Goal: Task Accomplishment & Management: Complete application form

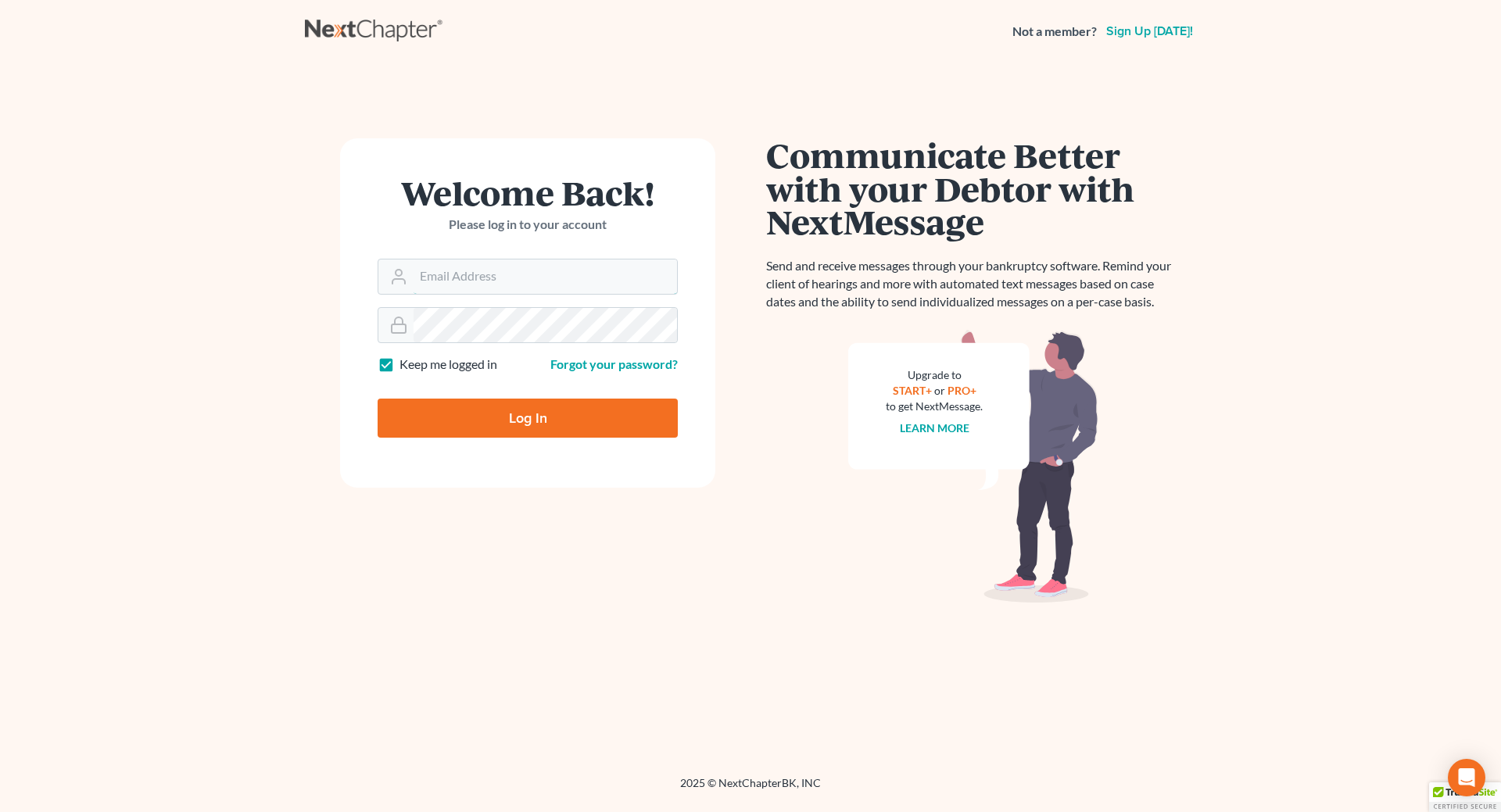
type input "[EMAIL_ADDRESS][DOMAIN_NAME]"
click at [498, 415] on input "Log In" at bounding box center [527, 417] width 300 height 39
type input "Thinking..."
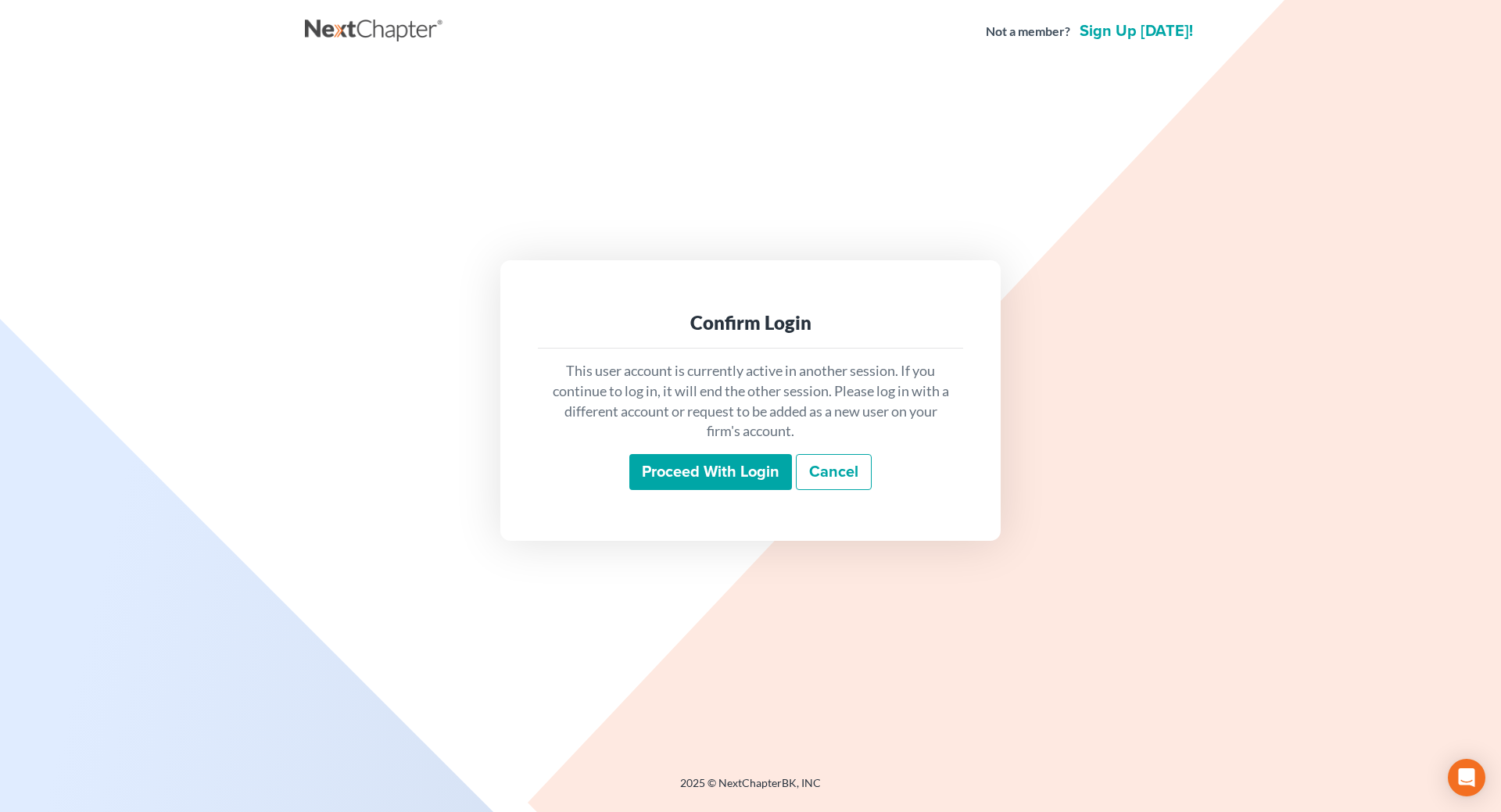
click at [702, 475] on input "Proceed with login" at bounding box center [710, 471] width 163 height 36
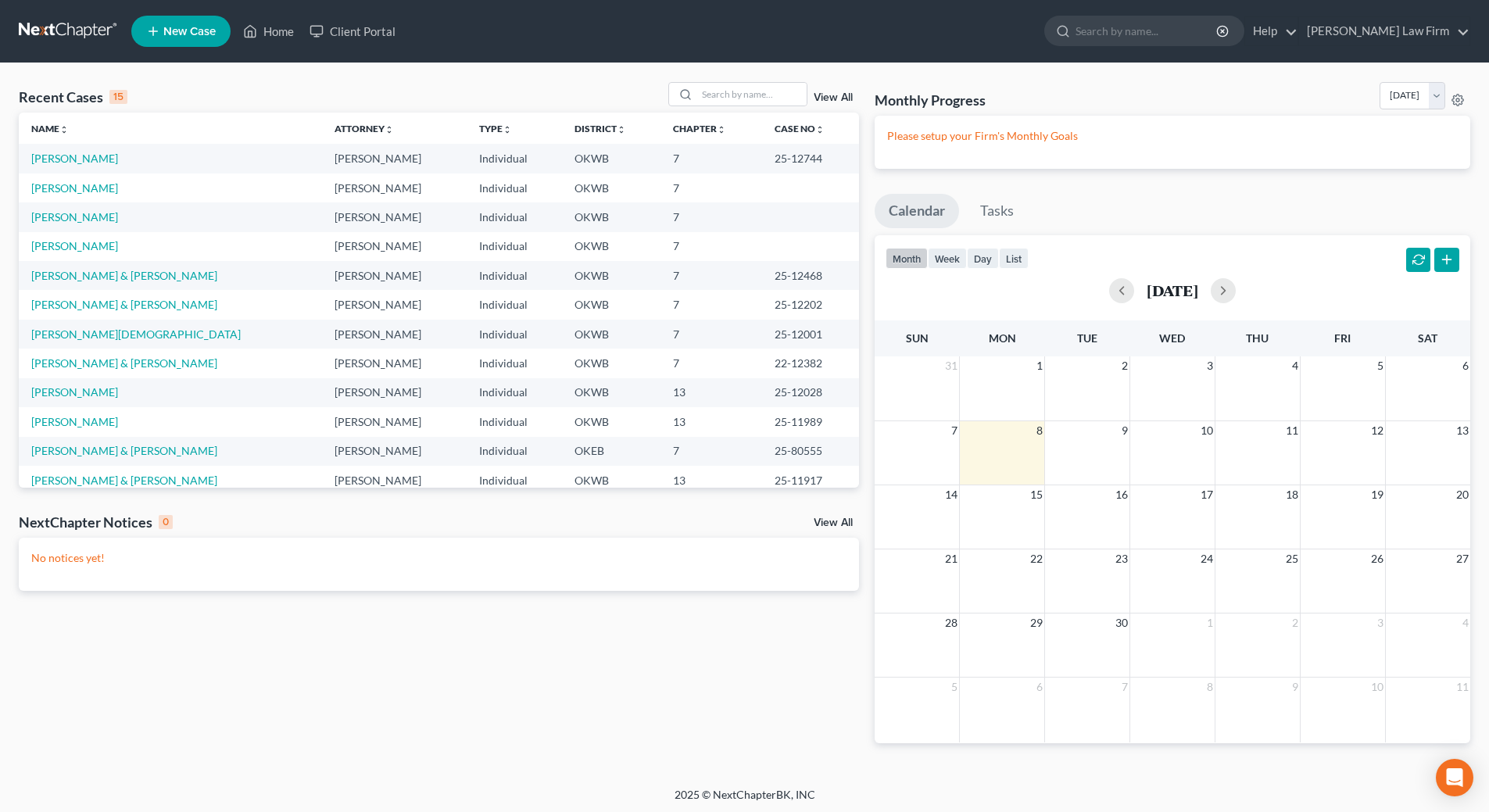
click at [191, 34] on span "New Case" at bounding box center [189, 31] width 52 height 11
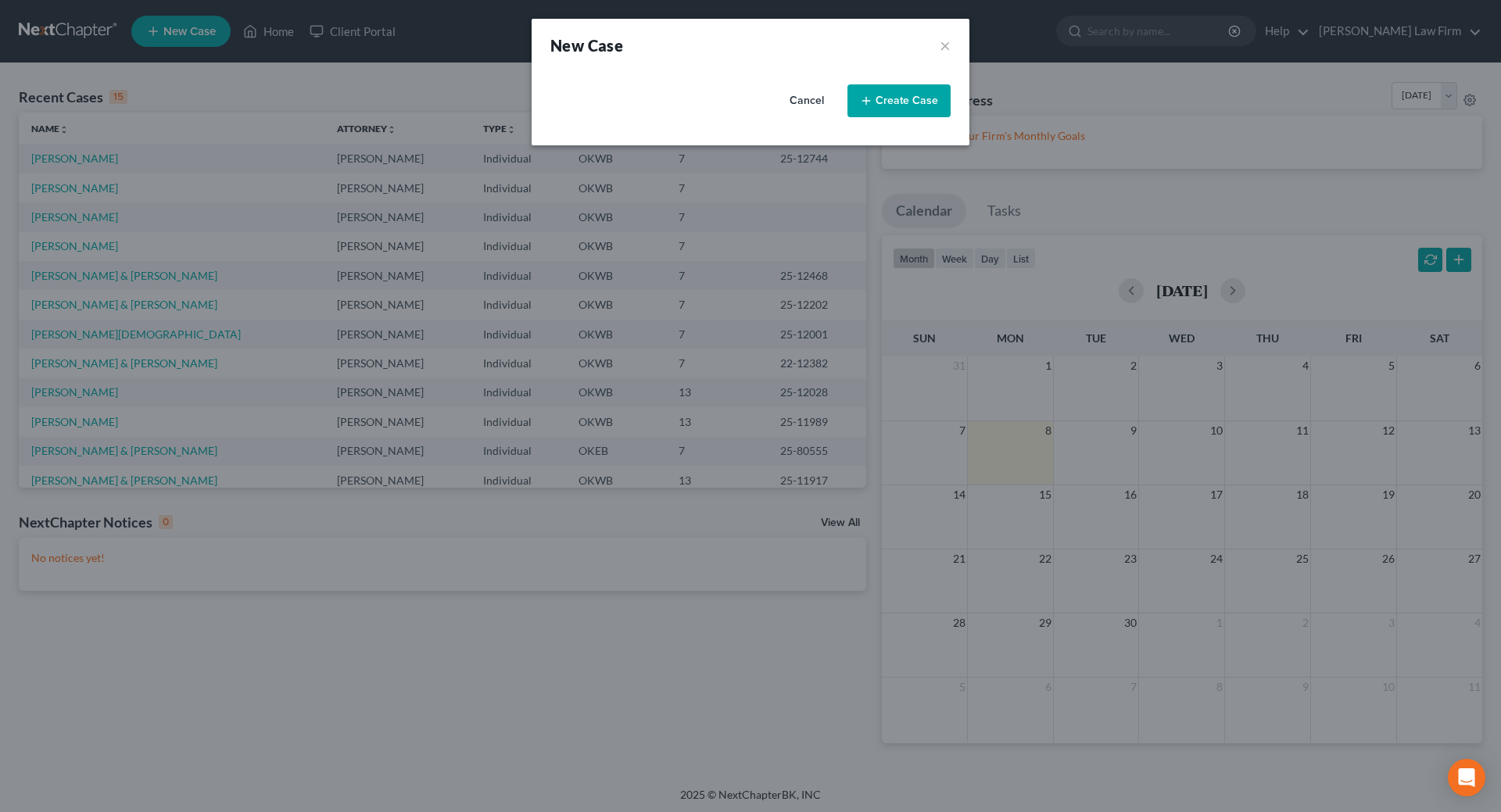
select select "65"
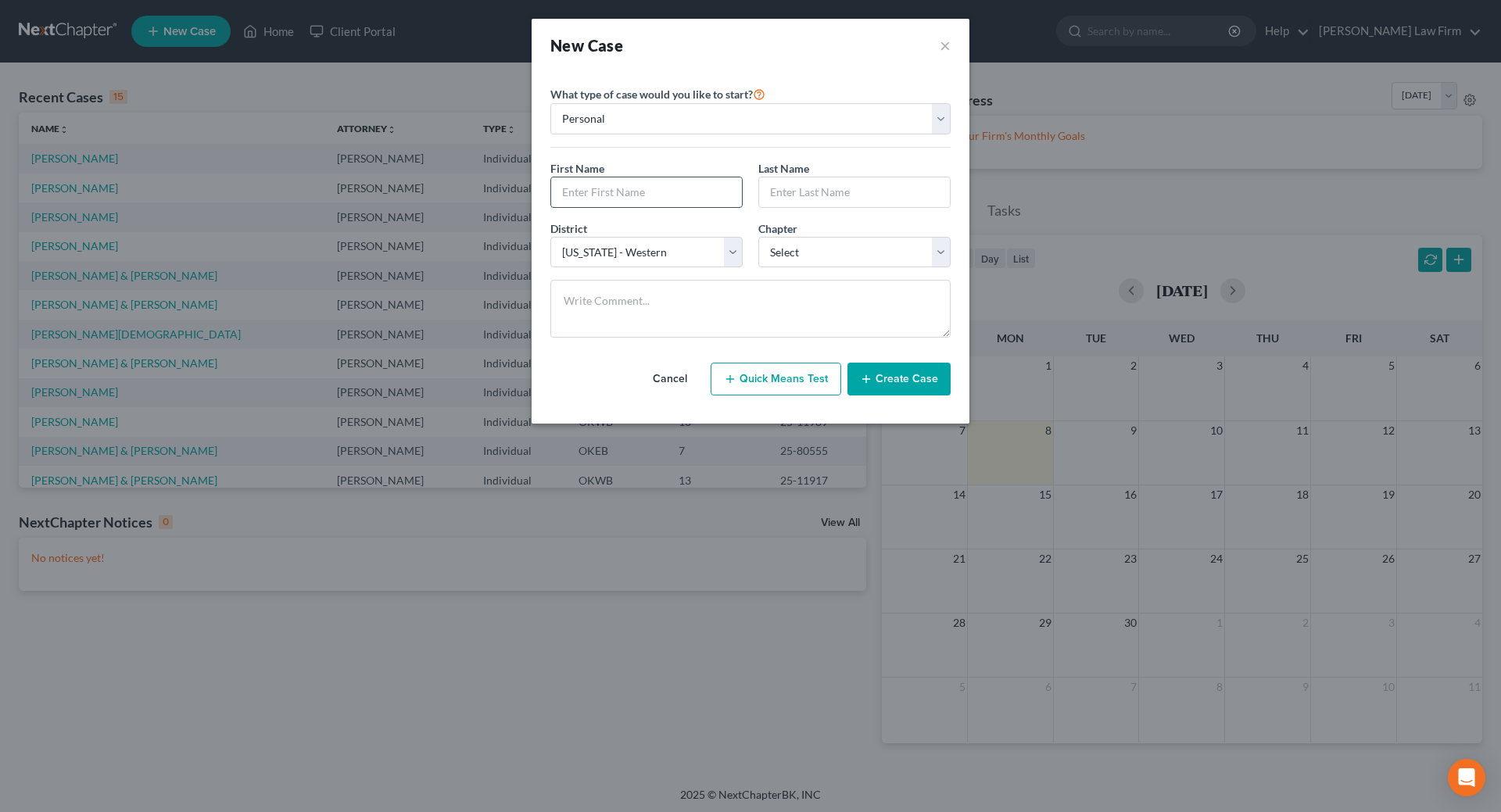
click at [672, 186] on input "text" at bounding box center [646, 193] width 191 height 30
click at [861, 383] on button "Create Case" at bounding box center [899, 379] width 103 height 33
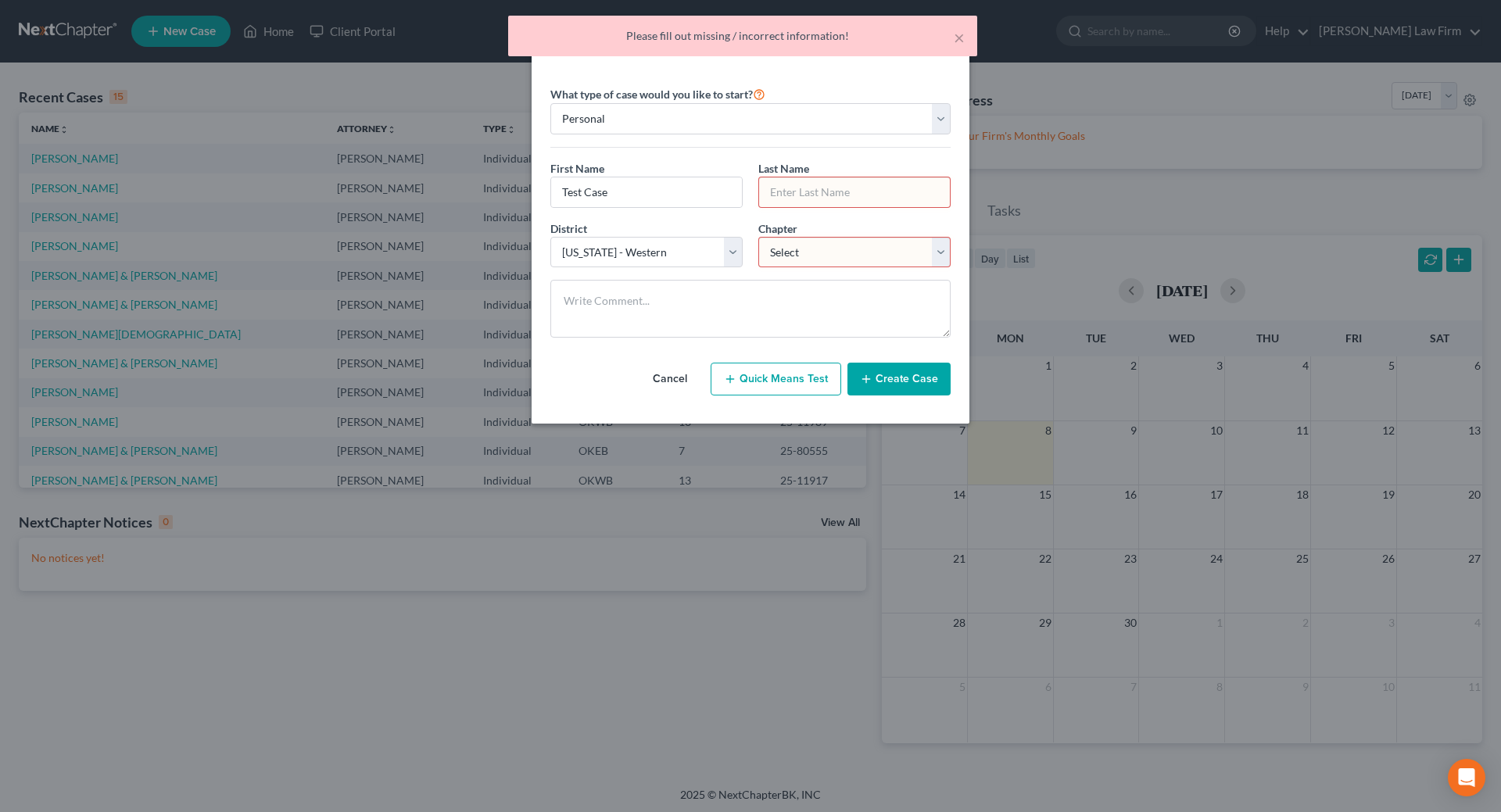
click at [834, 192] on input "text" at bounding box center [854, 193] width 191 height 30
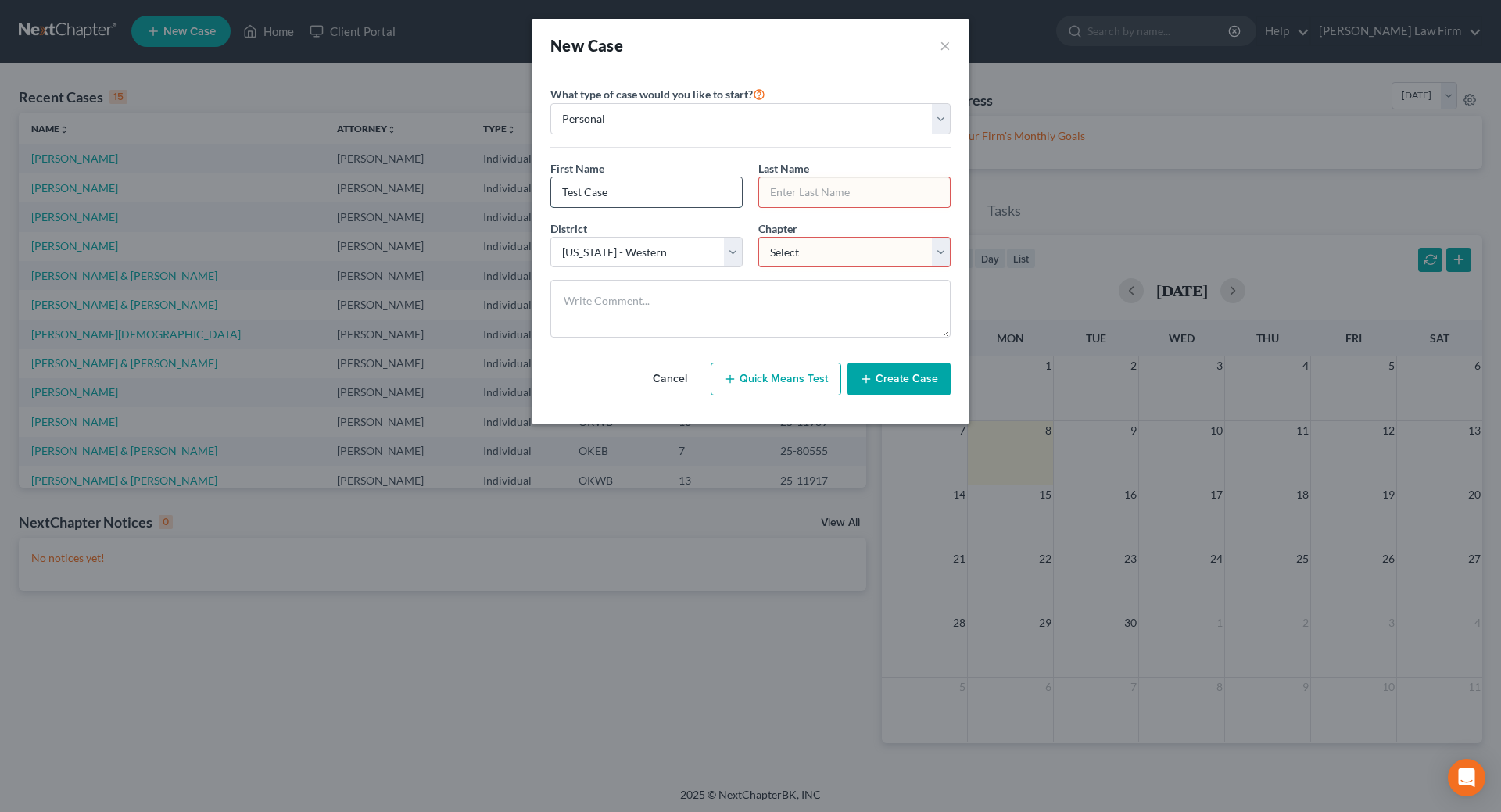
click at [634, 194] on input "Test Case" at bounding box center [646, 193] width 191 height 30
type input "Test"
type input "CAse"
click at [803, 240] on select "Select 7 11 12 13" at bounding box center [854, 253] width 193 height 31
select select "0"
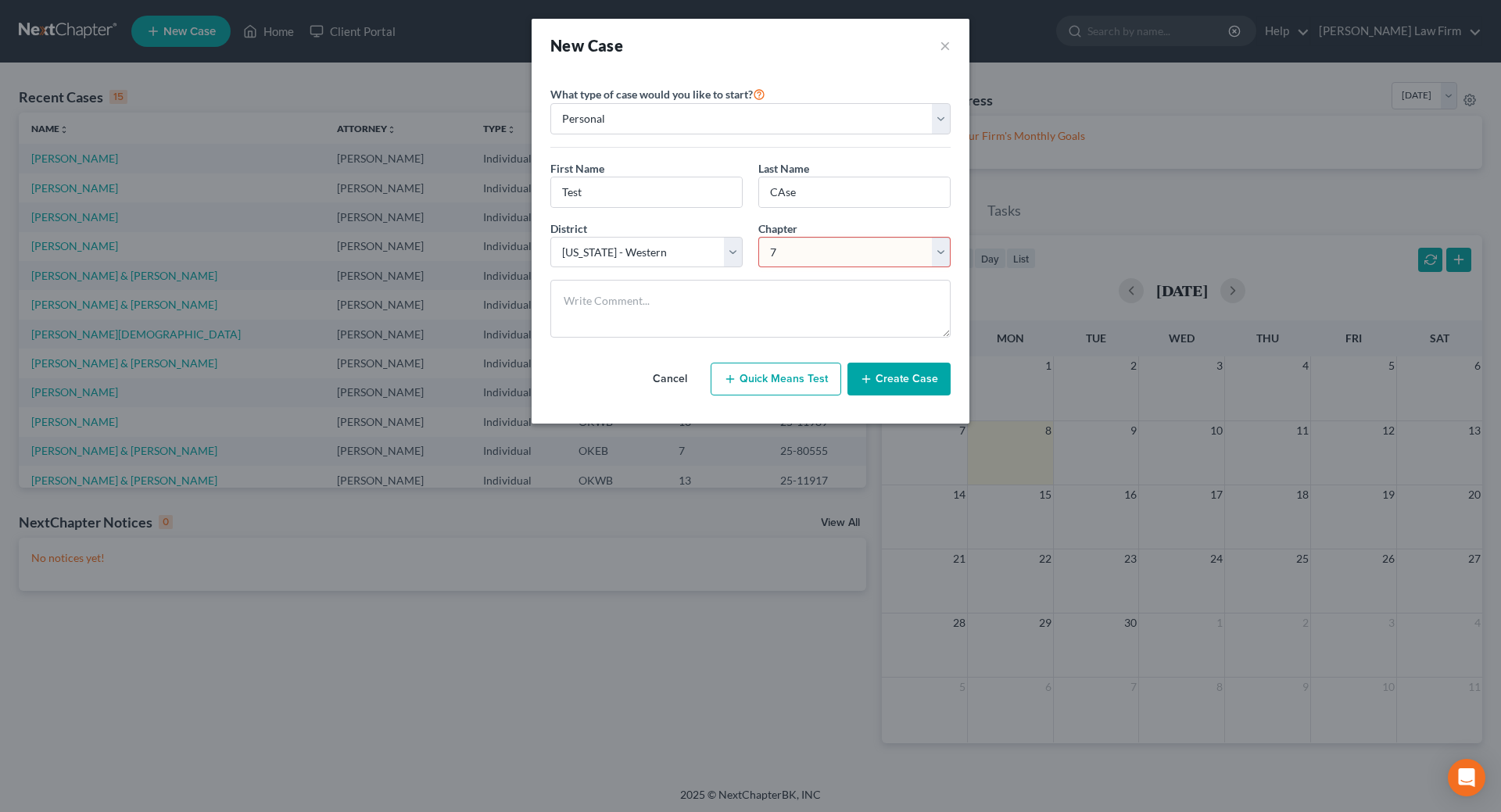
click at [758, 237] on select "Select 7 11 12 13" at bounding box center [854, 253] width 193 height 31
click at [807, 375] on button "Quick Means Test" at bounding box center [776, 379] width 131 height 33
select select "37"
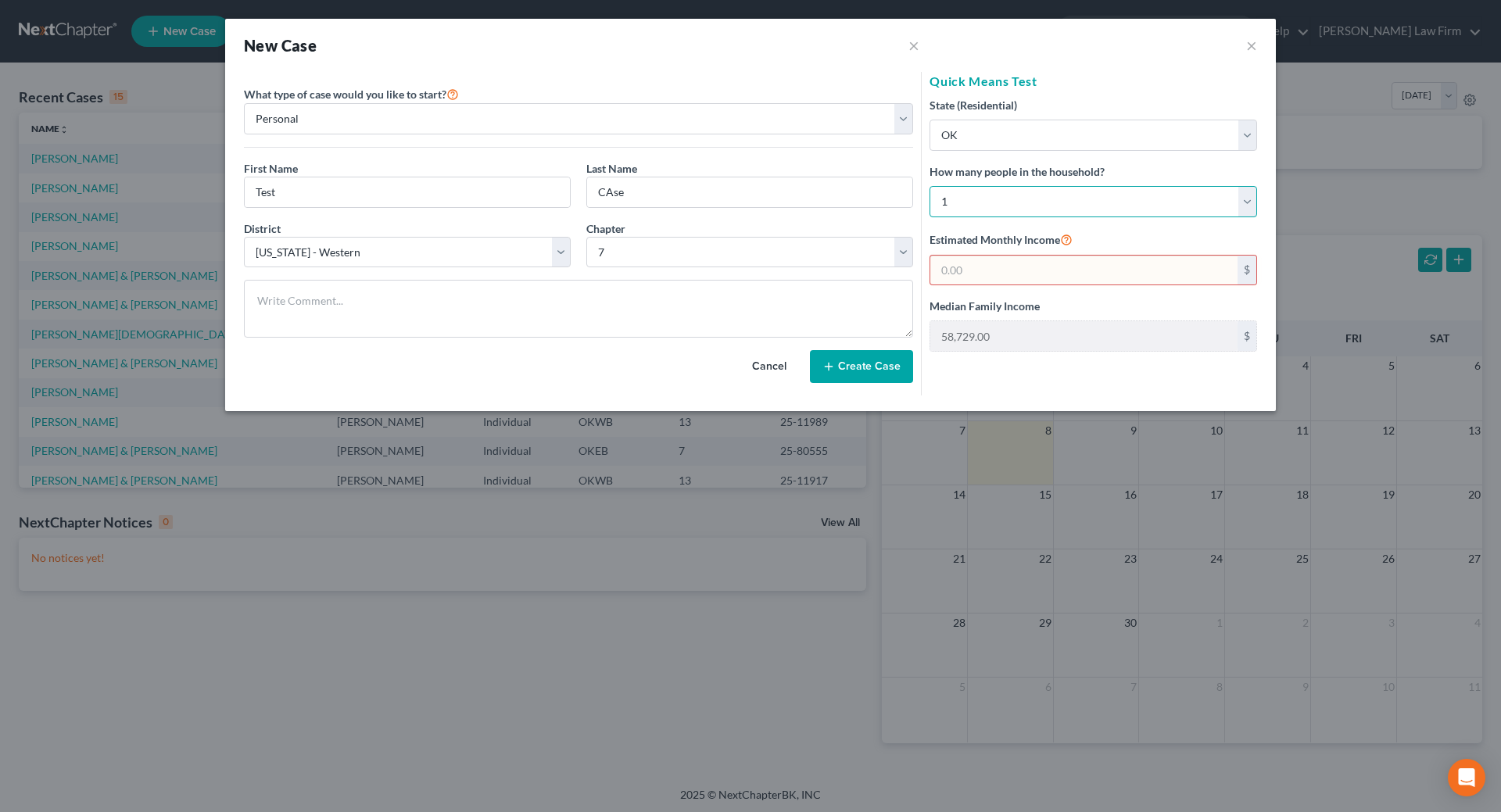
click at [953, 208] on select "Select 1 2 3 4 5 6 7 8 9 10 11 12 13 14 15 16 17 18 19 20" at bounding box center [1094, 201] width 328 height 31
select select "1"
click at [930, 186] on select "Select 1 2 3 4 5 6 7 8 9 10 11 12 13 14 15 16 17 18 19 20" at bounding box center [1094, 201] width 328 height 31
type input "73,910.00"
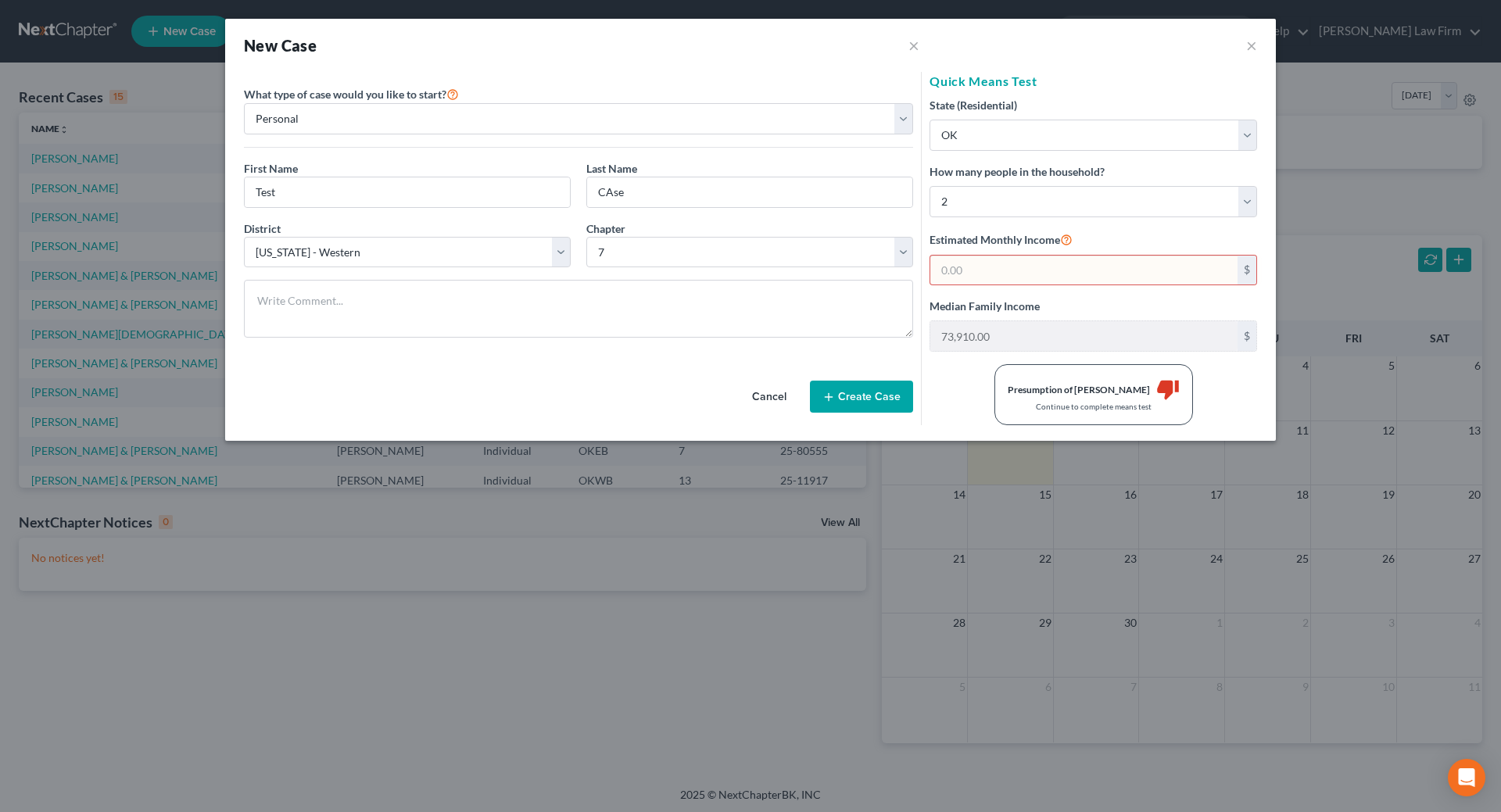
click at [1014, 267] on input "text" at bounding box center [1083, 270] width 308 height 30
type input "7,916.00"
click at [847, 403] on button "Create Case" at bounding box center [861, 397] width 103 height 33
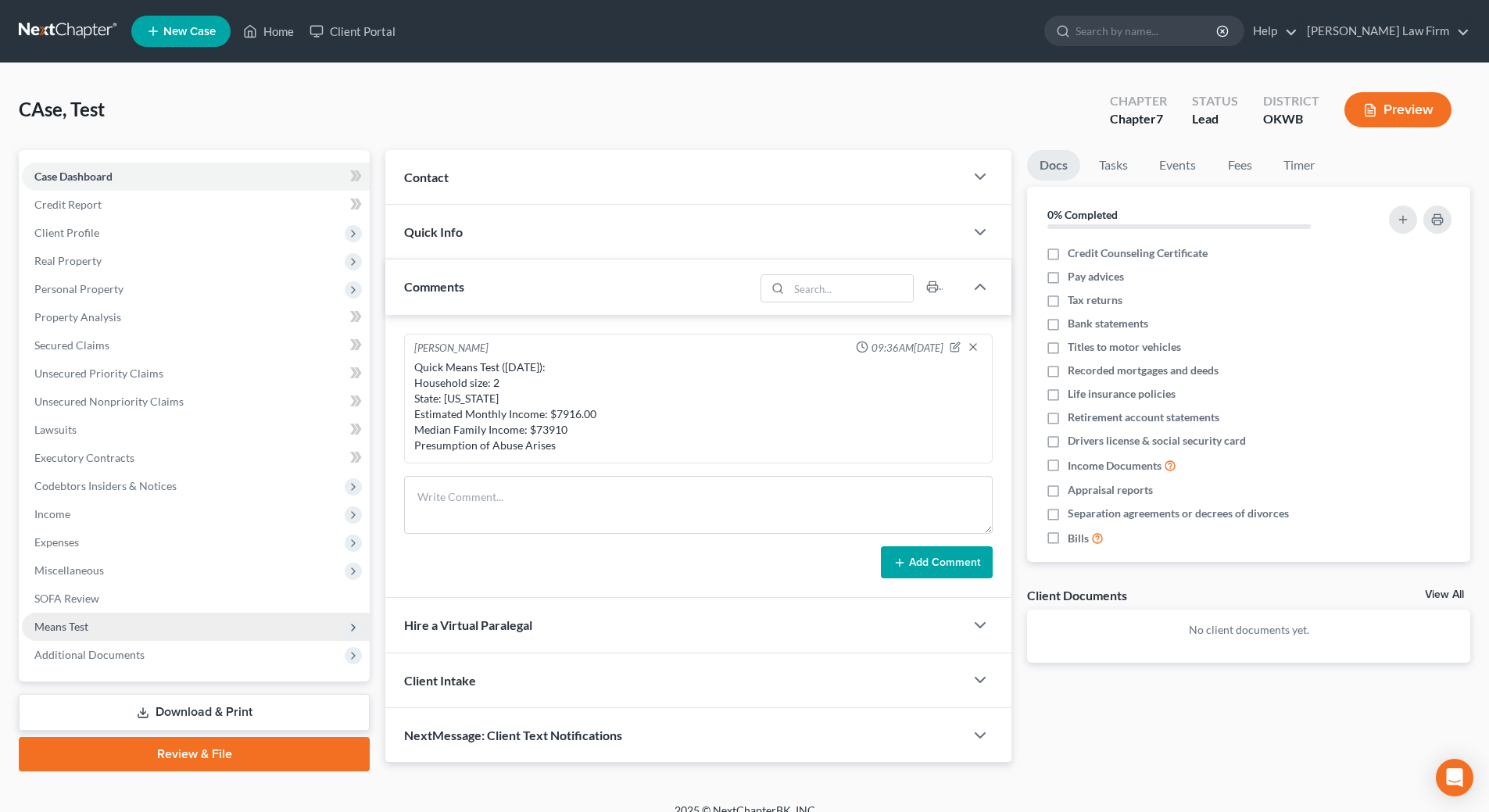
click at [78, 627] on span "Means Test" at bounding box center [61, 626] width 54 height 13
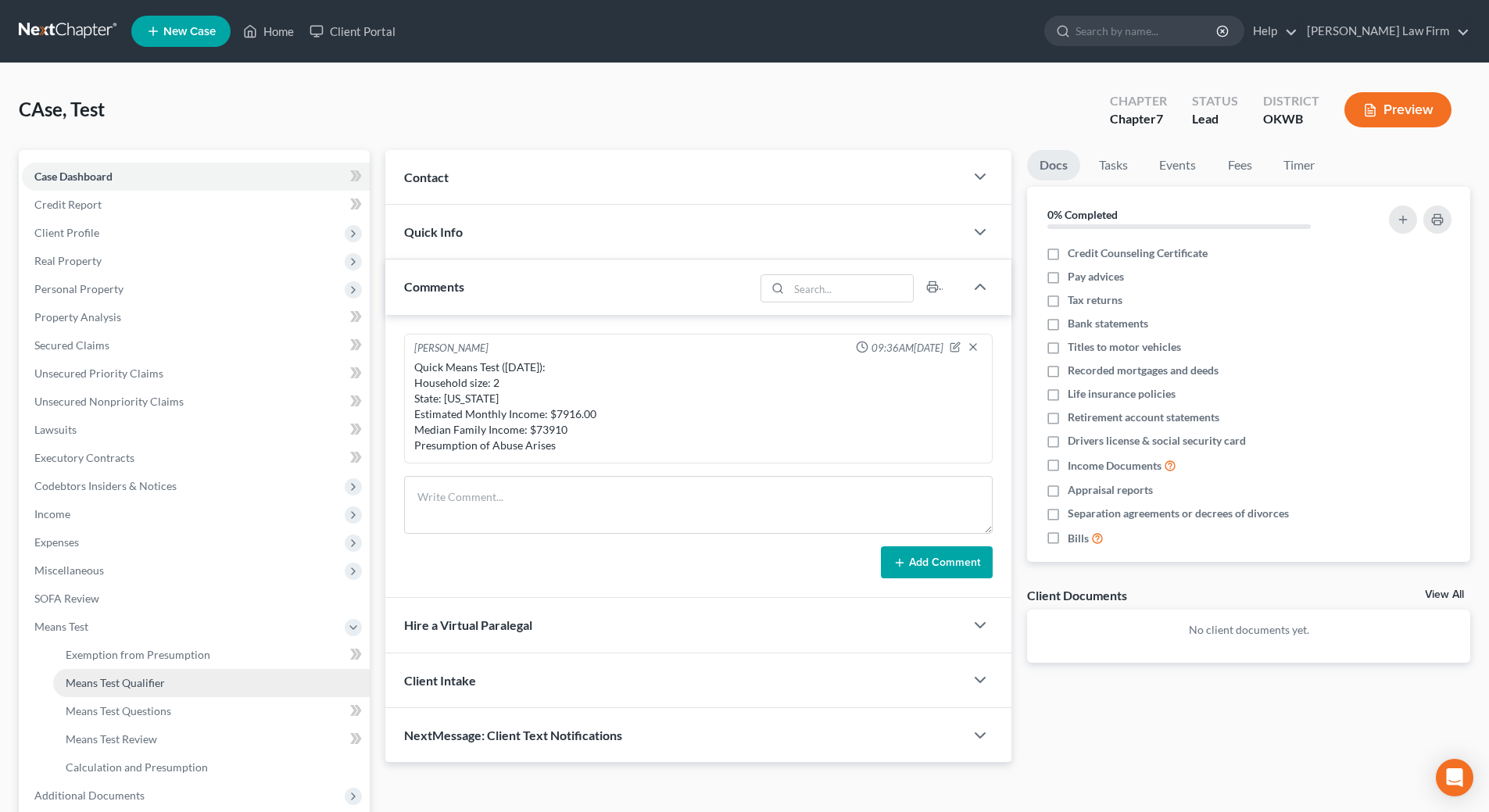
click at [183, 687] on link "Means Test Qualifier" at bounding box center [211, 683] width 316 height 28
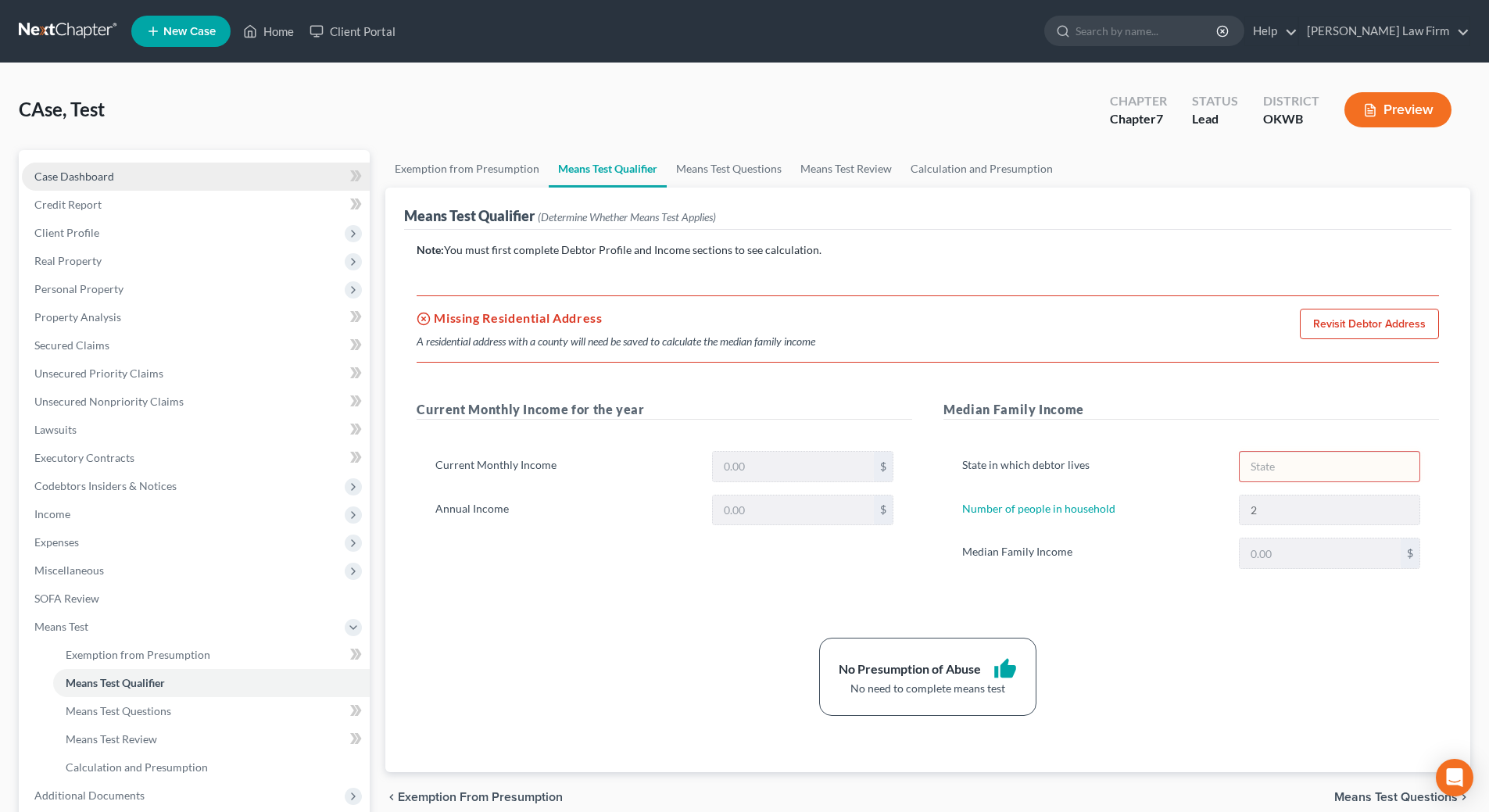
click at [78, 179] on span "Case Dashboard" at bounding box center [73, 176] width 79 height 13
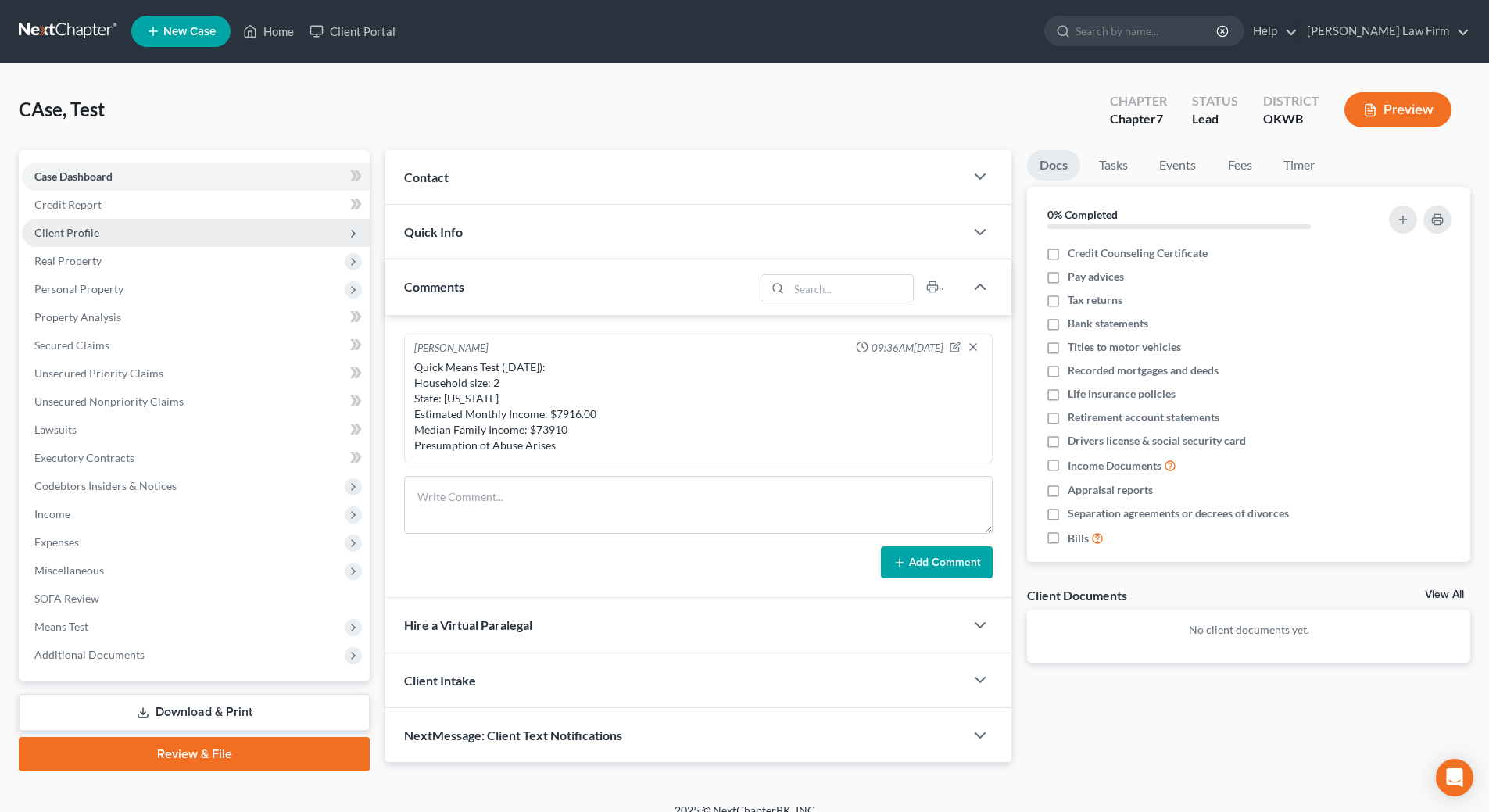
click at [51, 240] on span "Client Profile" at bounding box center [195, 233] width 348 height 28
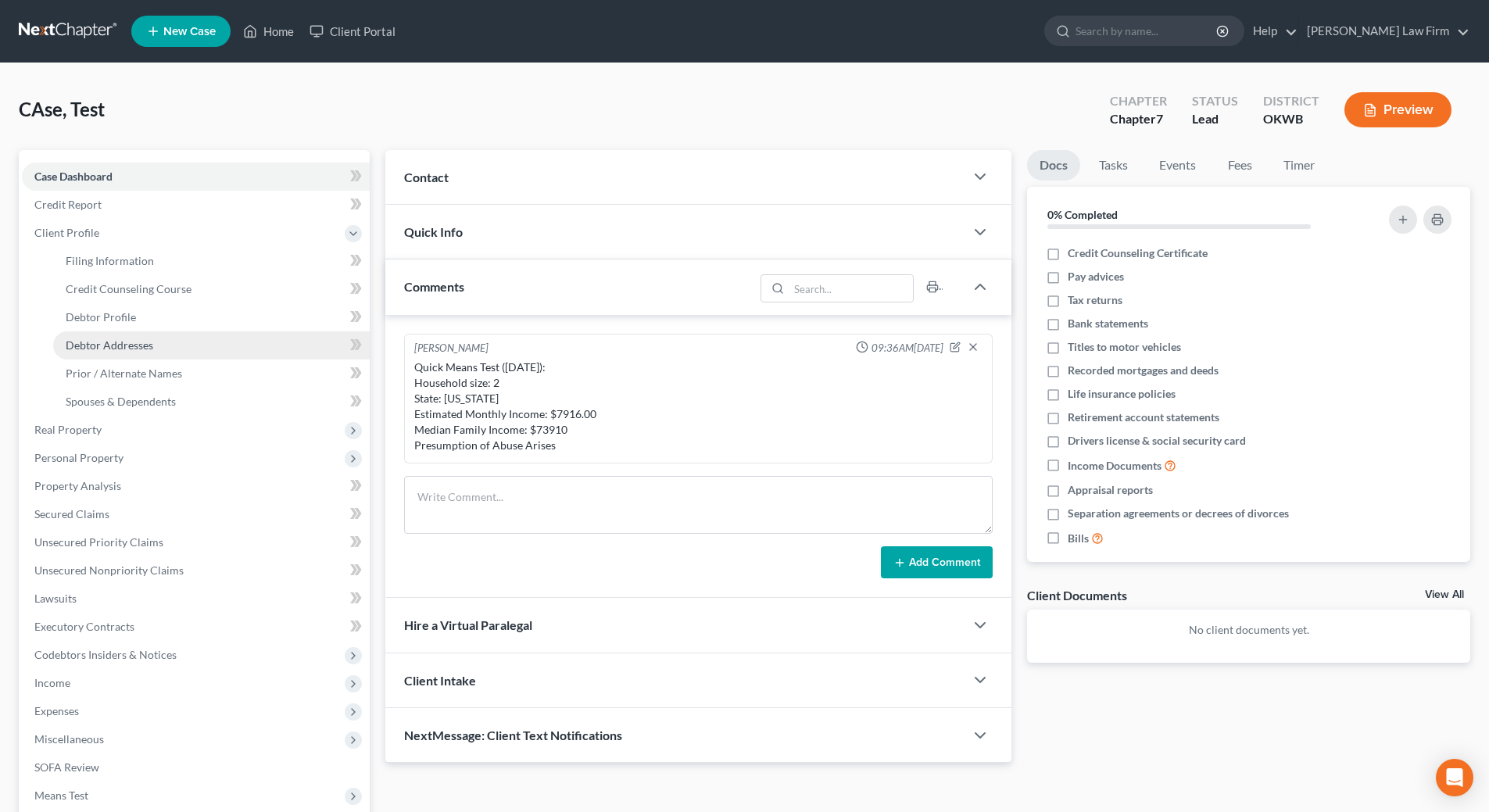
click at [87, 339] on span "Debtor Addresses" at bounding box center [109, 344] width 87 height 13
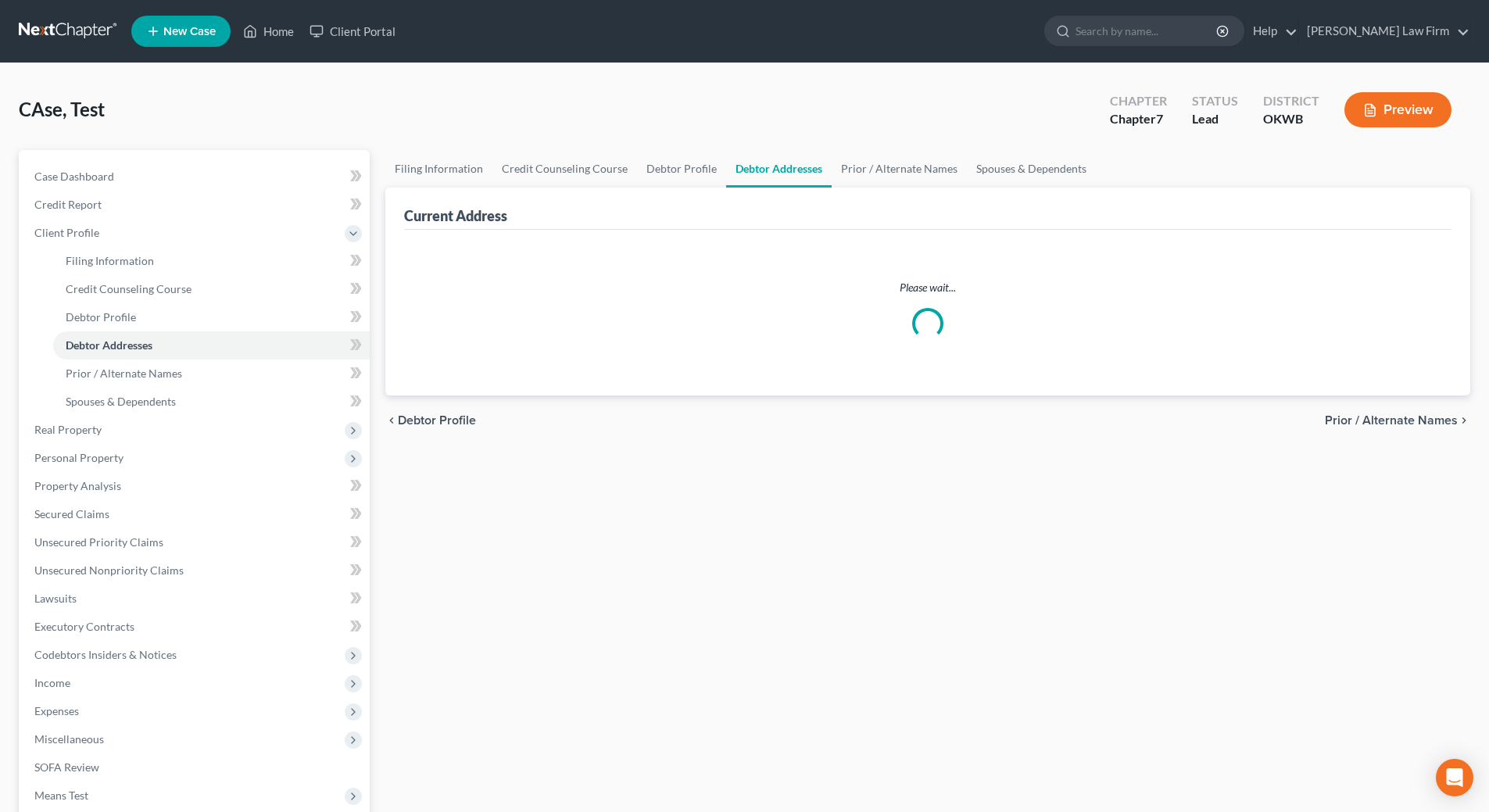
select select "0"
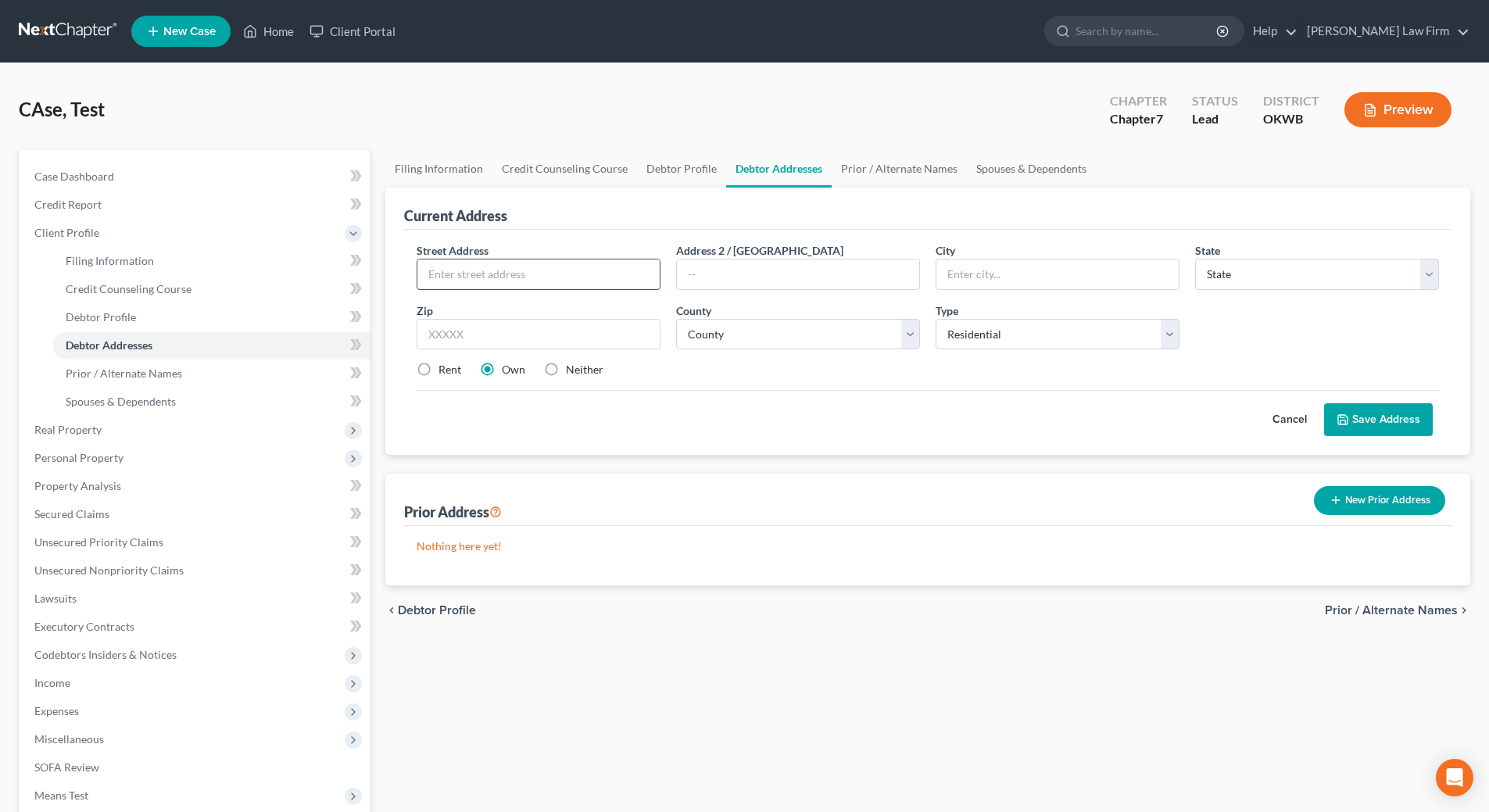
click at [521, 262] on input "text" at bounding box center [538, 274] width 242 height 30
type input "2 East 11th, Suite #112"
type input "Edmond"
select select "37"
type input "73034"
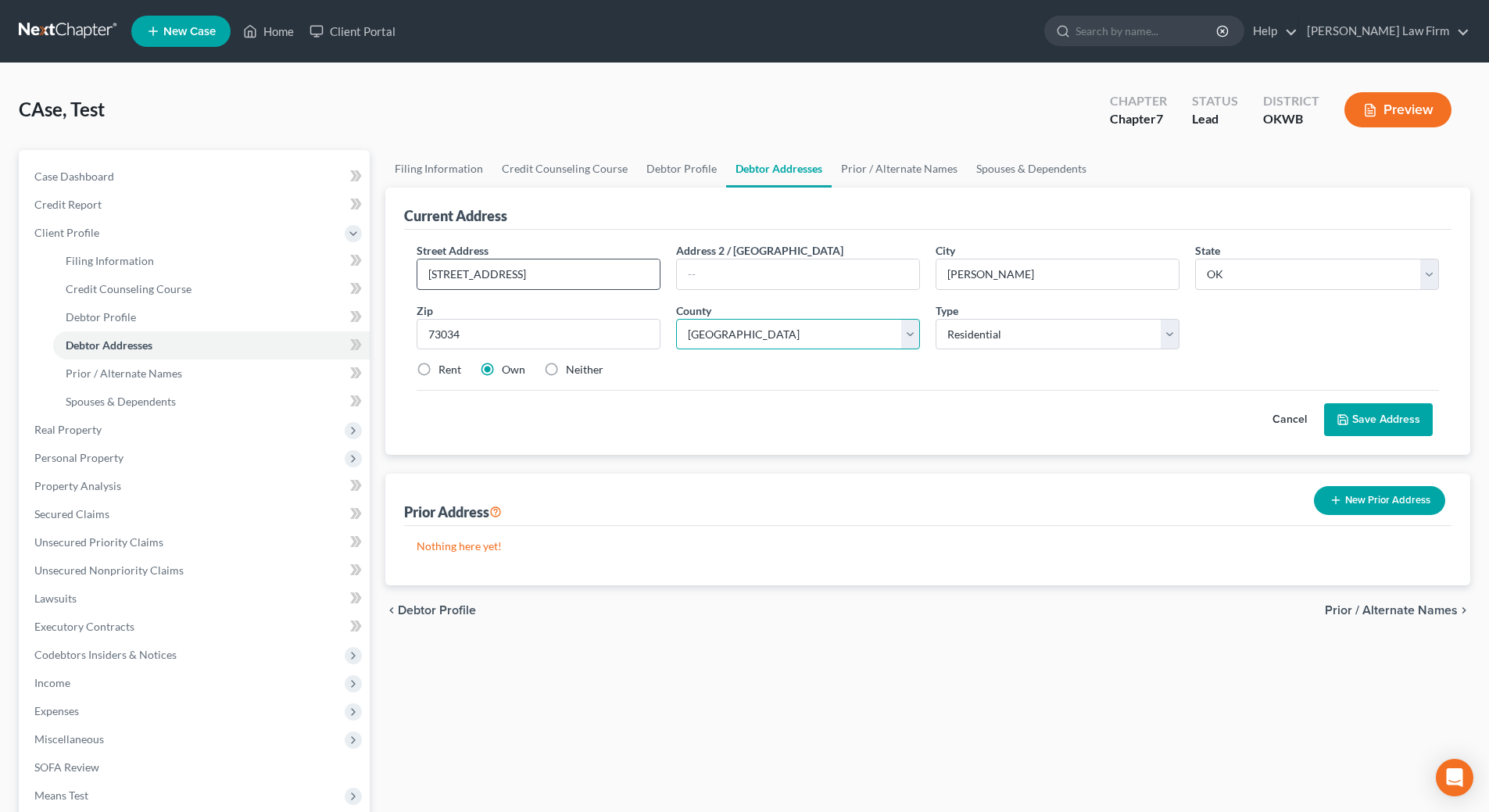
select select "54"
click at [438, 369] on label "Rent" at bounding box center [450, 369] width 23 height 16
click at [444, 369] on input "Rent" at bounding box center [450, 367] width 10 height 10
radio input "true"
click at [502, 368] on label "Own" at bounding box center [513, 369] width 24 height 16
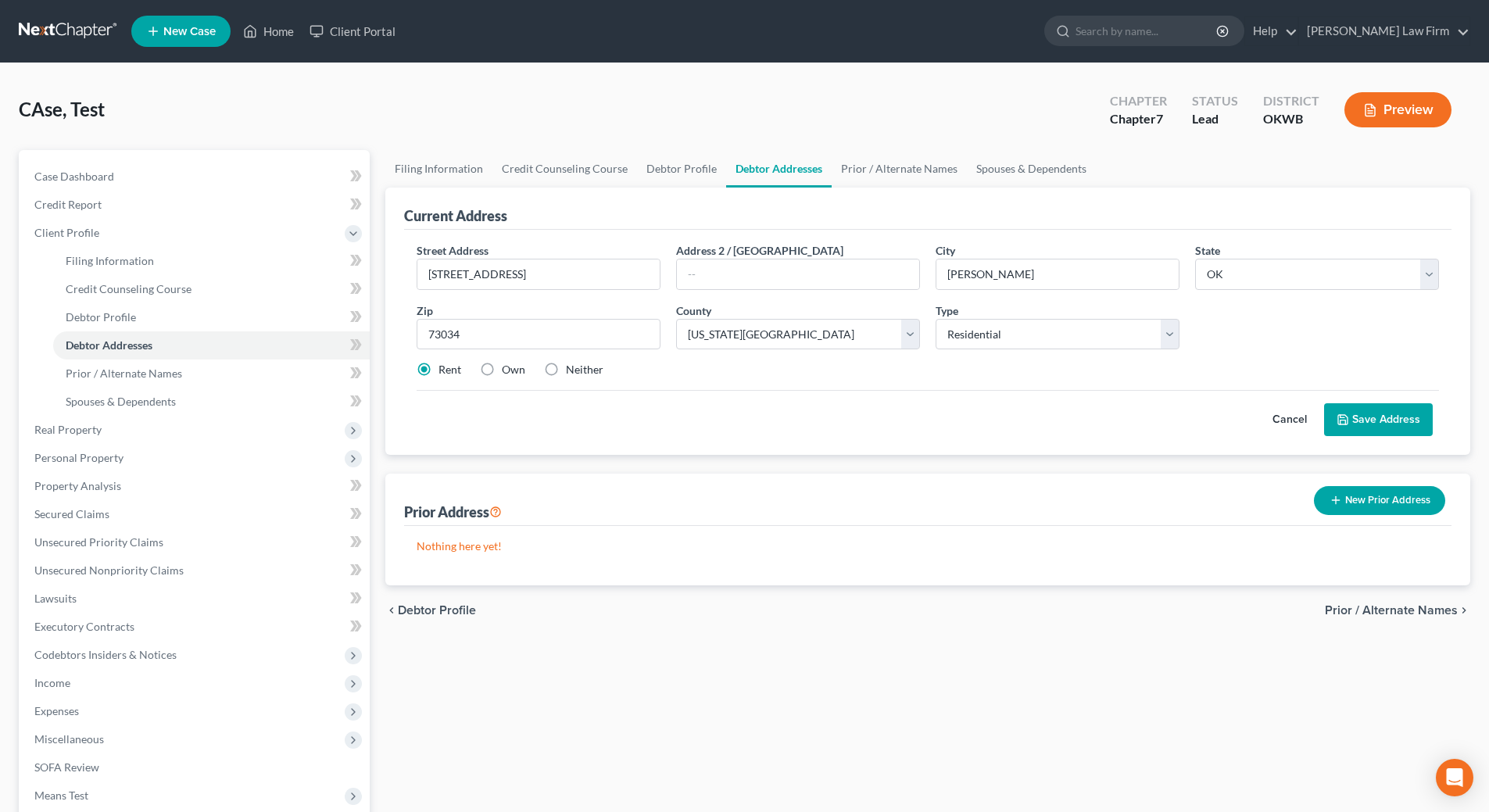
click at [508, 368] on input "Own" at bounding box center [513, 367] width 10 height 10
radio input "true"
click at [1402, 422] on button "Save Address" at bounding box center [1378, 420] width 109 height 33
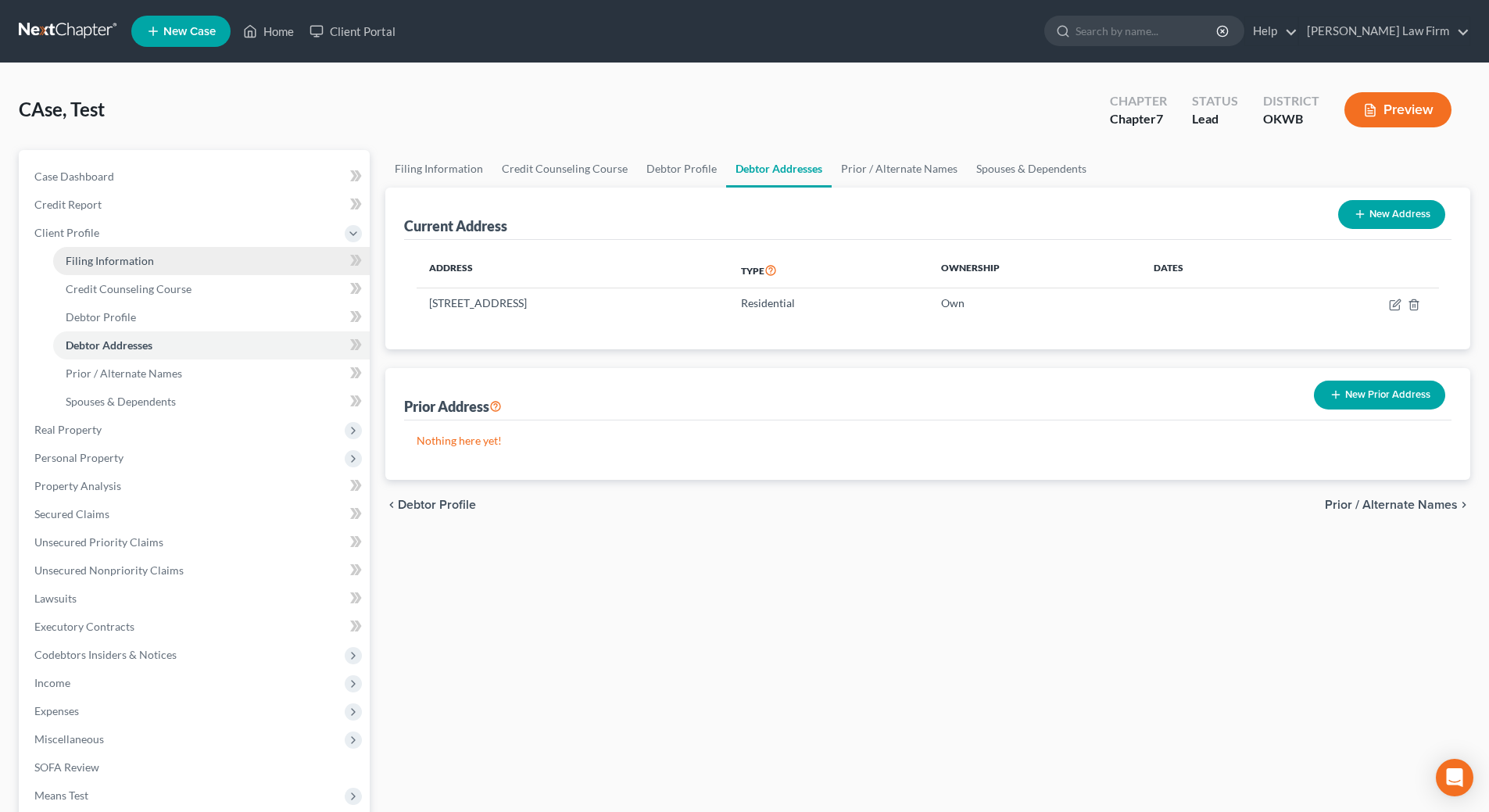
click at [109, 269] on link "Filing Information" at bounding box center [211, 261] width 316 height 28
select select "1"
select select "0"
select select "65"
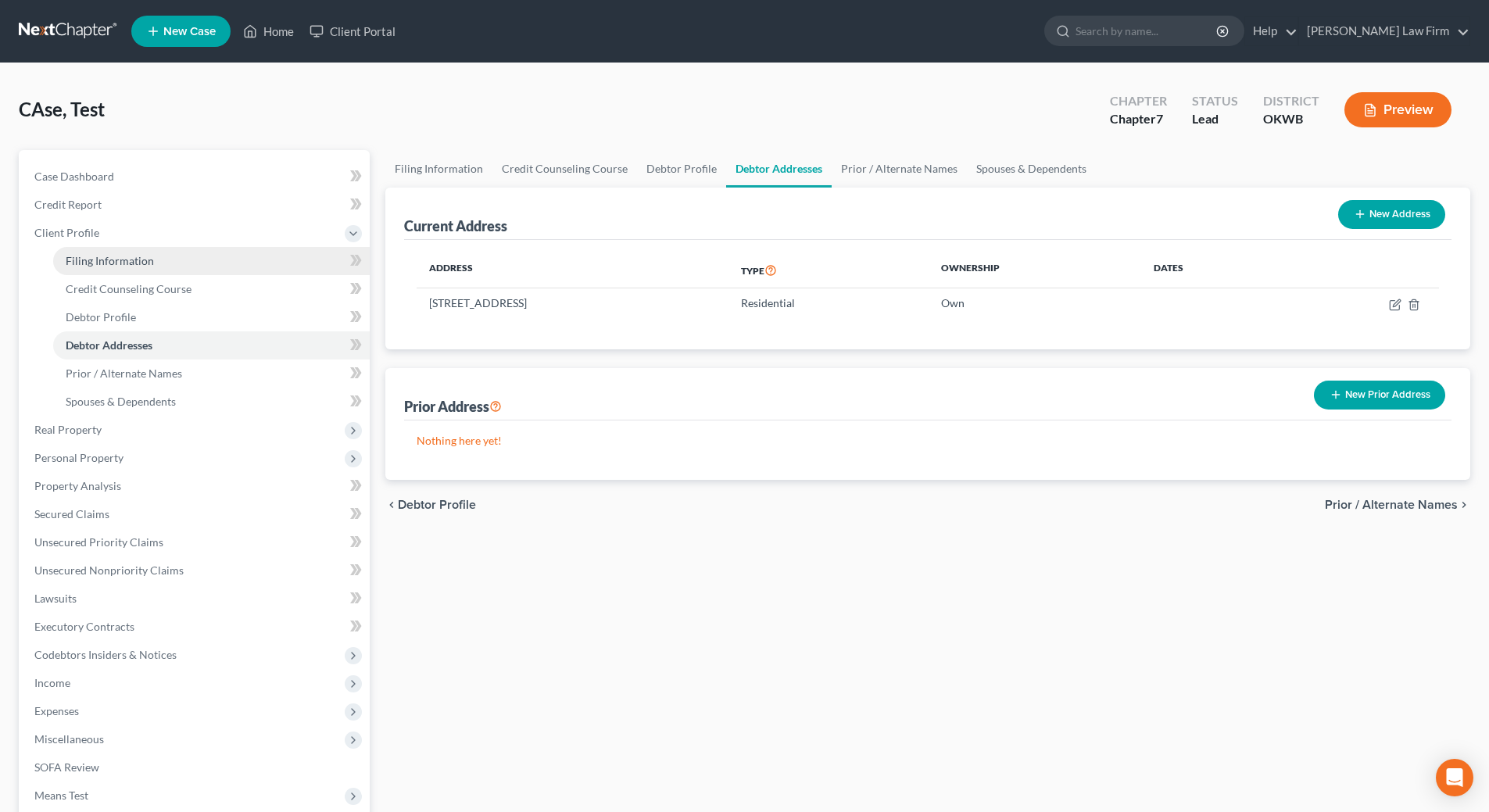
select select "37"
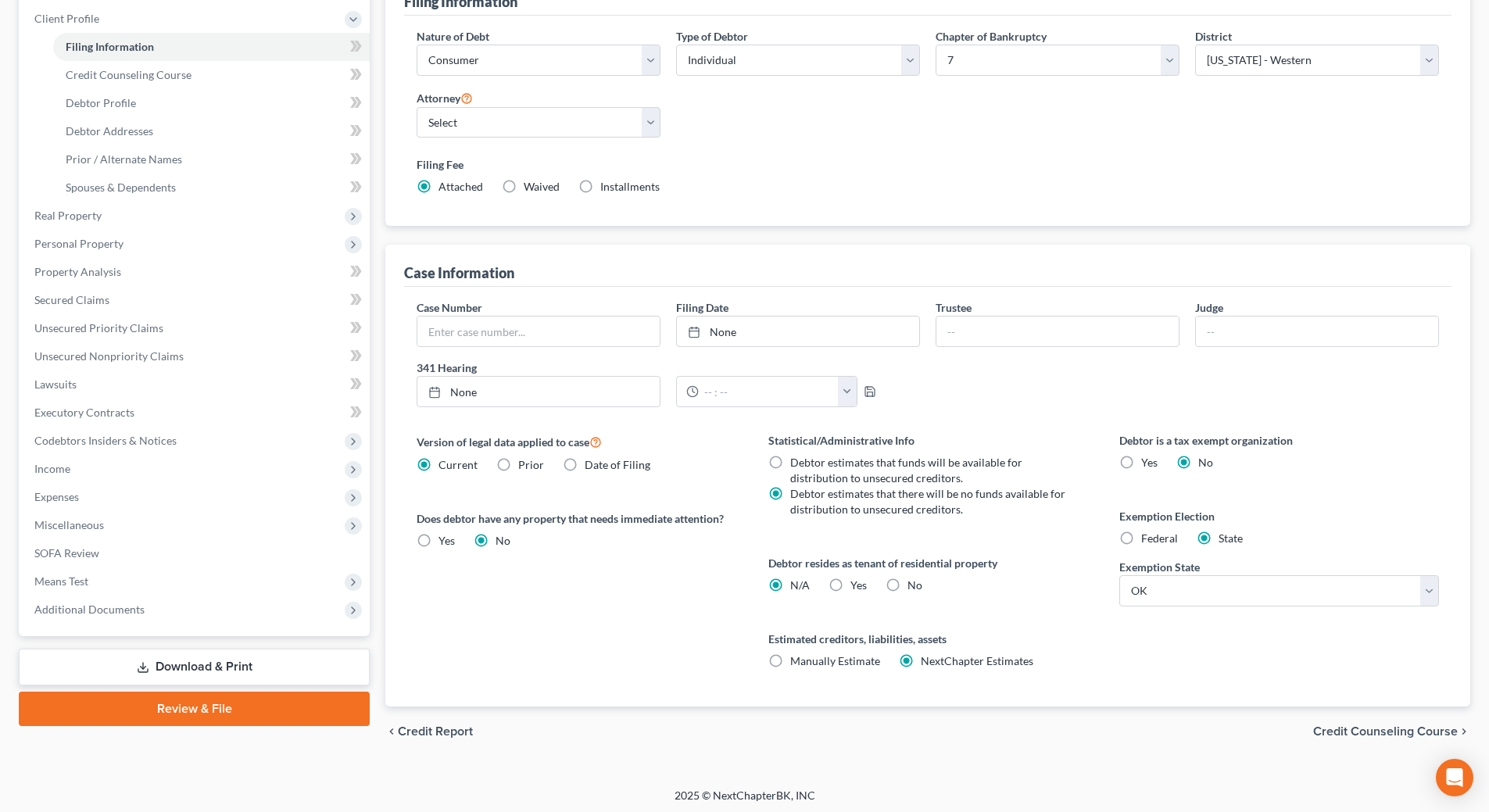
scroll to position [218, 0]
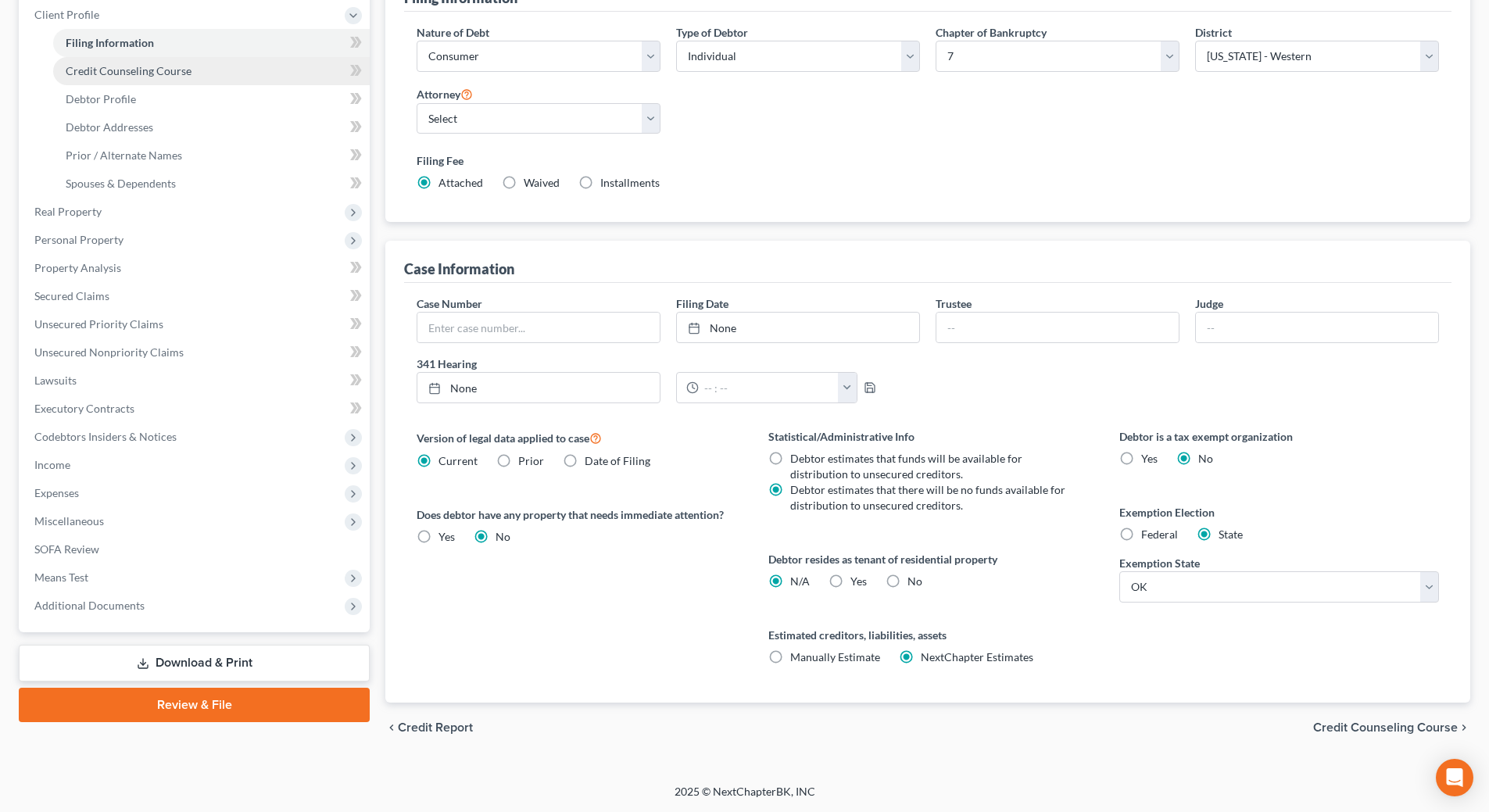
click at [105, 78] on link "Credit Counseling Course" at bounding box center [211, 71] width 316 height 28
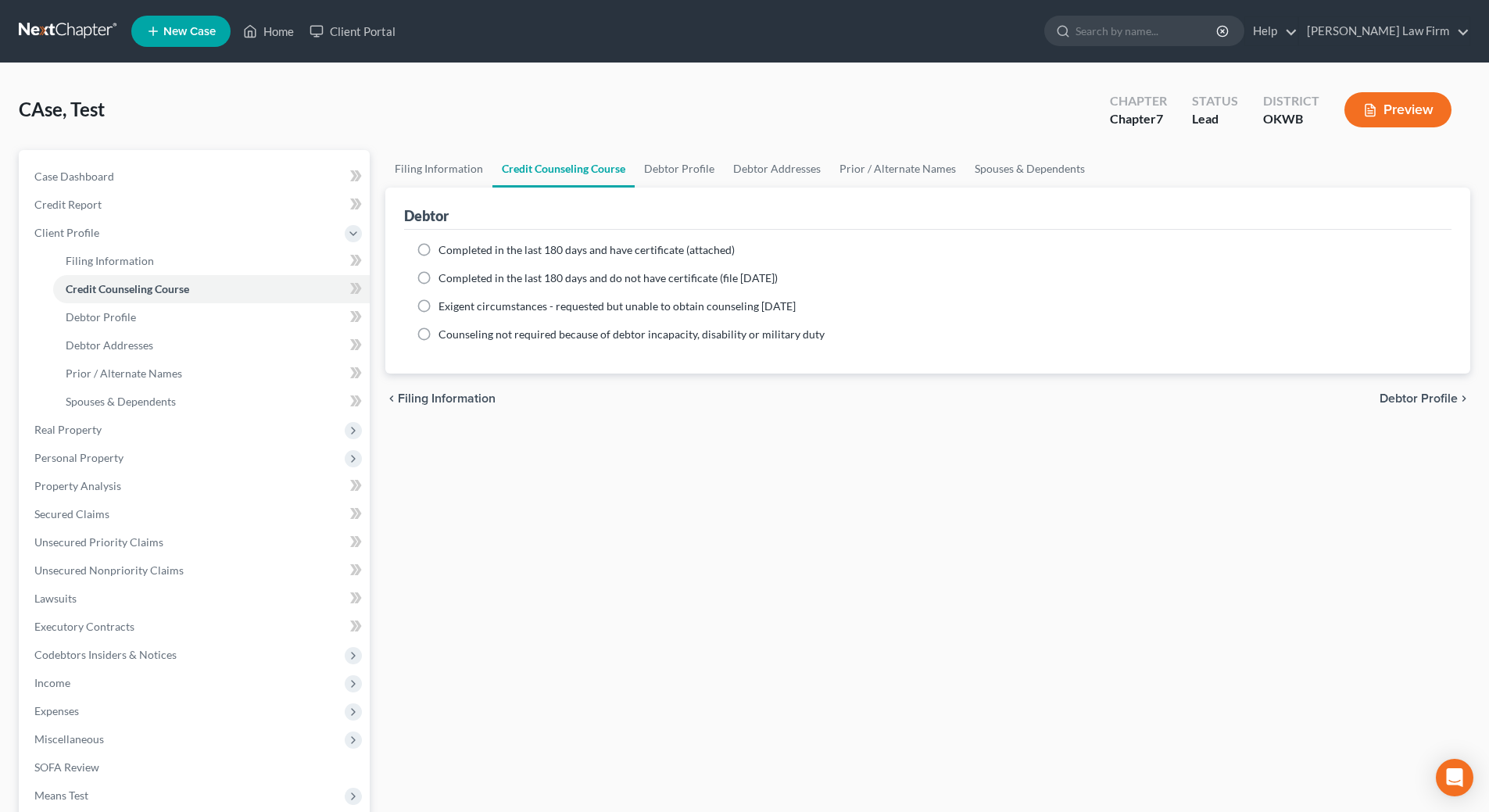
click at [438, 252] on label "Completed in the last 180 days and have certificate (attached)" at bounding box center [586, 250] width 296 height 16
click at [444, 252] on input "Completed in the last 180 days and have certificate (attached)" at bounding box center [450, 247] width 10 height 10
radio input "true"
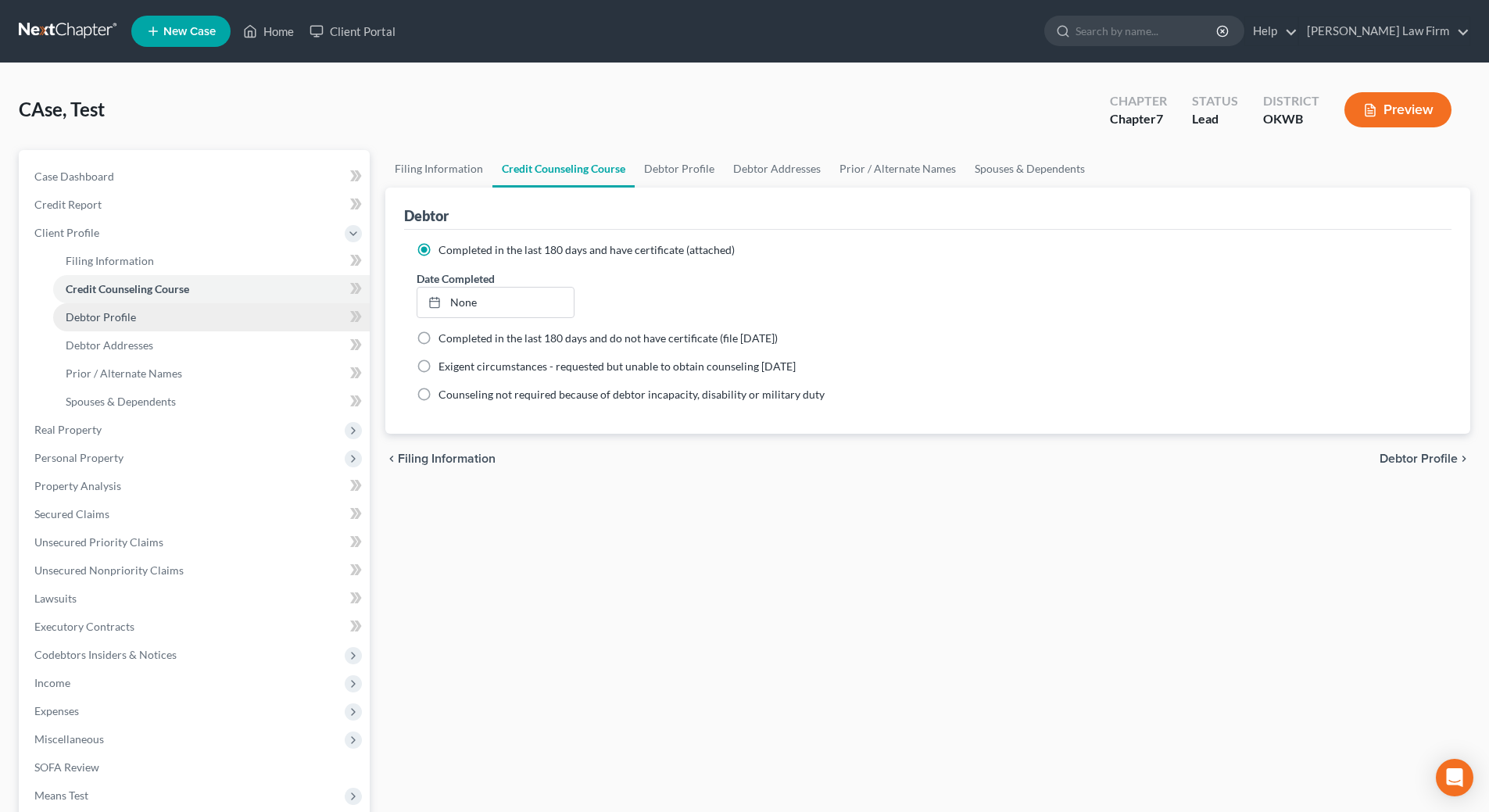
click at [125, 314] on span "Debtor Profile" at bounding box center [100, 316] width 71 height 13
select select "0"
select select "1"
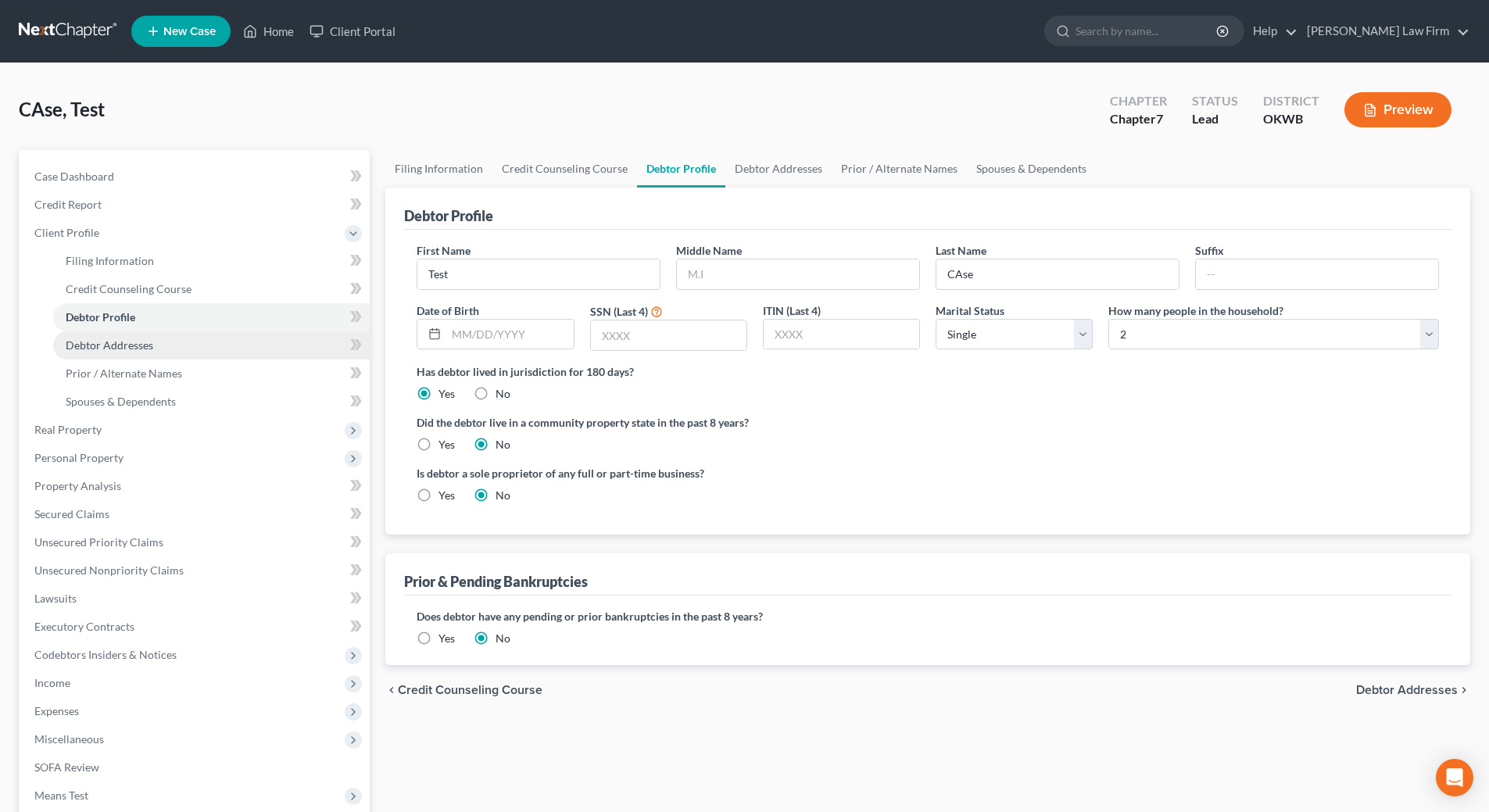
click at [118, 348] on span "Debtor Addresses" at bounding box center [109, 344] width 87 height 13
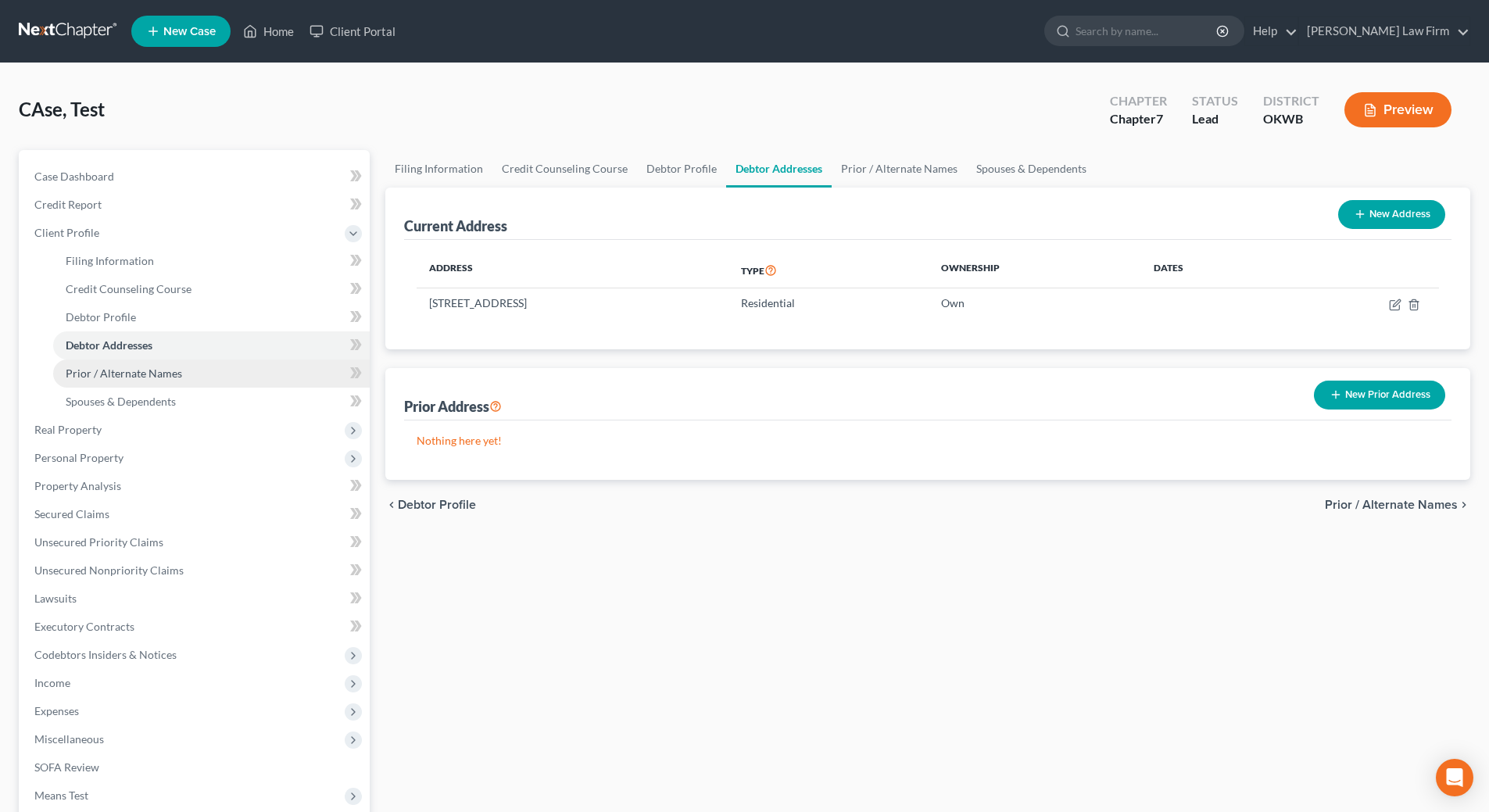
click at [125, 373] on span "Prior / Alternate Names" at bounding box center [124, 373] width 117 height 13
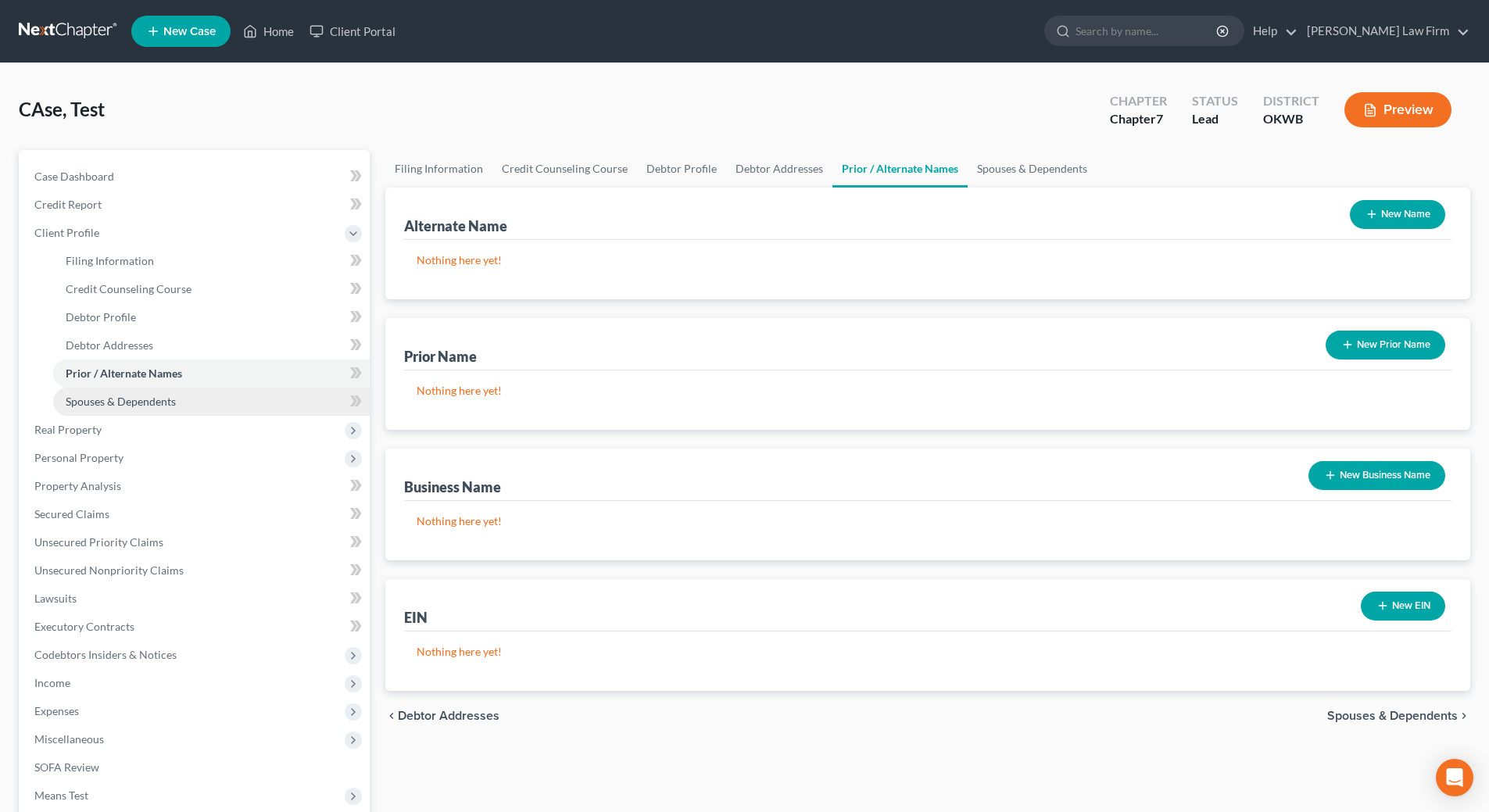
click at [125, 413] on link "Spouses & Dependents" at bounding box center [211, 402] width 316 height 28
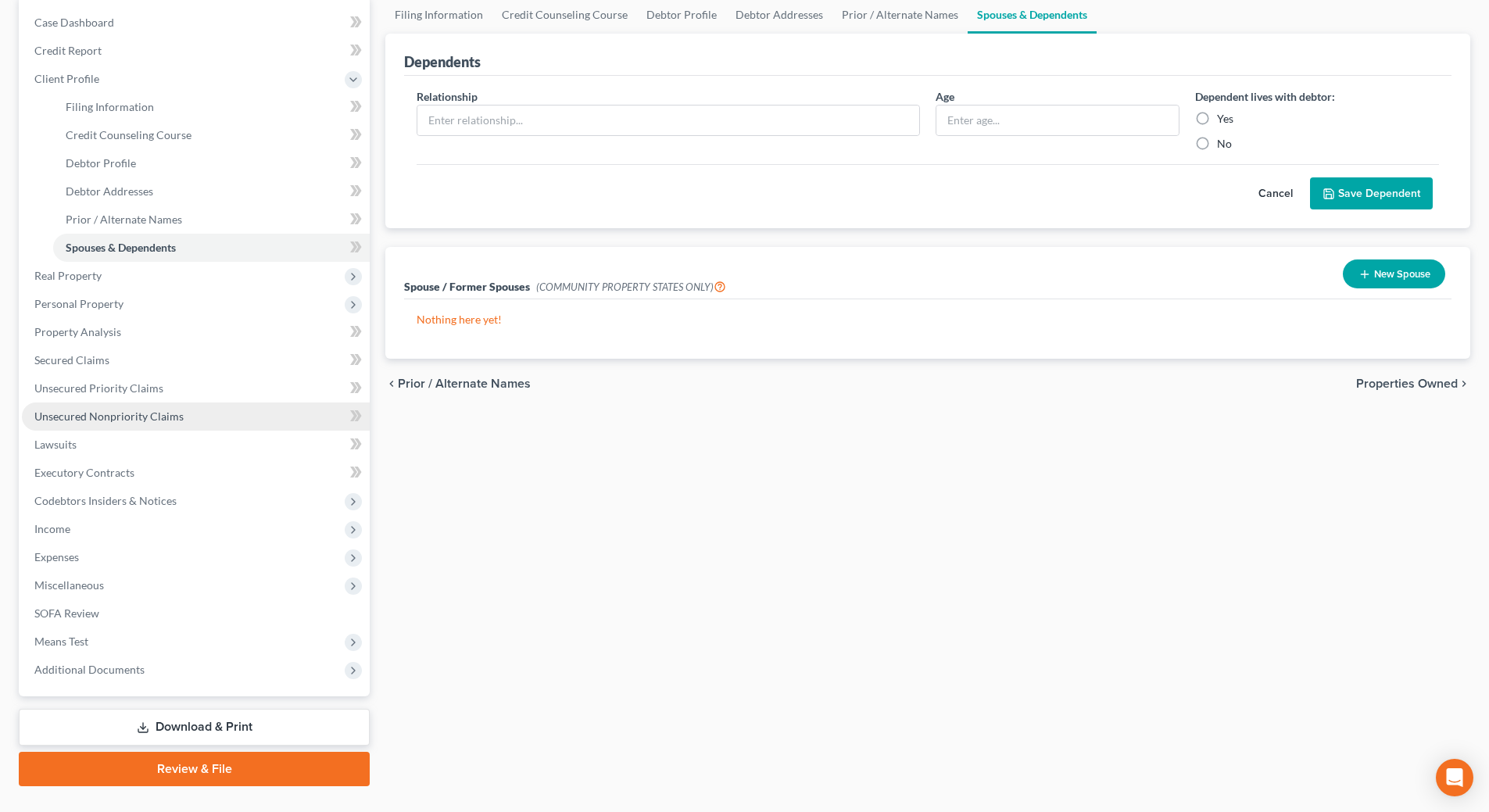
scroll to position [187, 0]
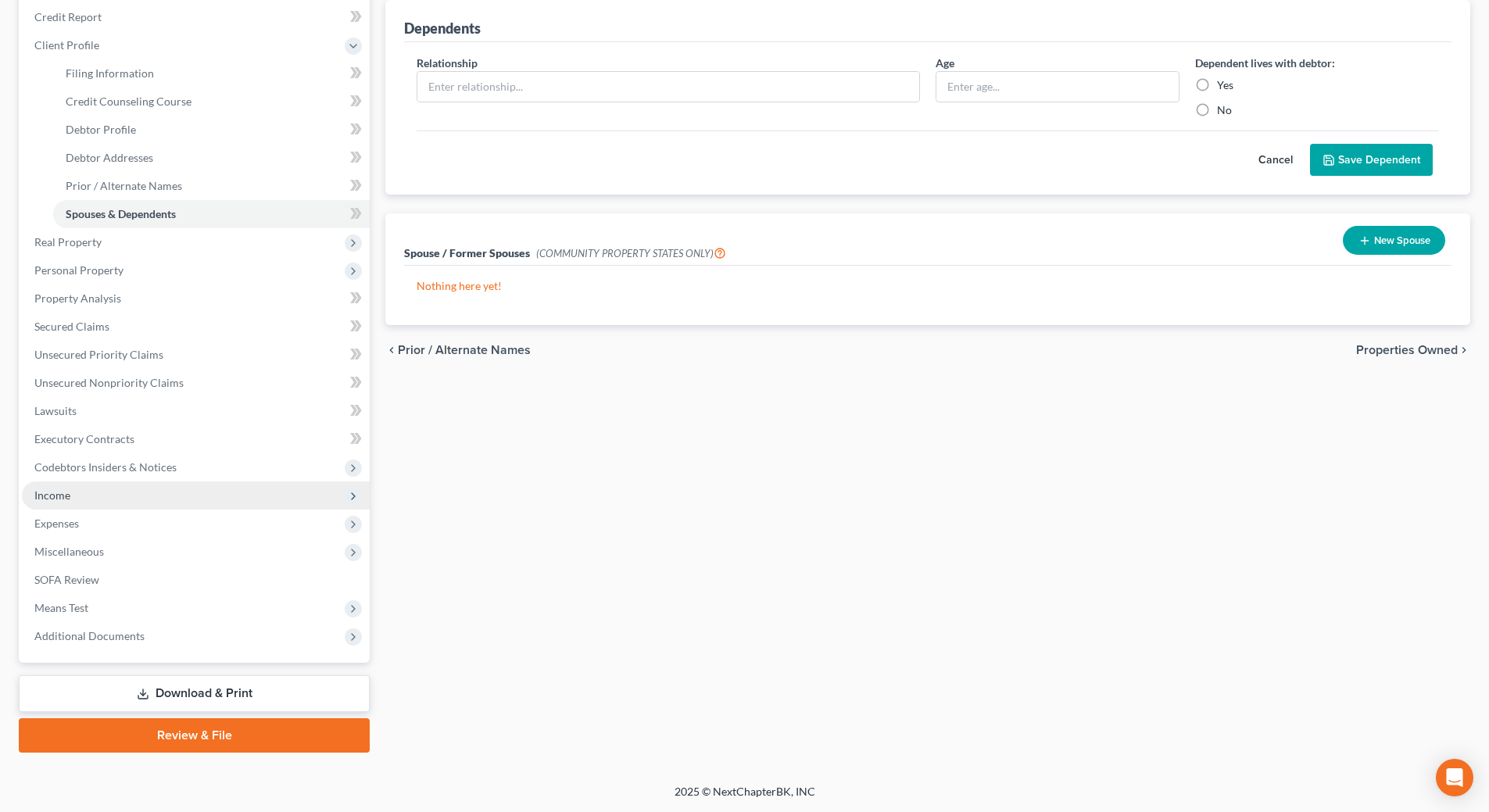
click at [63, 497] on span "Income" at bounding box center [51, 495] width 36 height 13
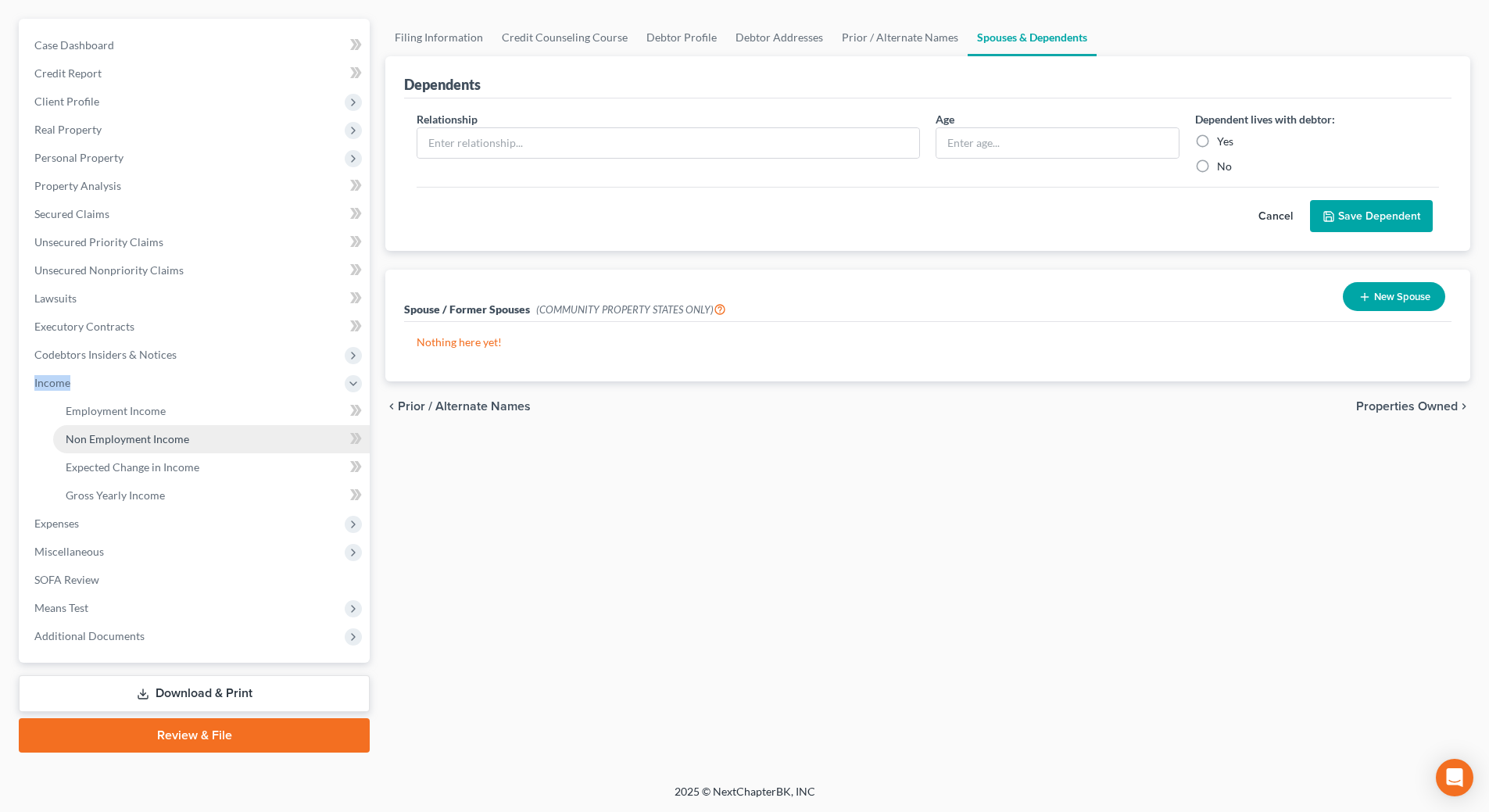
click at [63, 497] on li "Income Employment Income Non Employment Income Expected Change in Income Gross …" at bounding box center [195, 438] width 348 height 140
click at [146, 413] on span "Employment Income" at bounding box center [115, 410] width 100 height 13
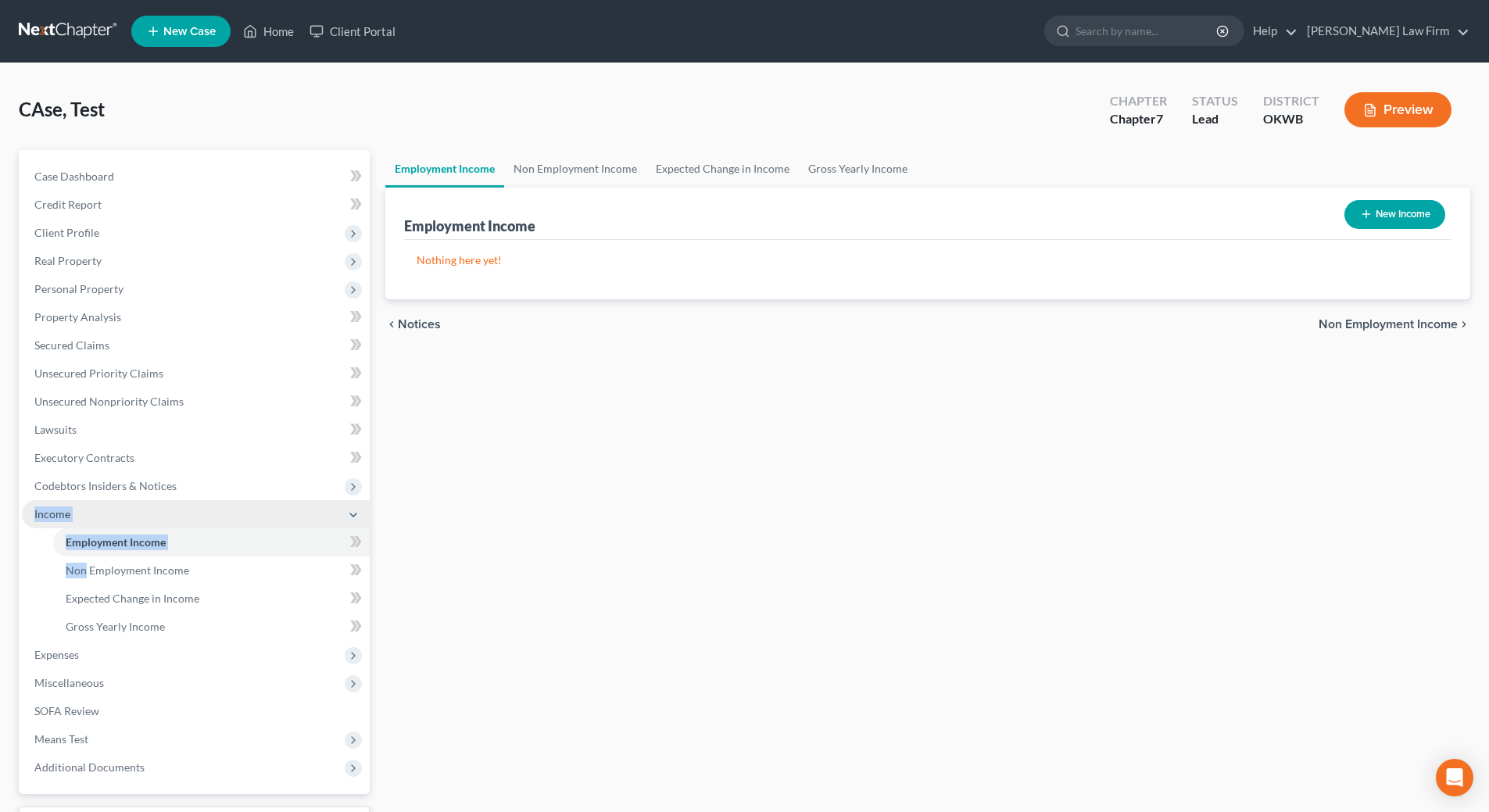
click at [61, 513] on span "Income" at bounding box center [51, 513] width 36 height 13
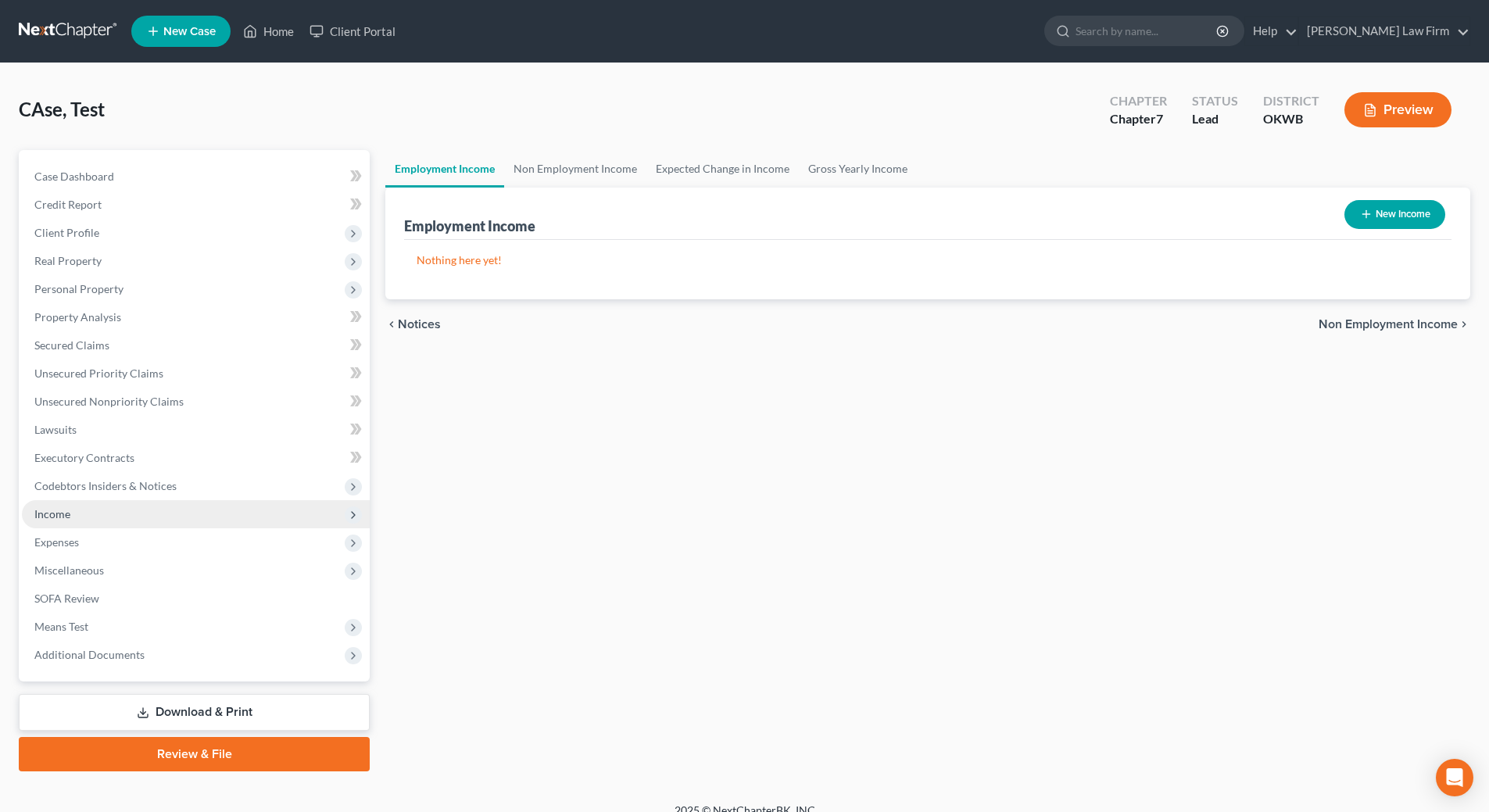
click at [61, 513] on span "Income" at bounding box center [51, 513] width 36 height 13
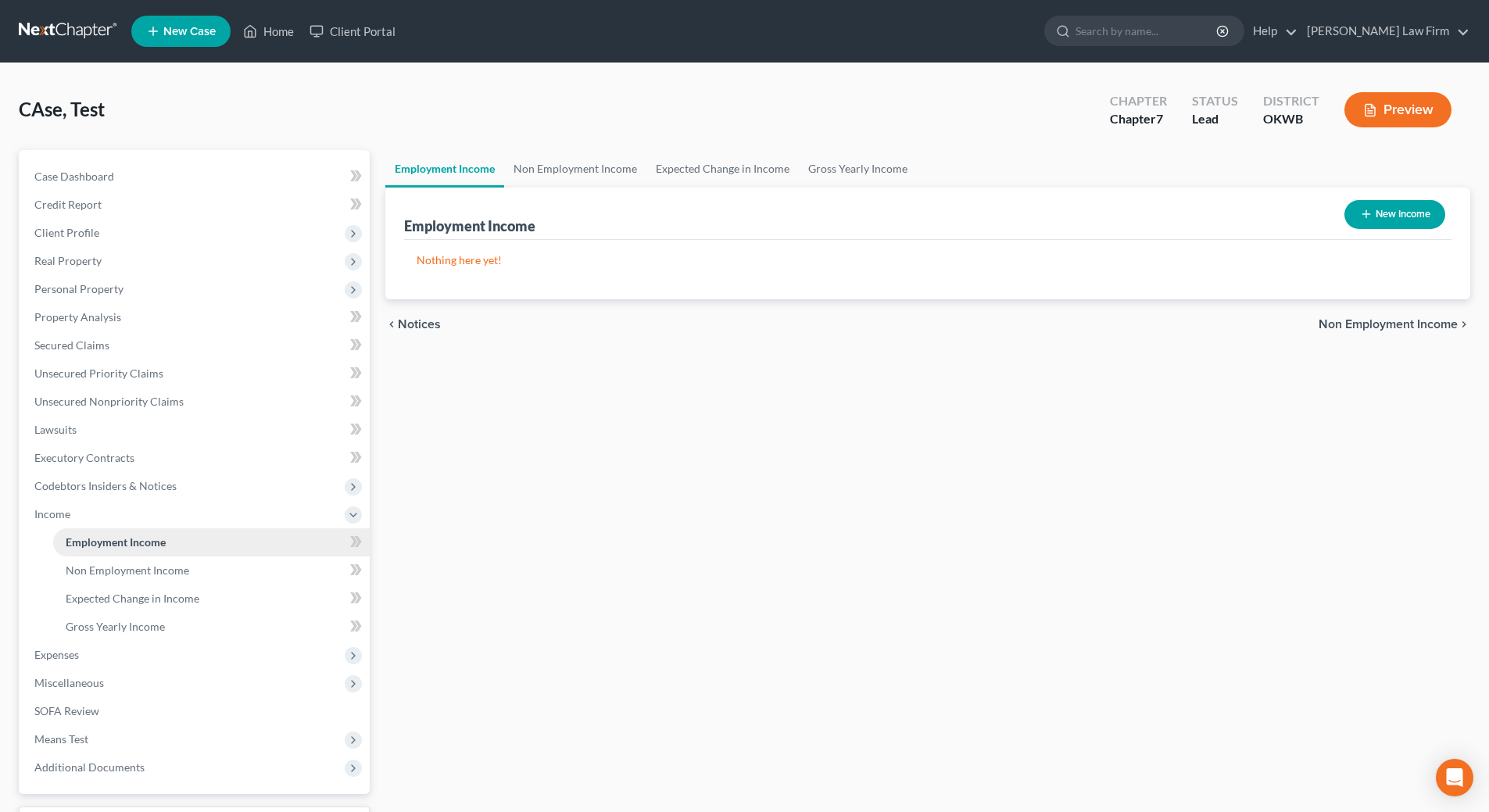
click at [125, 545] on span "Employment Income" at bounding box center [115, 541] width 100 height 13
click at [1369, 213] on icon "button" at bounding box center [1366, 214] width 12 height 12
select select "0"
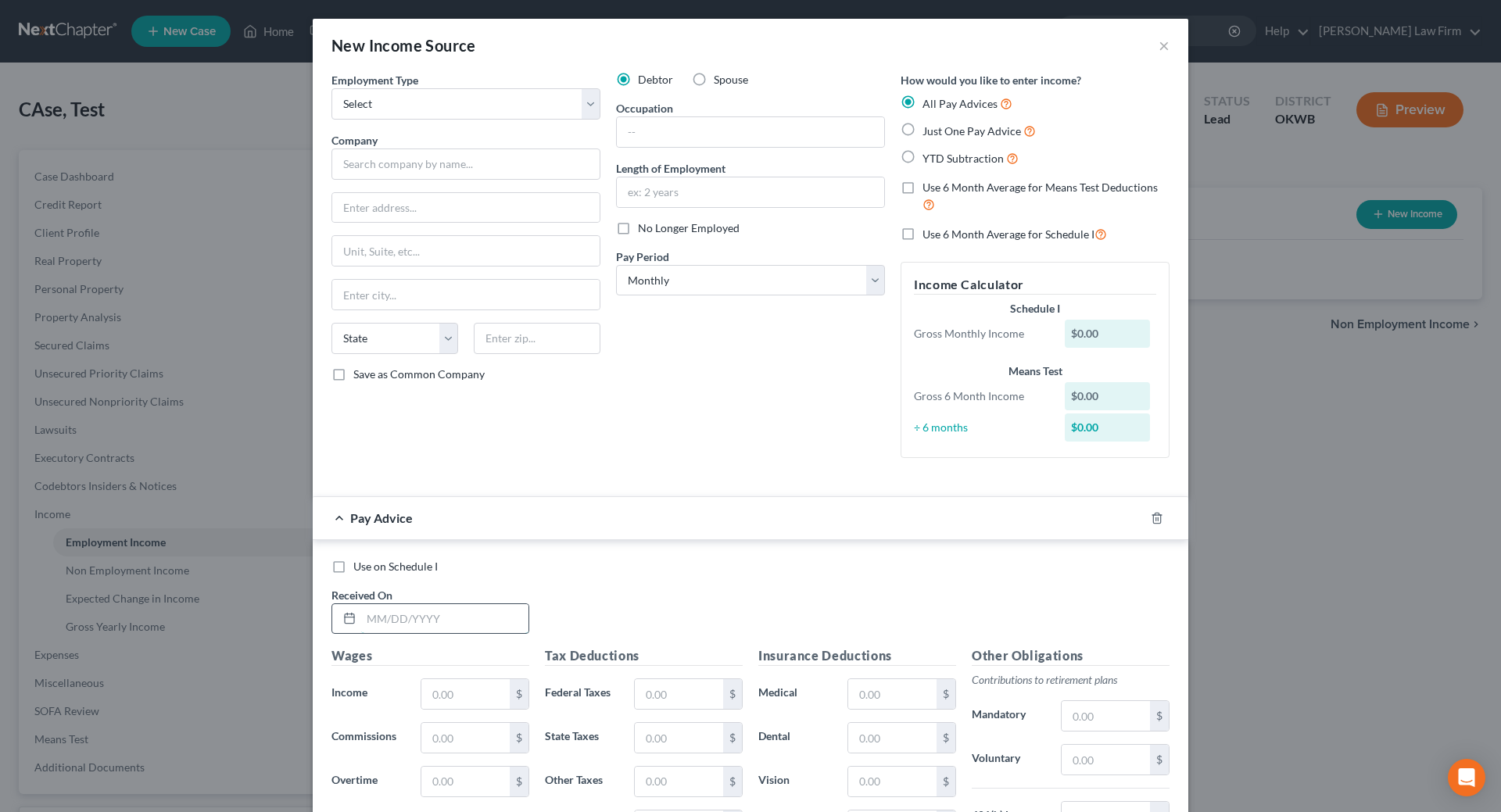
click at [370, 619] on input "text" at bounding box center [445, 619] width 167 height 30
type input "09/08/2025"
click at [447, 694] on input "text" at bounding box center [465, 694] width 88 height 30
click at [495, 694] on input "text" at bounding box center [465, 694] width 88 height 30
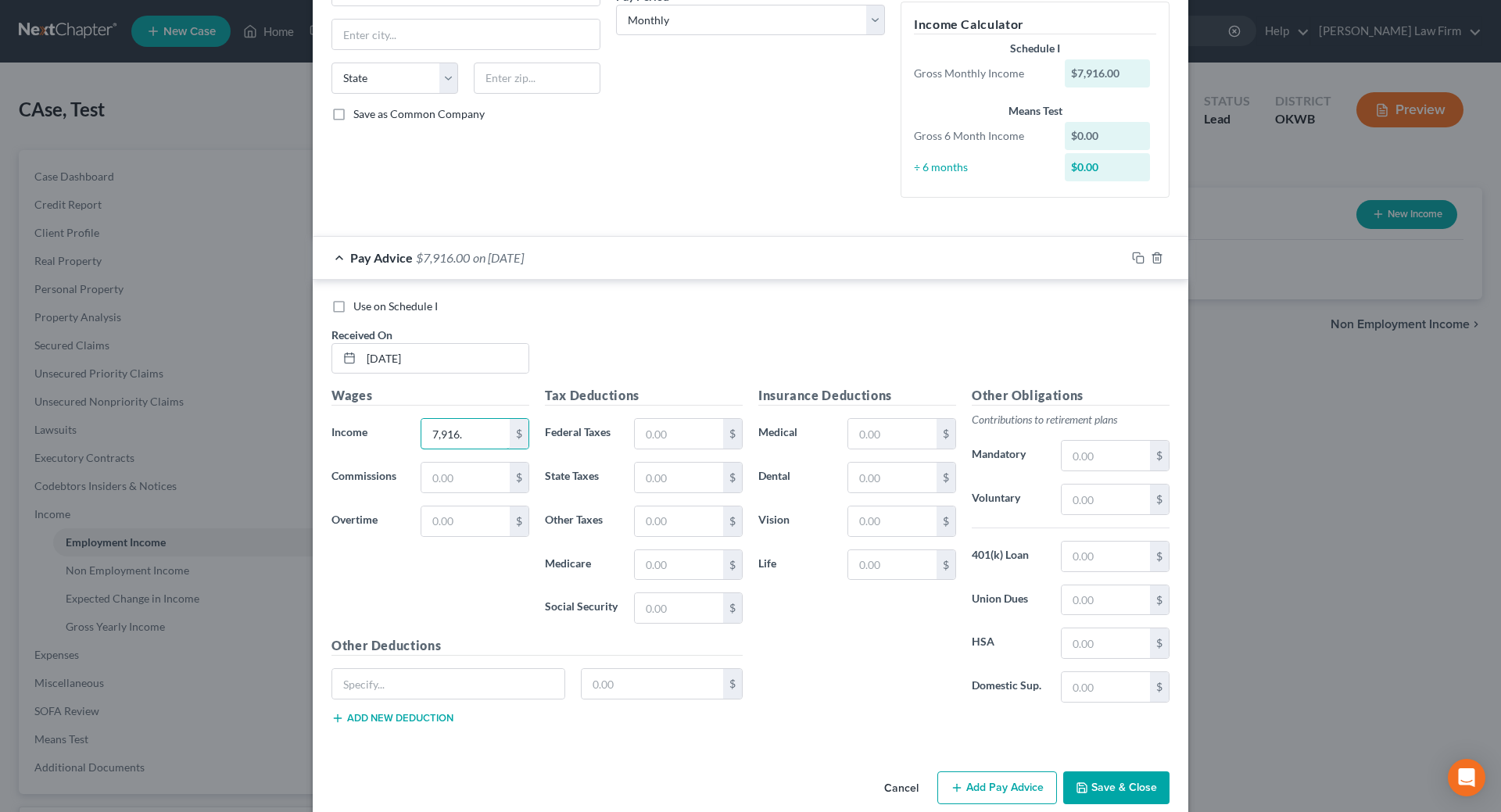
scroll to position [284, 0]
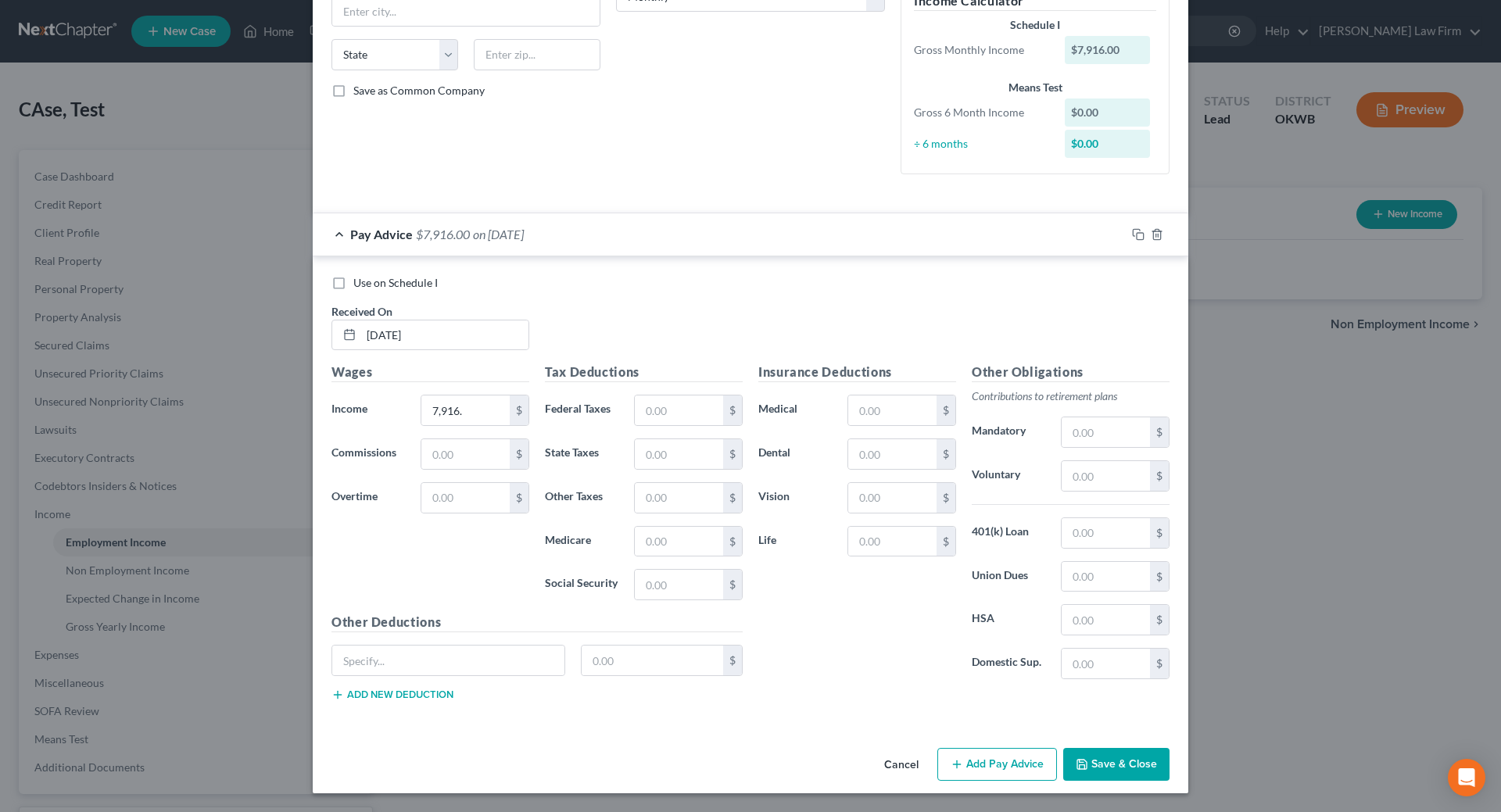
click at [1122, 762] on button "Save & Close" at bounding box center [1117, 764] width 106 height 33
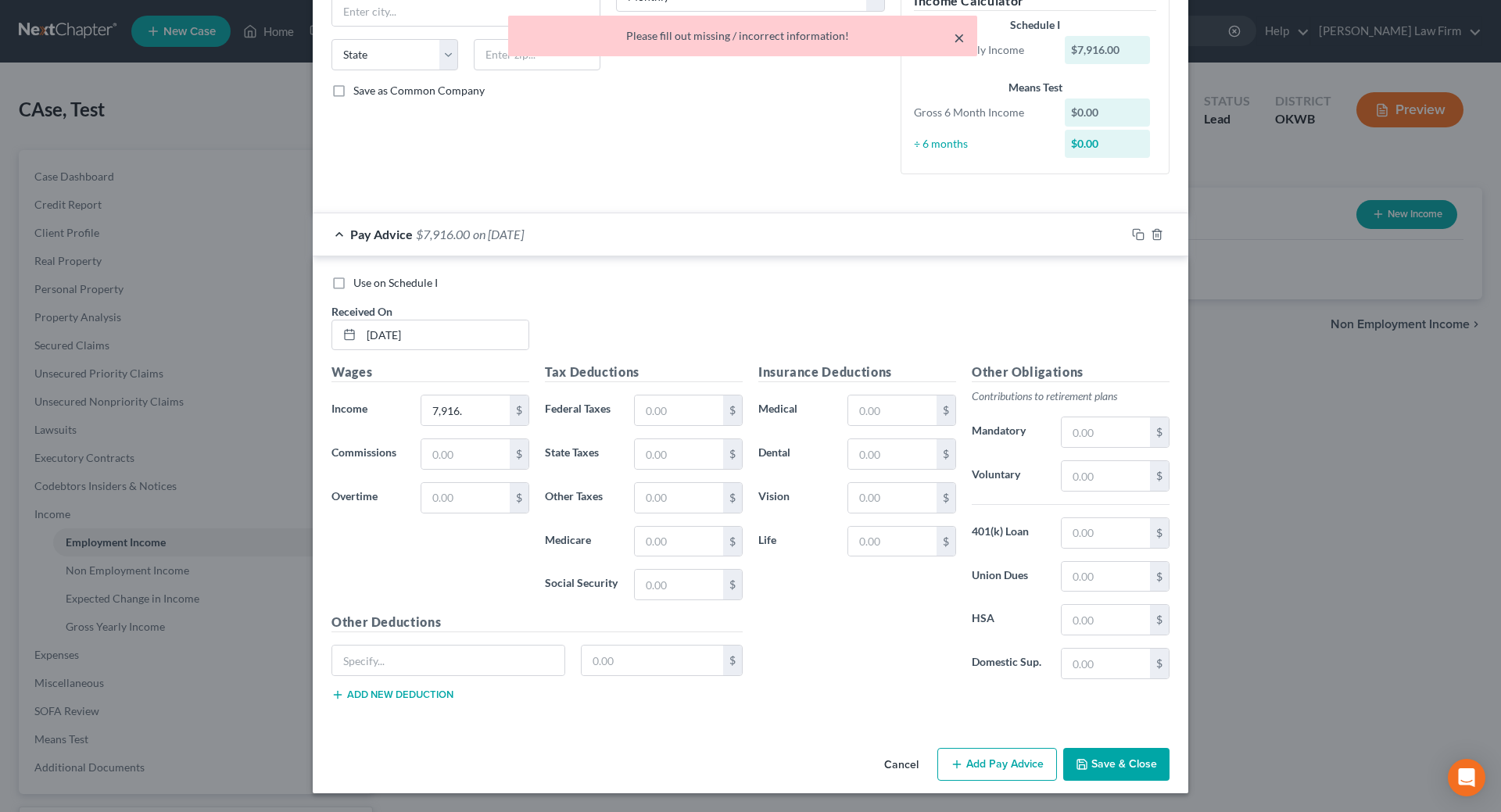
click at [958, 40] on button "×" at bounding box center [959, 37] width 11 height 19
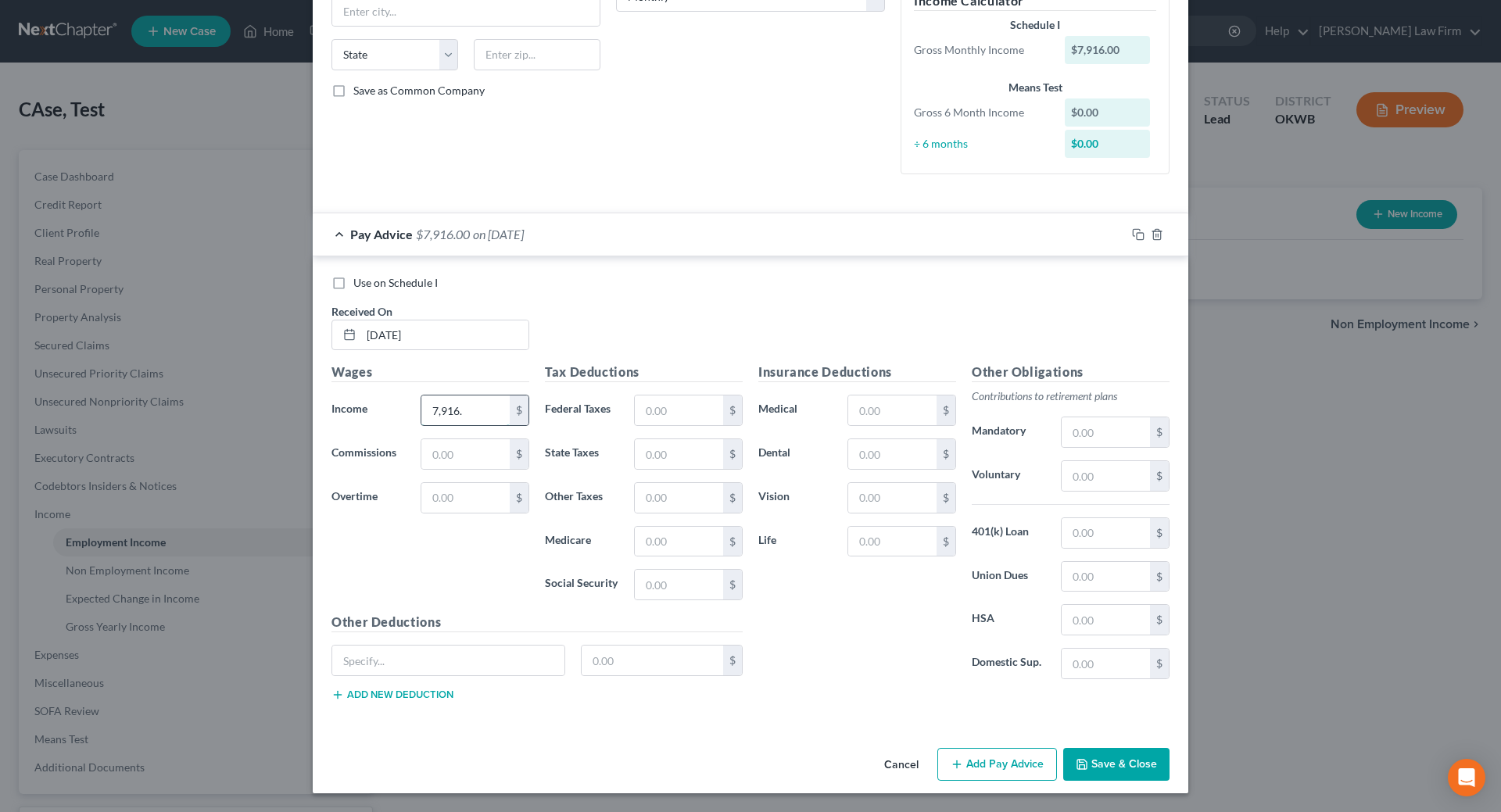
click at [475, 414] on input "7,916." at bounding box center [465, 410] width 88 height 30
type input "7,916.00"
click at [657, 405] on input "text" at bounding box center [678, 410] width 88 height 30
type input "1,820.00"
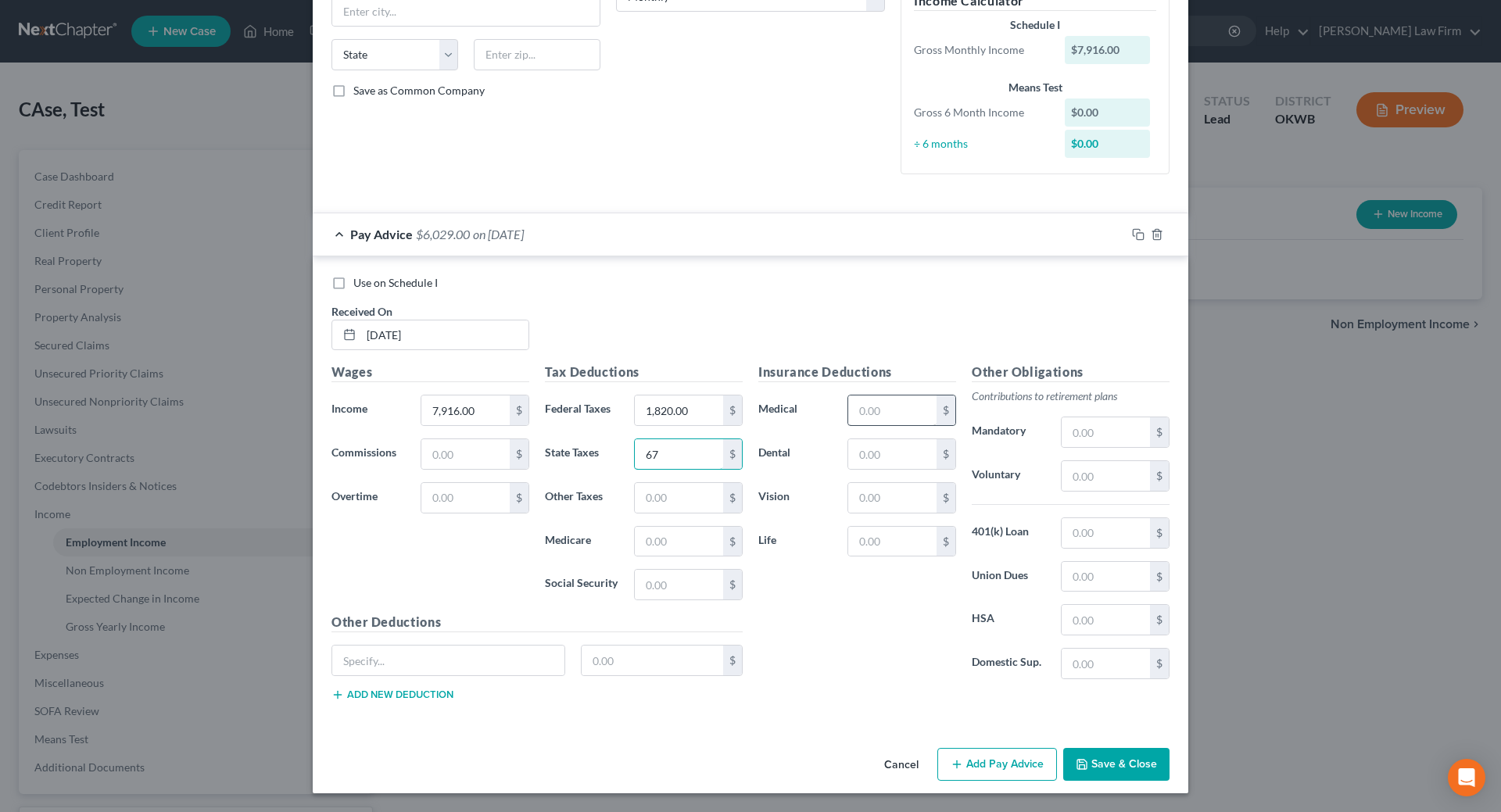
type input "67"
click at [896, 406] on input "text" at bounding box center [892, 410] width 88 height 30
type input "675.04"
click at [664, 464] on input "67" at bounding box center [678, 454] width 88 height 30
type input "220"
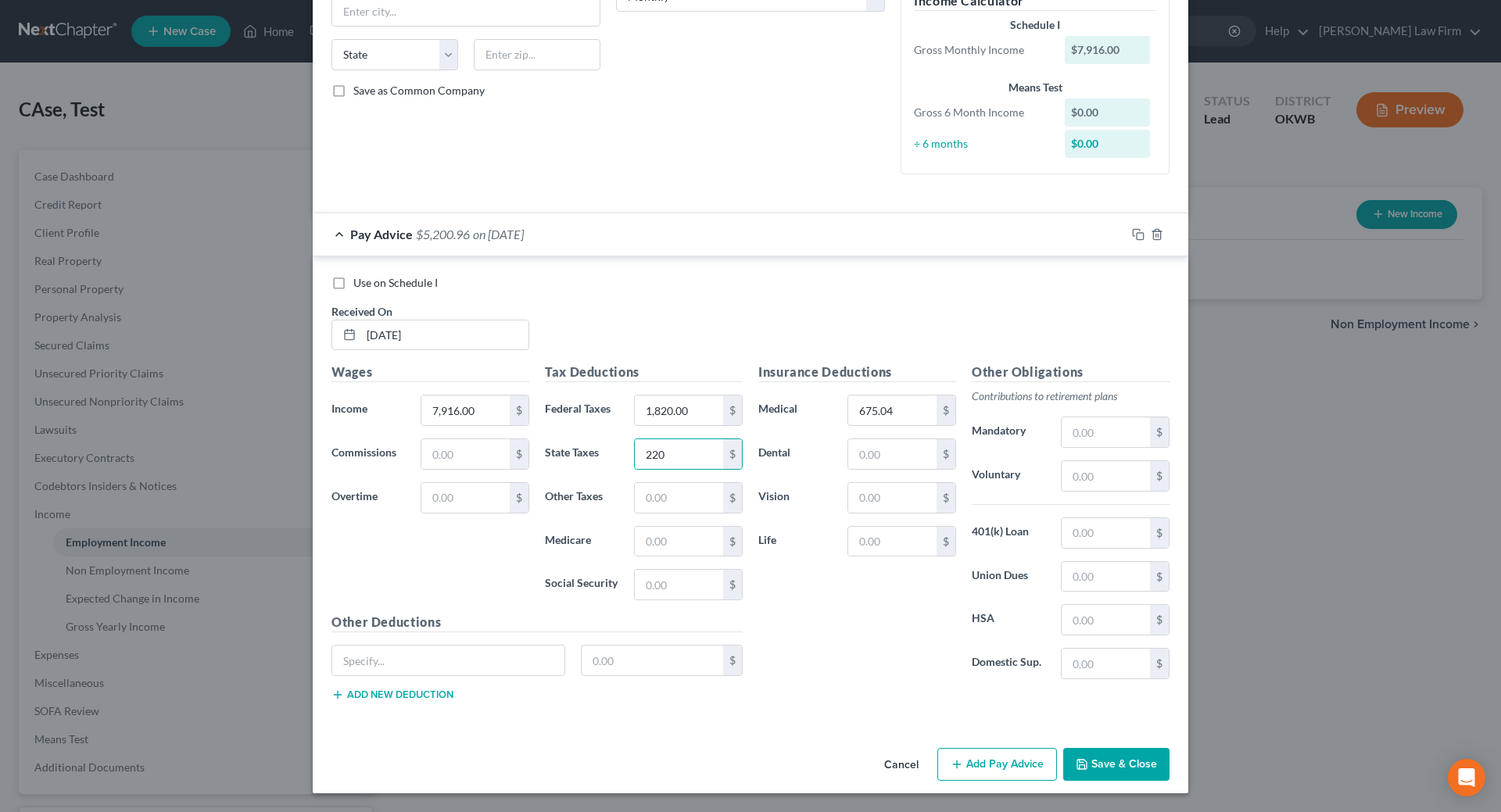
click at [1130, 763] on button "Save & Close" at bounding box center [1117, 764] width 106 height 33
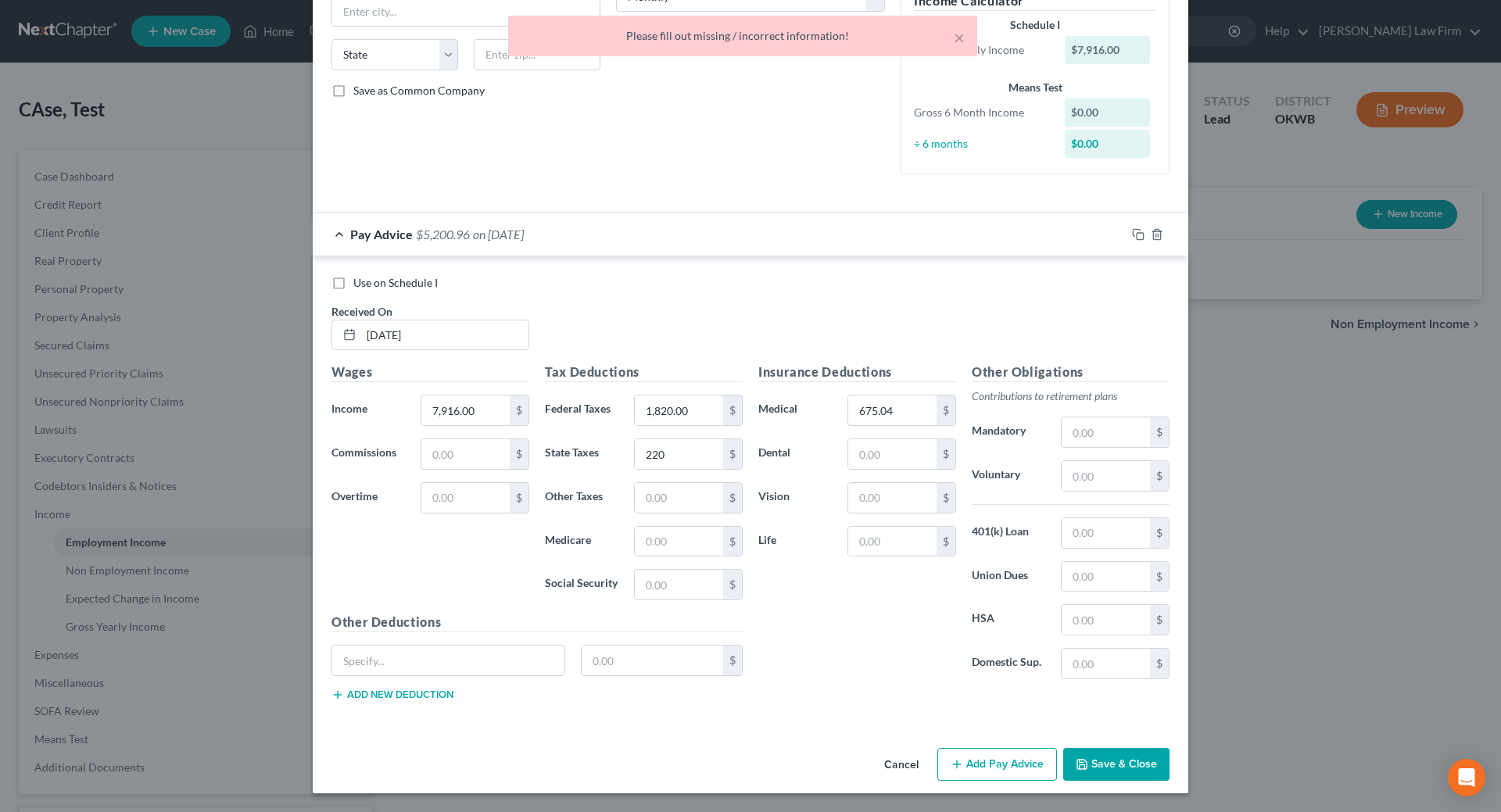
click at [834, 609] on div "Insurance Deductions Medical 675.04 $ Dental $ Vision $ Life $" at bounding box center [857, 527] width 214 height 329
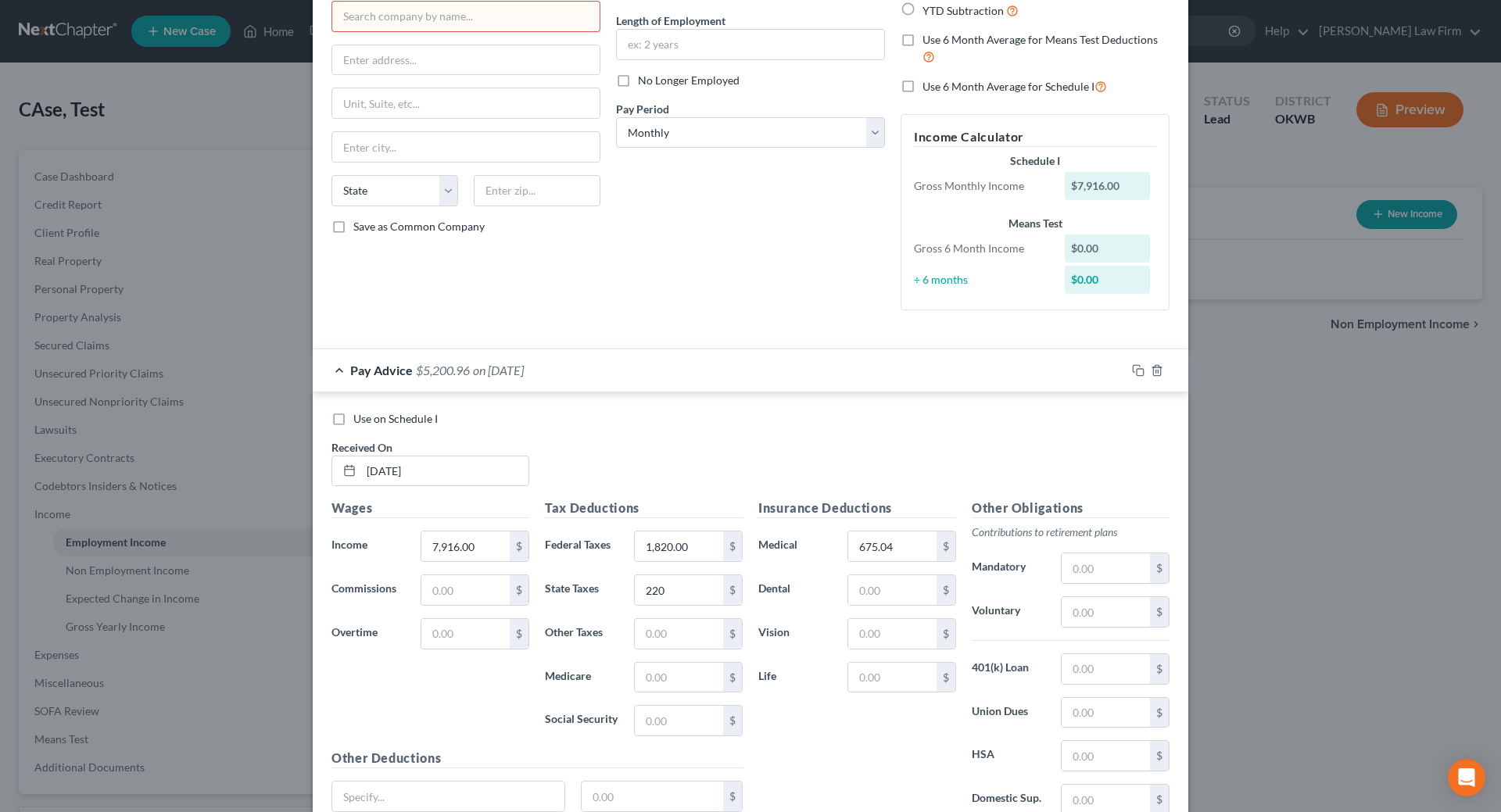
scroll to position [0, 0]
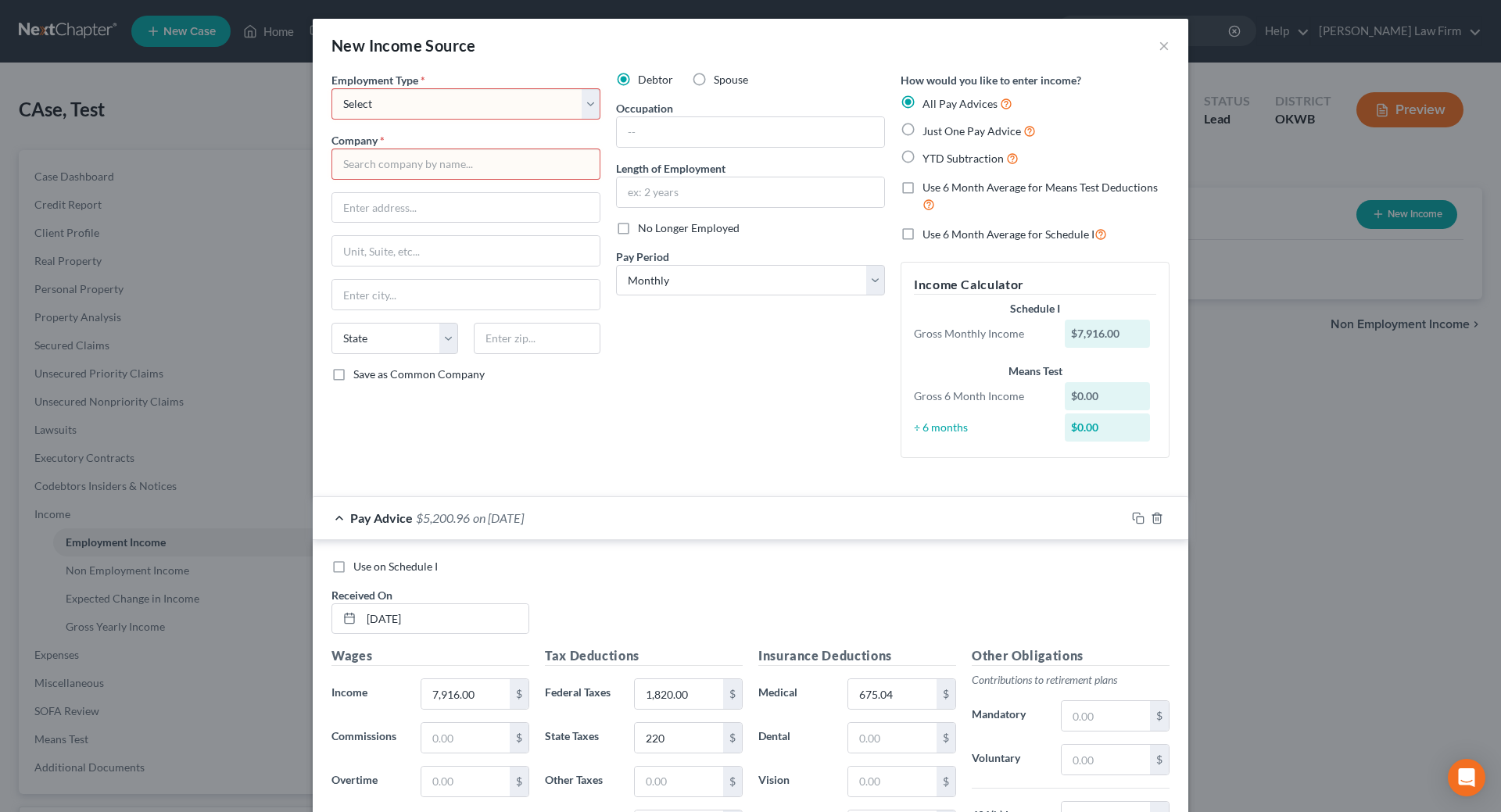
click at [923, 128] on label "Just One Pay Advice" at bounding box center [980, 131] width 113 height 18
click at [929, 128] on input "Just One Pay Advice" at bounding box center [934, 127] width 10 height 10
radio input "true"
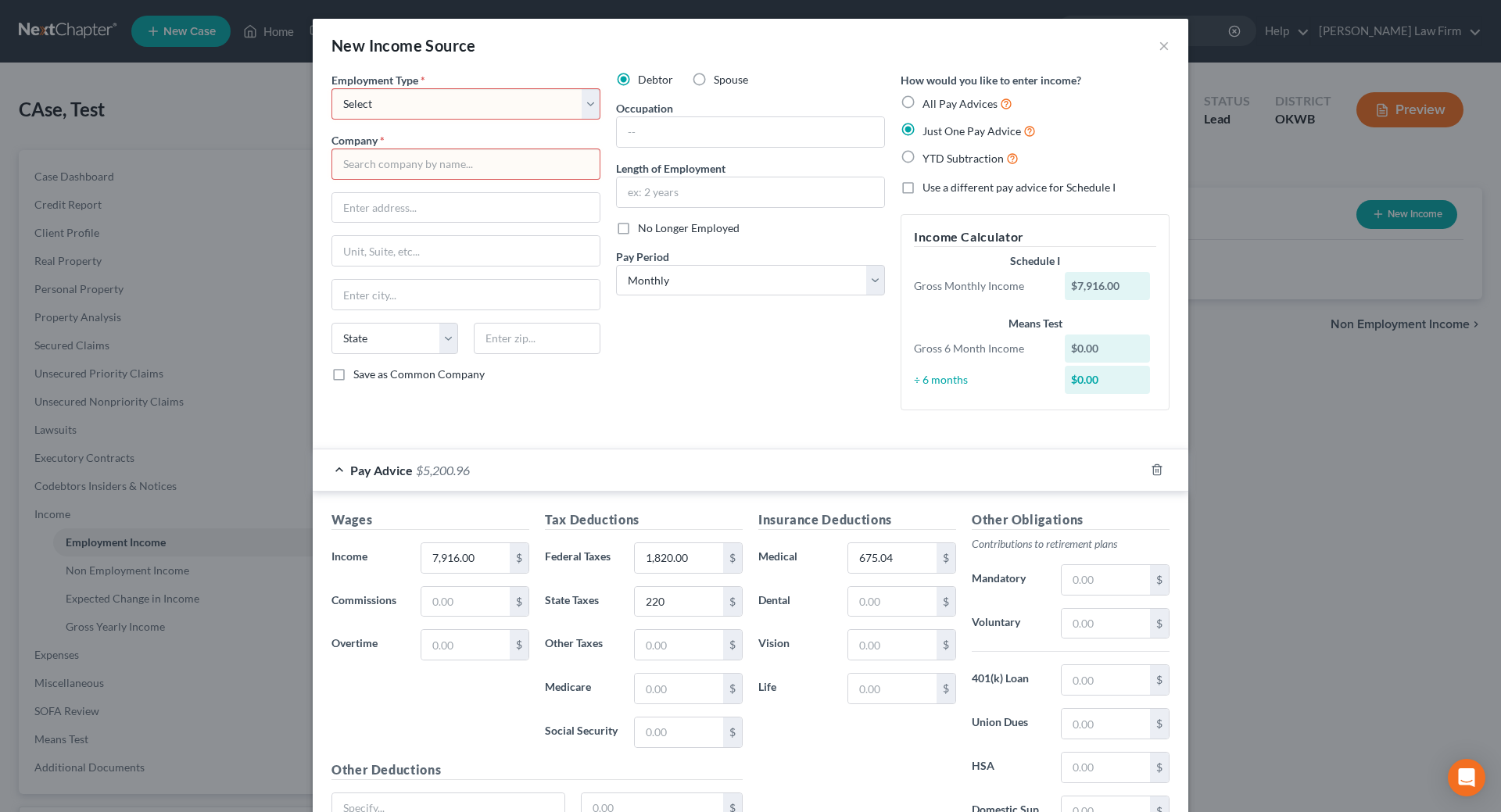
click at [551, 103] on select "Select Full or Part Time Employment Self Employment" at bounding box center [465, 104] width 269 height 31
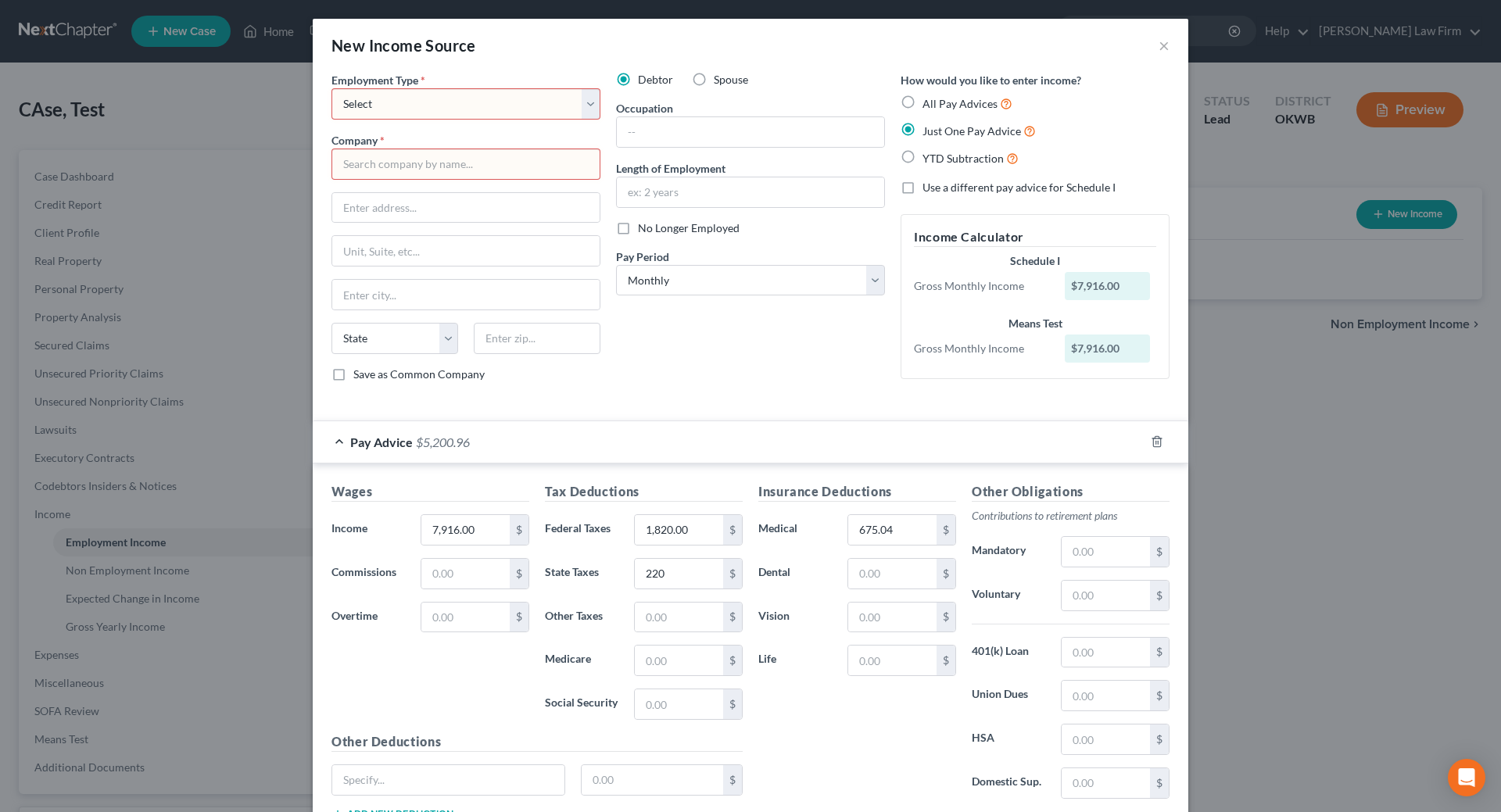
select select "0"
click at [331, 88] on select "Select Full or Part Time Employment Self Employment" at bounding box center [465, 104] width 269 height 31
click at [504, 163] on input "text" at bounding box center [465, 164] width 269 height 31
type input "HEATON LAW FIRM"
type input "2 East 11th, Suite #112"
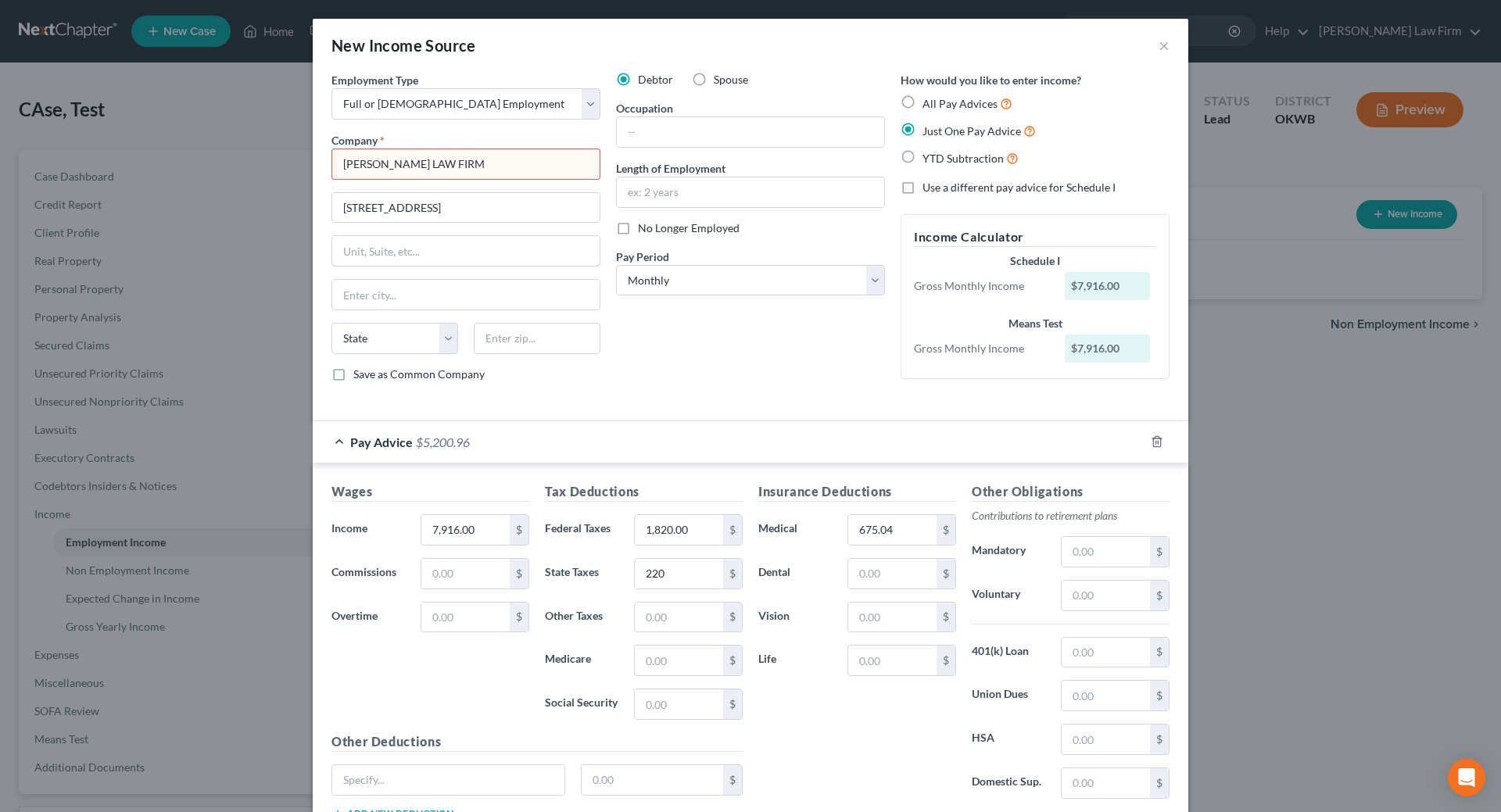
type input "2509 Redwood Lane"
type input "Edmond"
select select "37"
type input "73034"
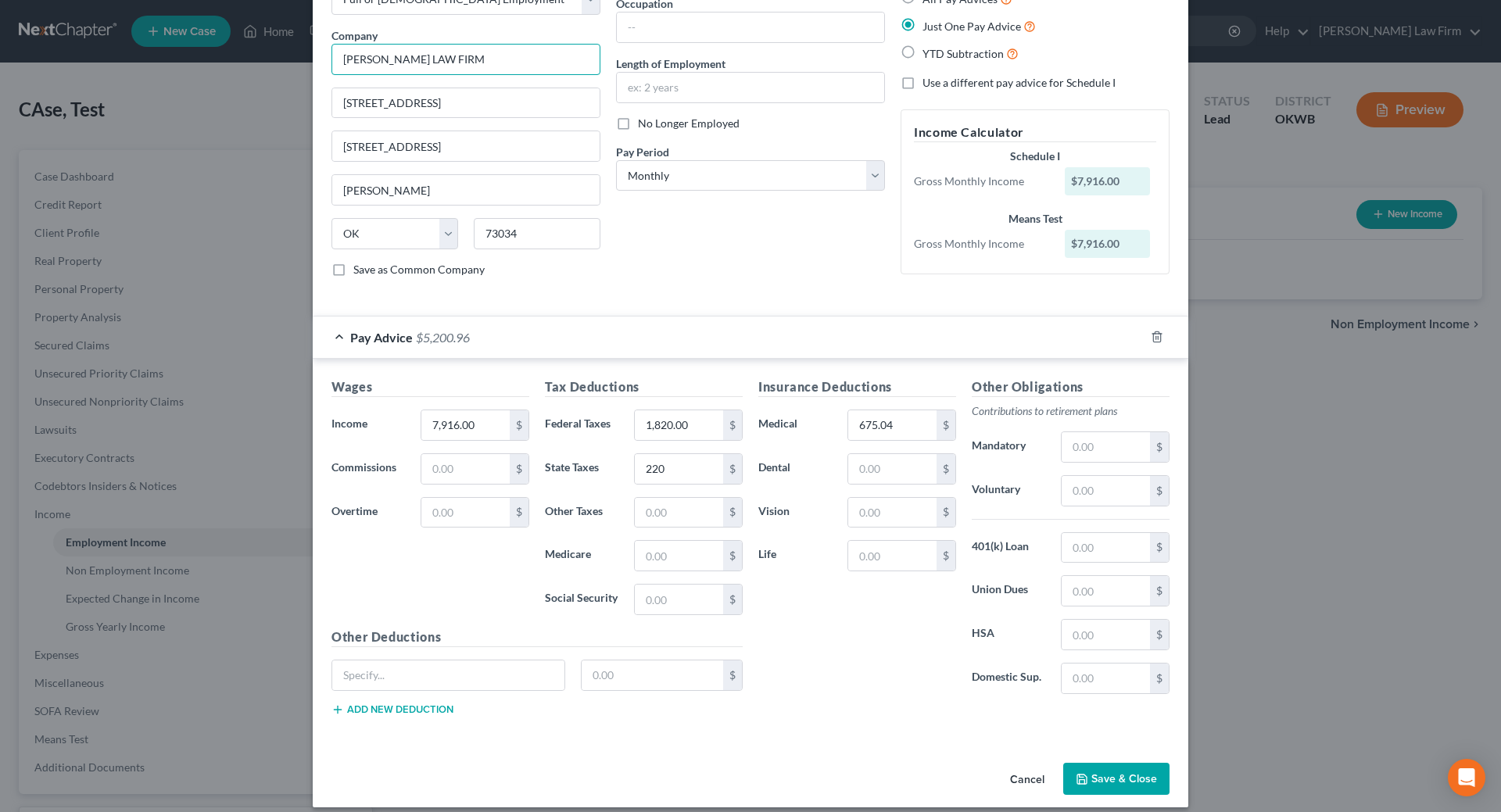
scroll to position [118, 0]
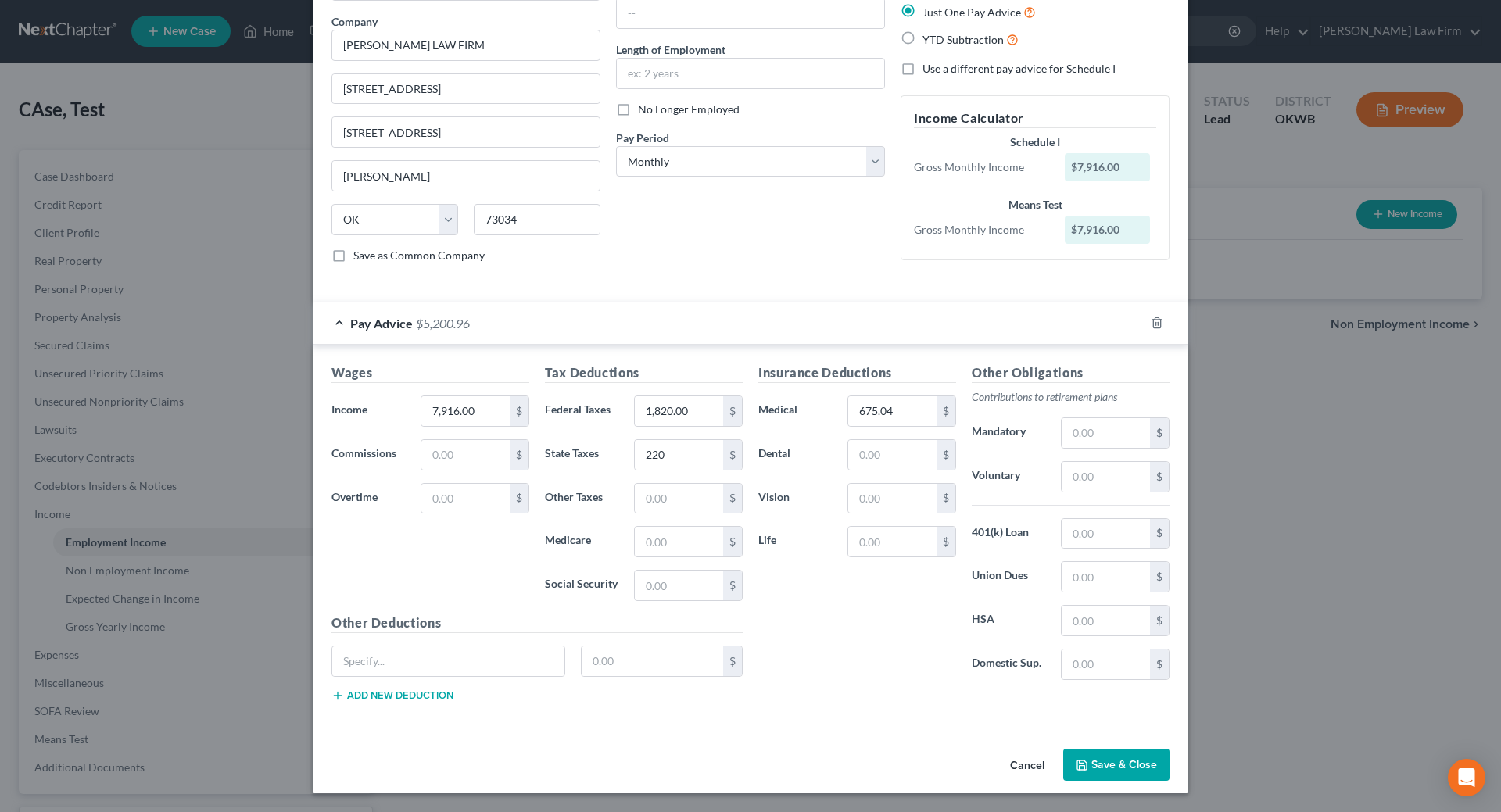
click at [1133, 760] on button "Save & Close" at bounding box center [1117, 765] width 106 height 33
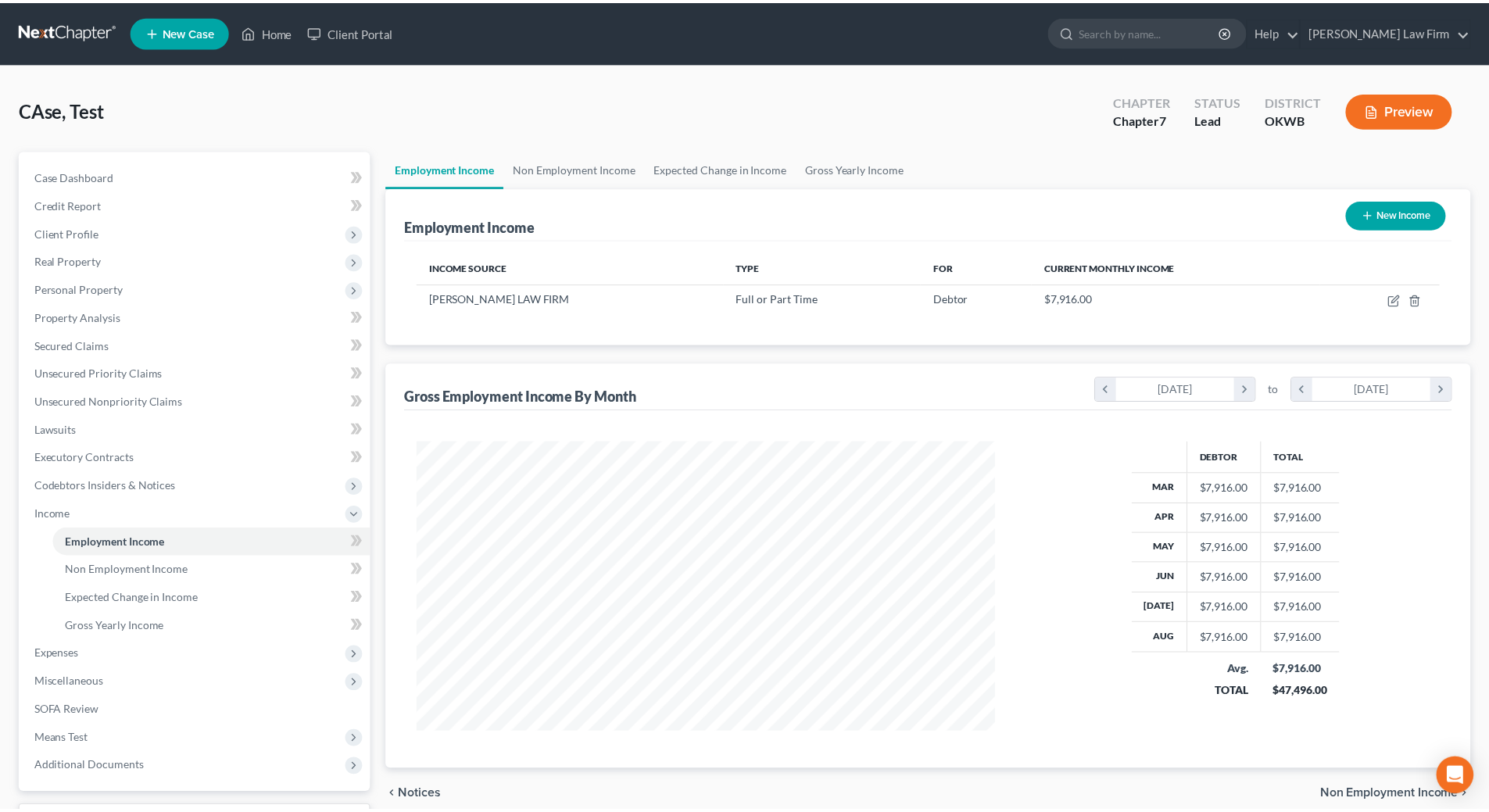
scroll to position [781256, 780956]
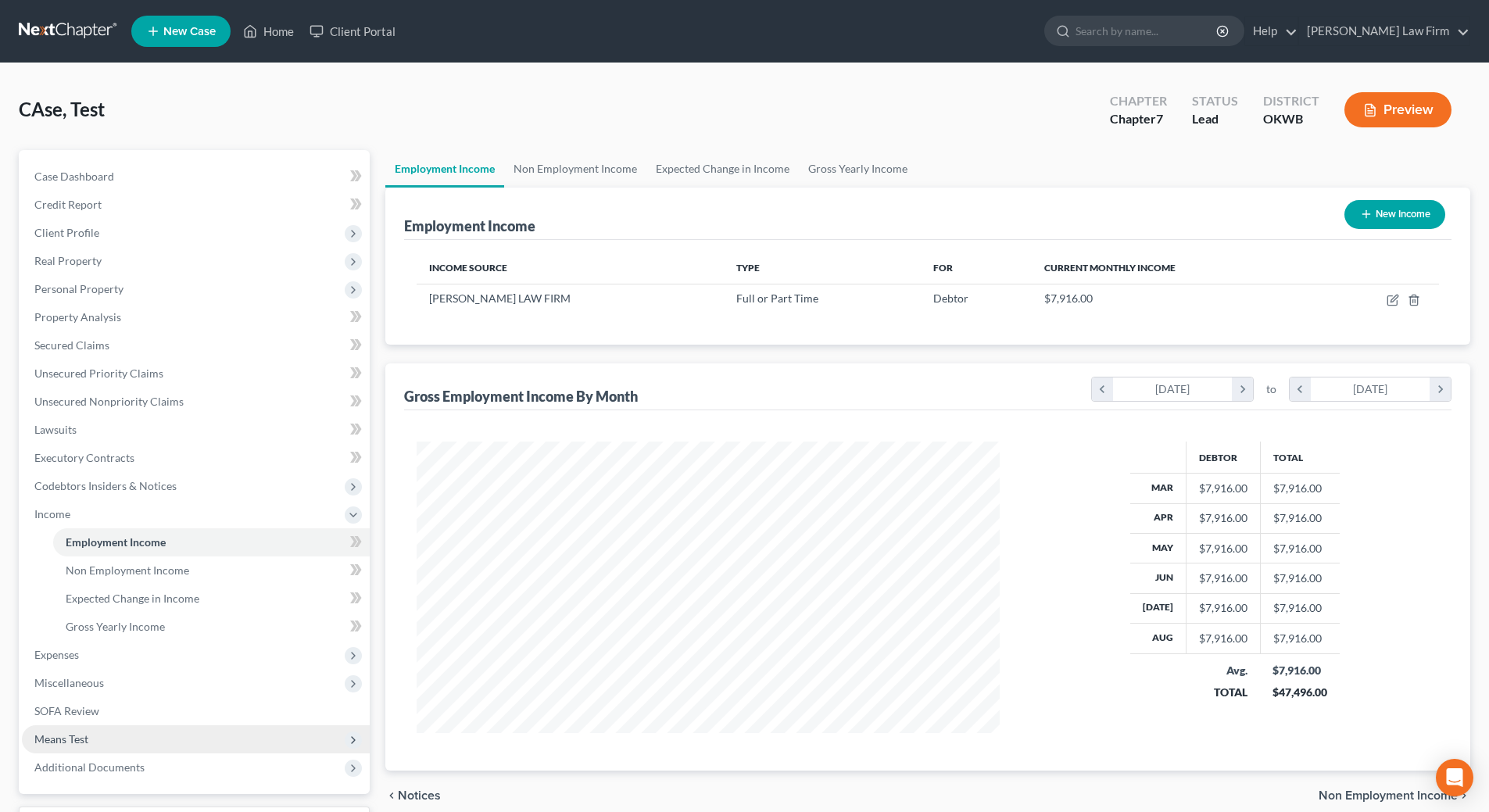
click at [98, 734] on span "Means Test" at bounding box center [195, 739] width 348 height 28
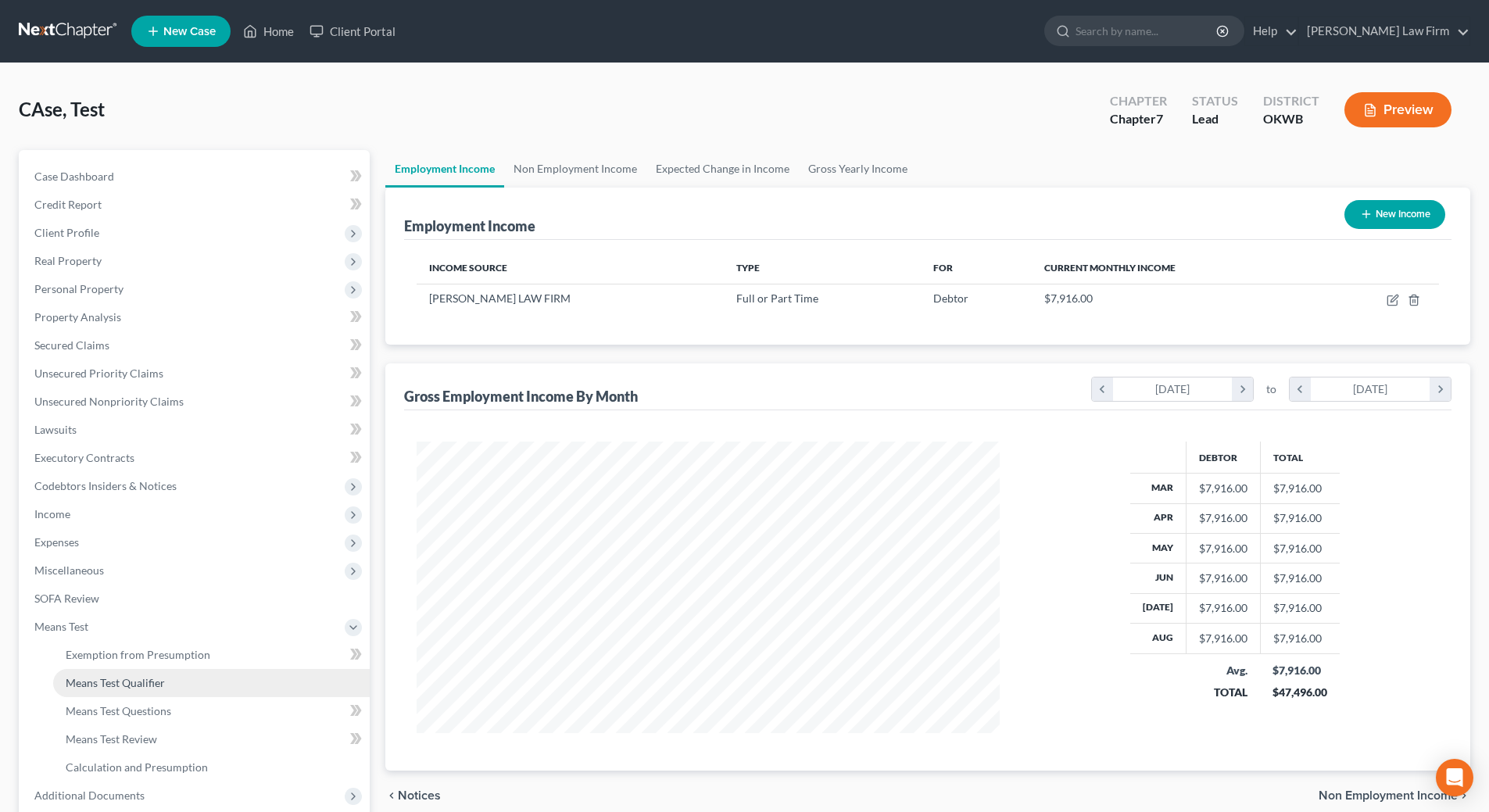
click at [131, 680] on span "Means Test Qualifier" at bounding box center [115, 682] width 99 height 13
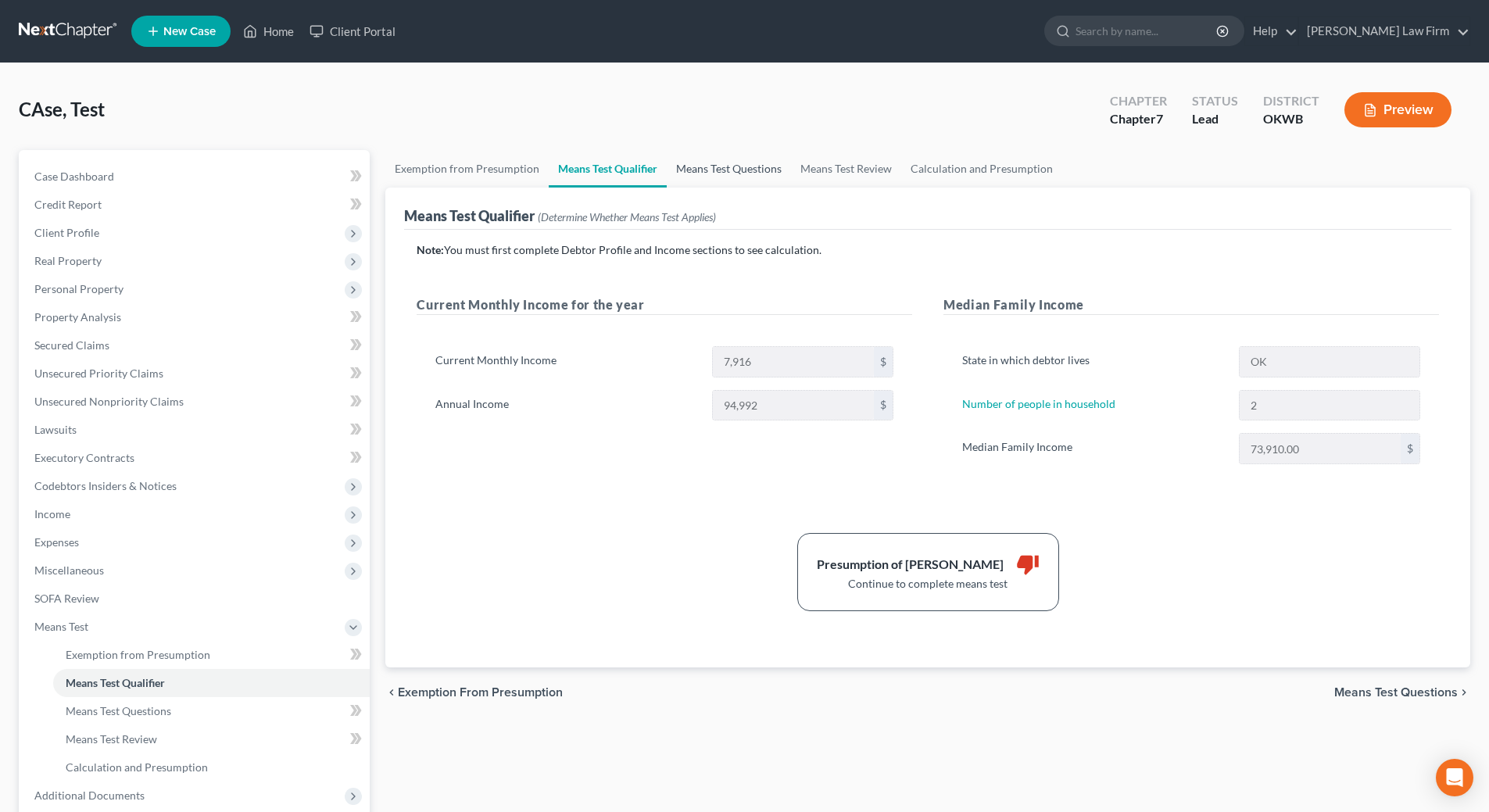
click at [742, 164] on link "Means Test Questions" at bounding box center [728, 168] width 125 height 37
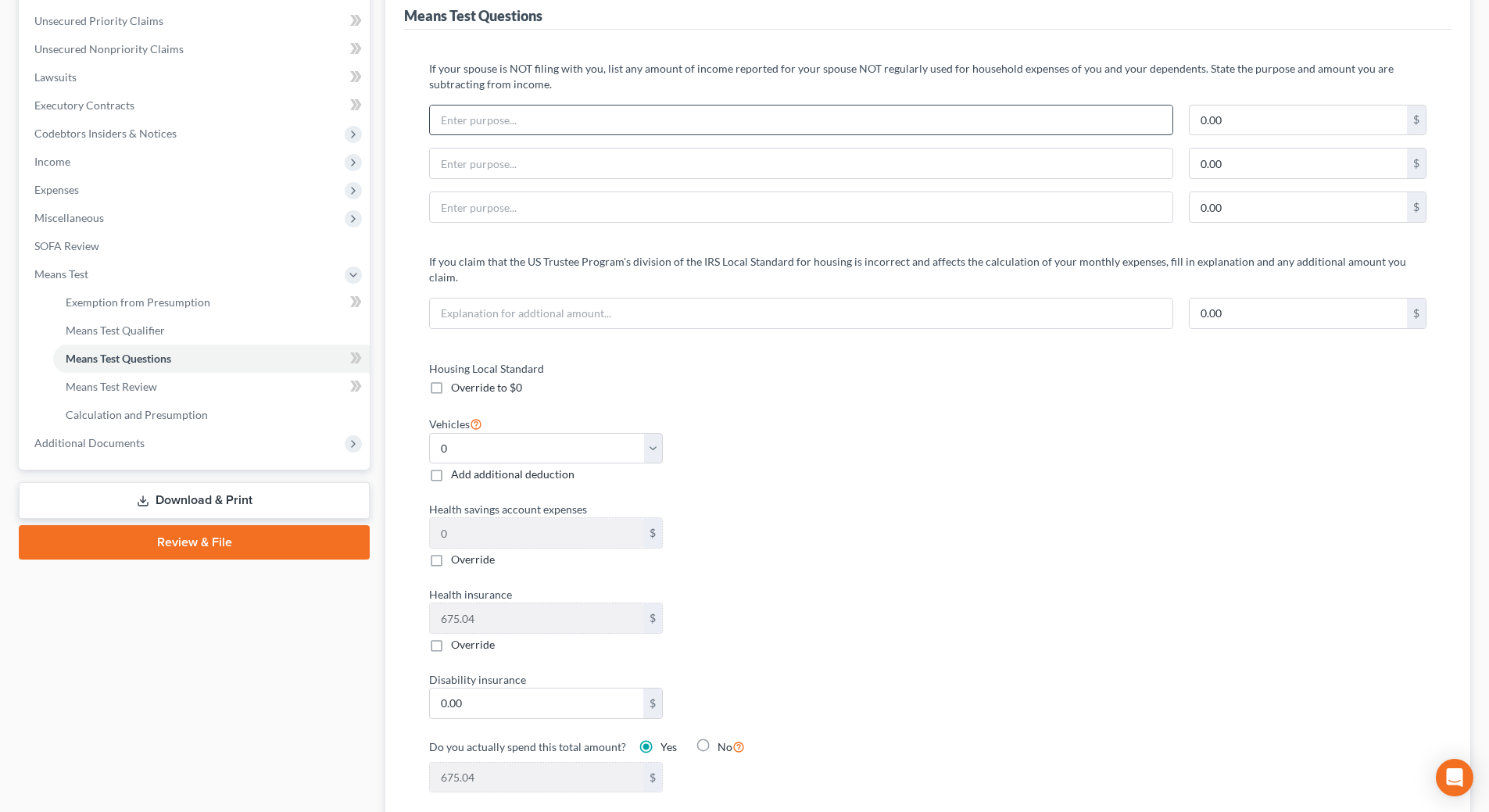
scroll to position [391, 0]
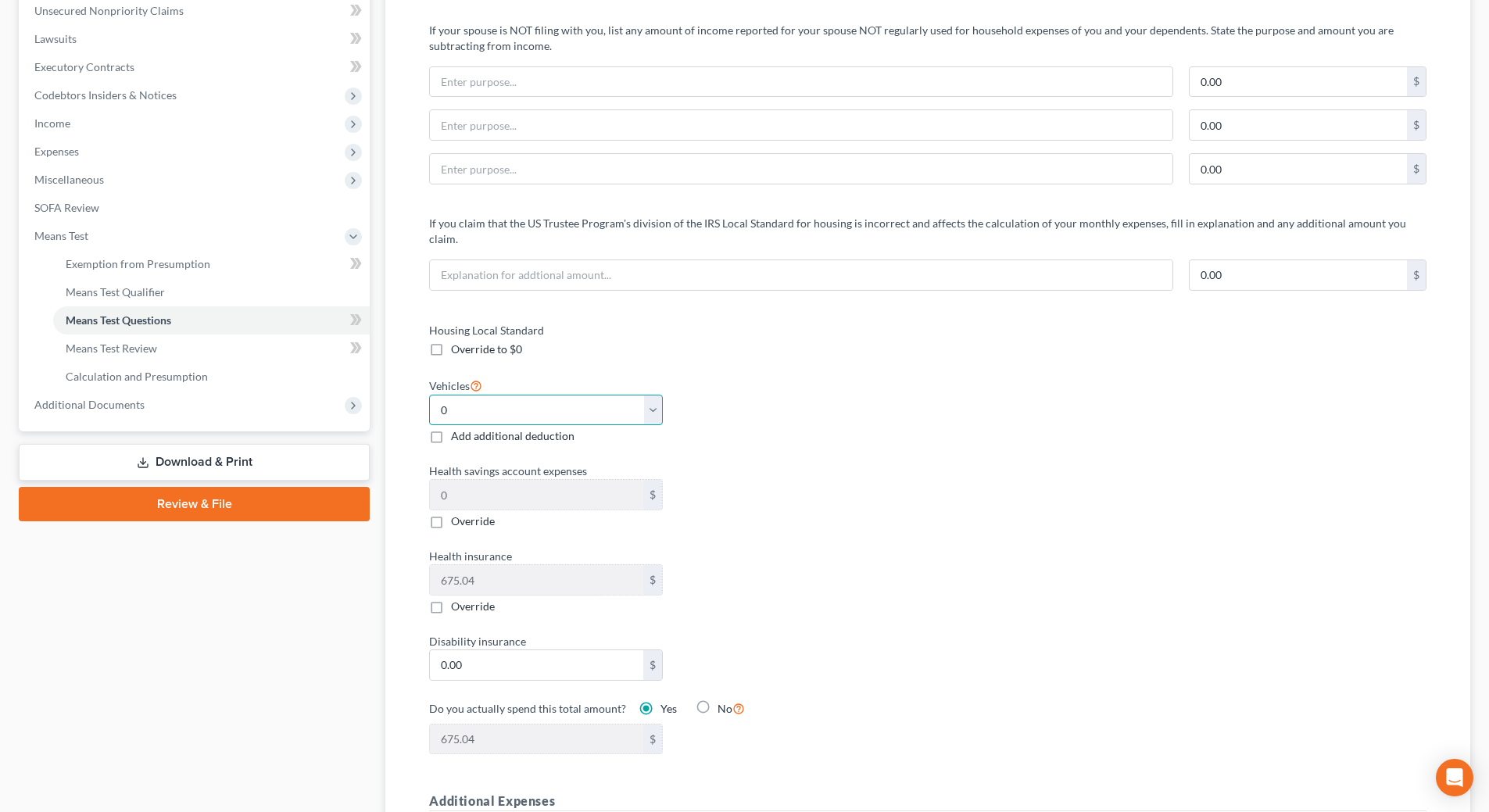
click at [469, 395] on select "Select 0 1 2 3 4 5" at bounding box center [545, 410] width 234 height 31
select select "1"
click at [429, 395] on select "Select 0 1 2 3 4 5" at bounding box center [545, 410] width 234 height 31
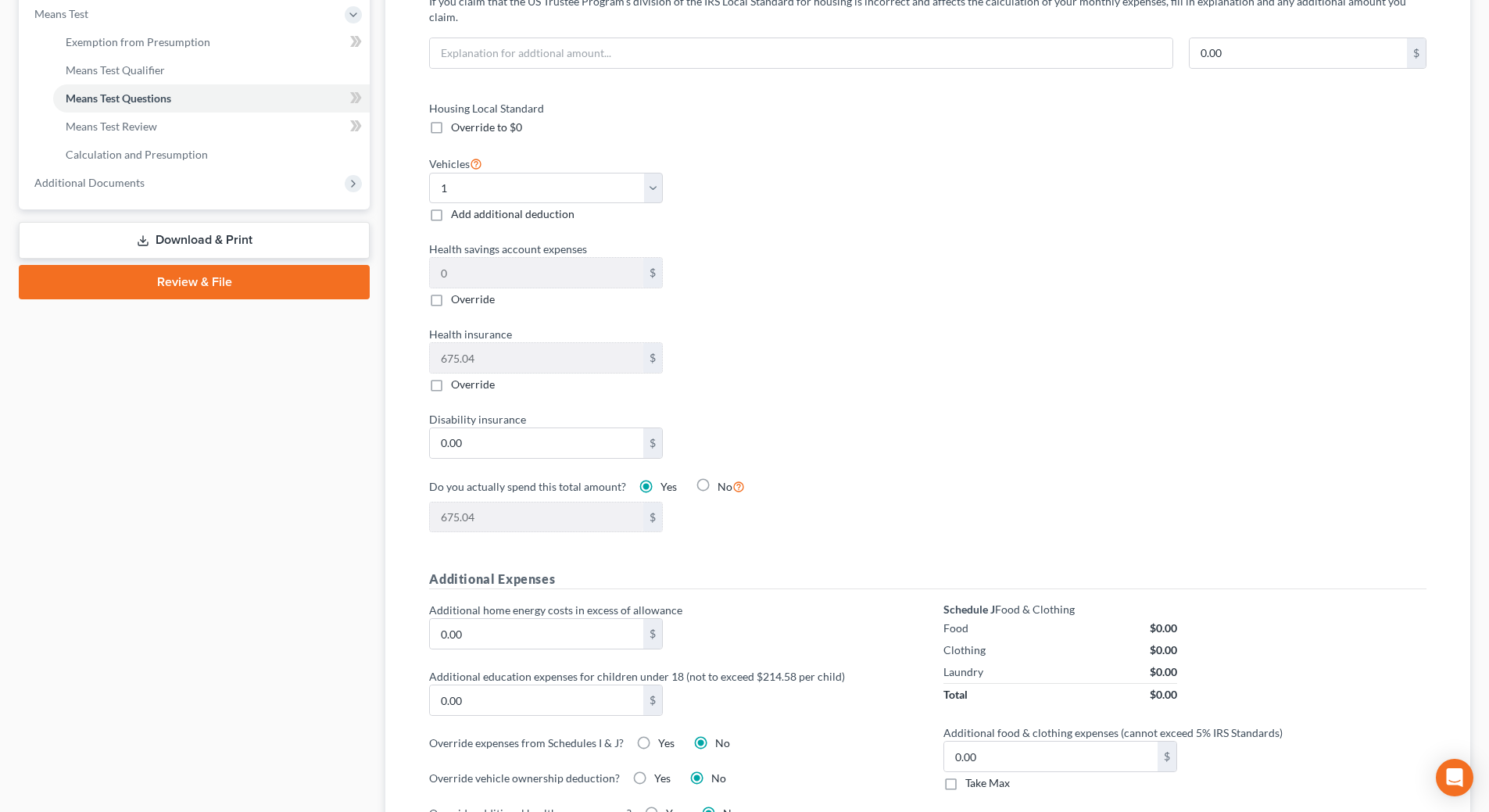
scroll to position [0, 0]
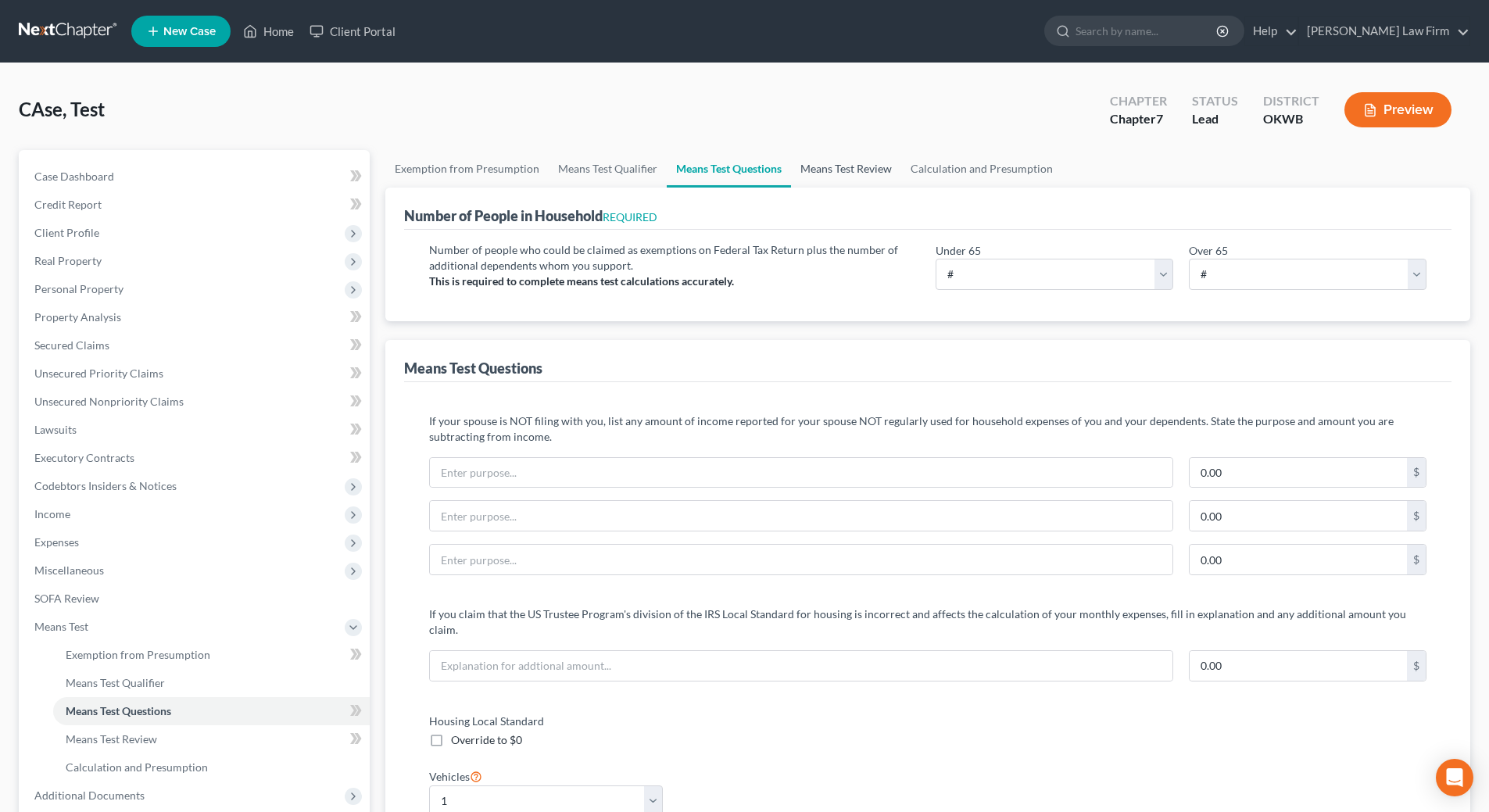
click at [856, 171] on link "Means Test Review" at bounding box center [846, 168] width 110 height 37
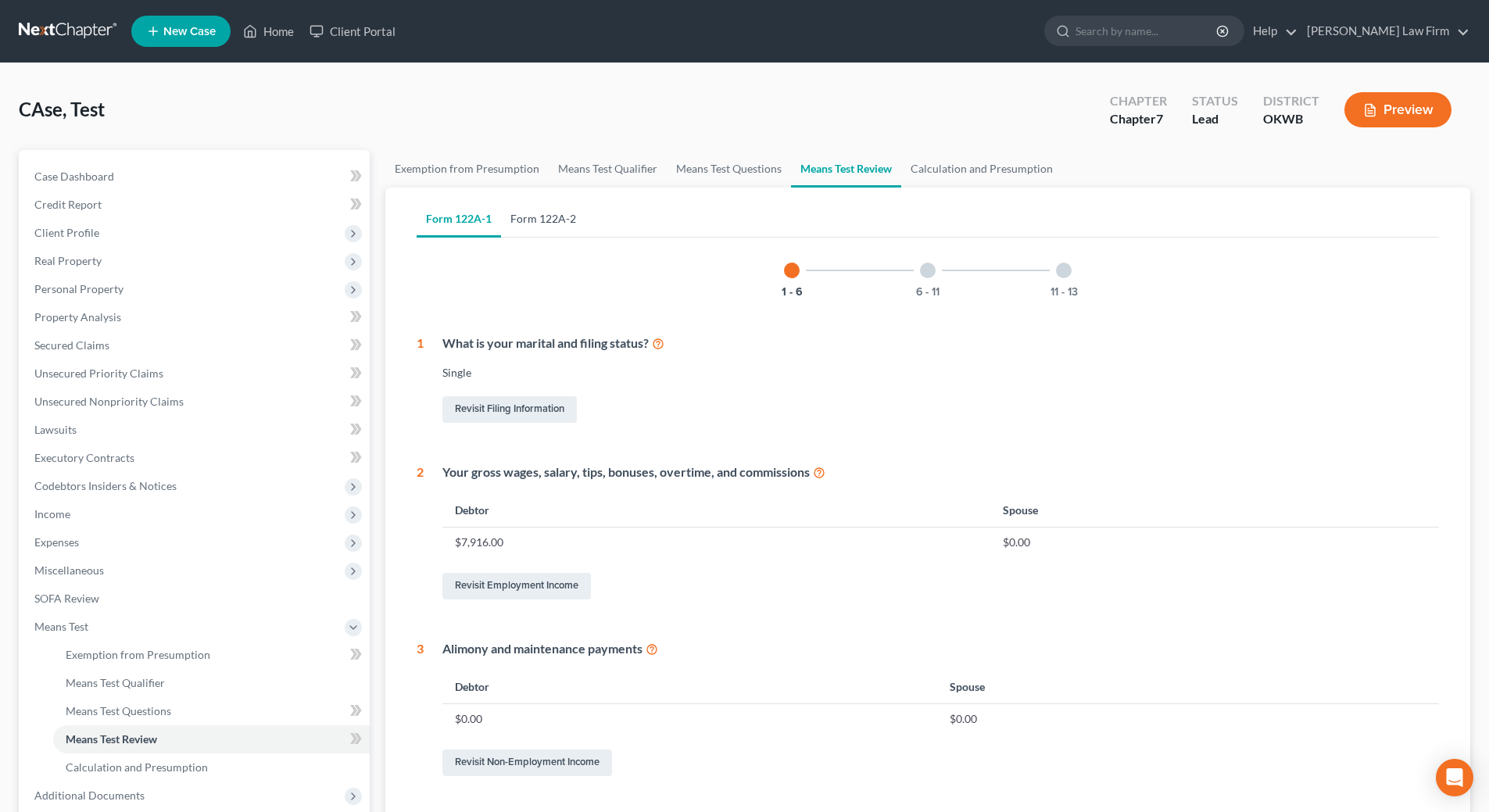
click at [545, 214] on link "Form 122A-2" at bounding box center [543, 219] width 85 height 37
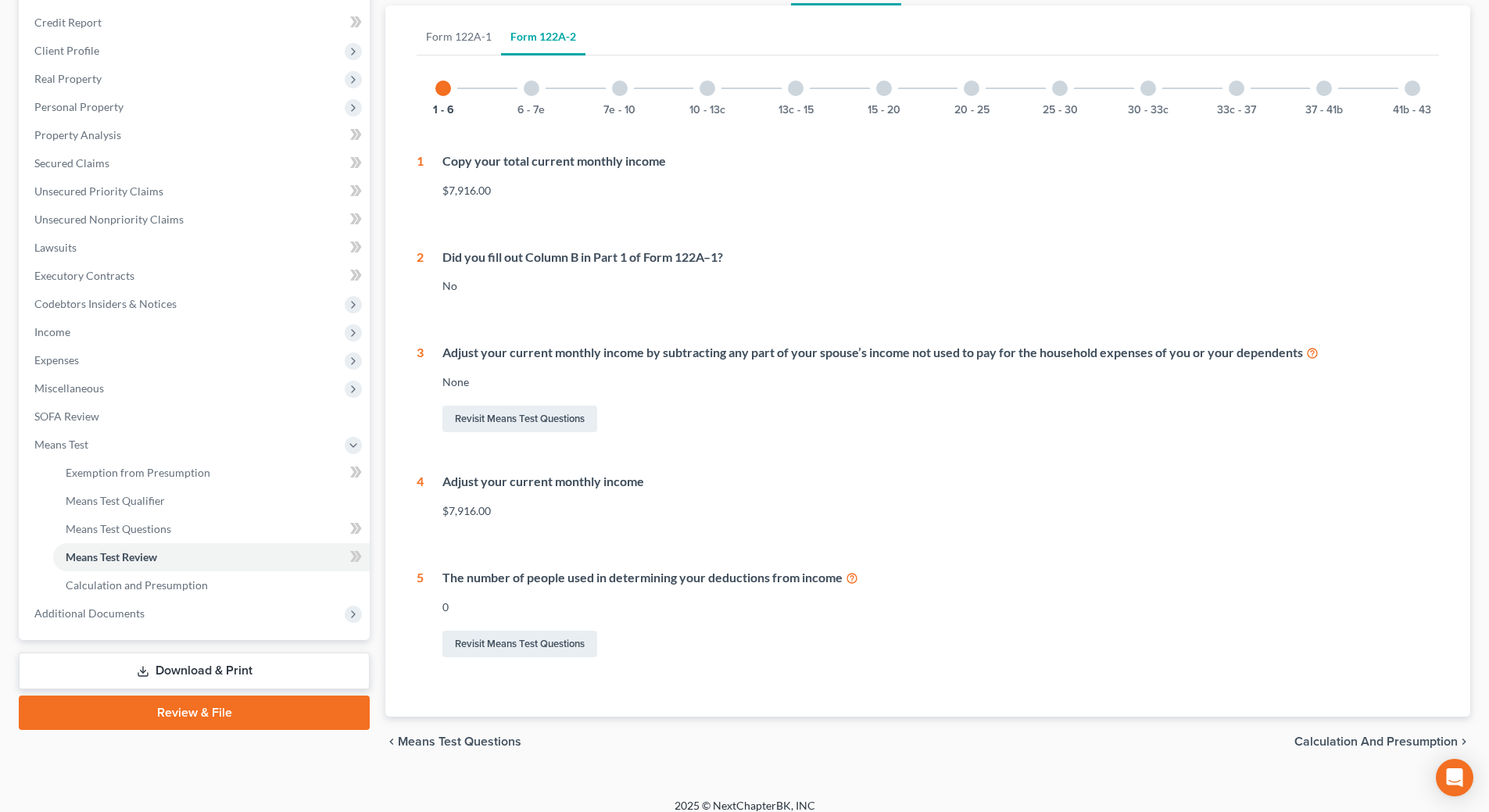
scroll to position [196, 0]
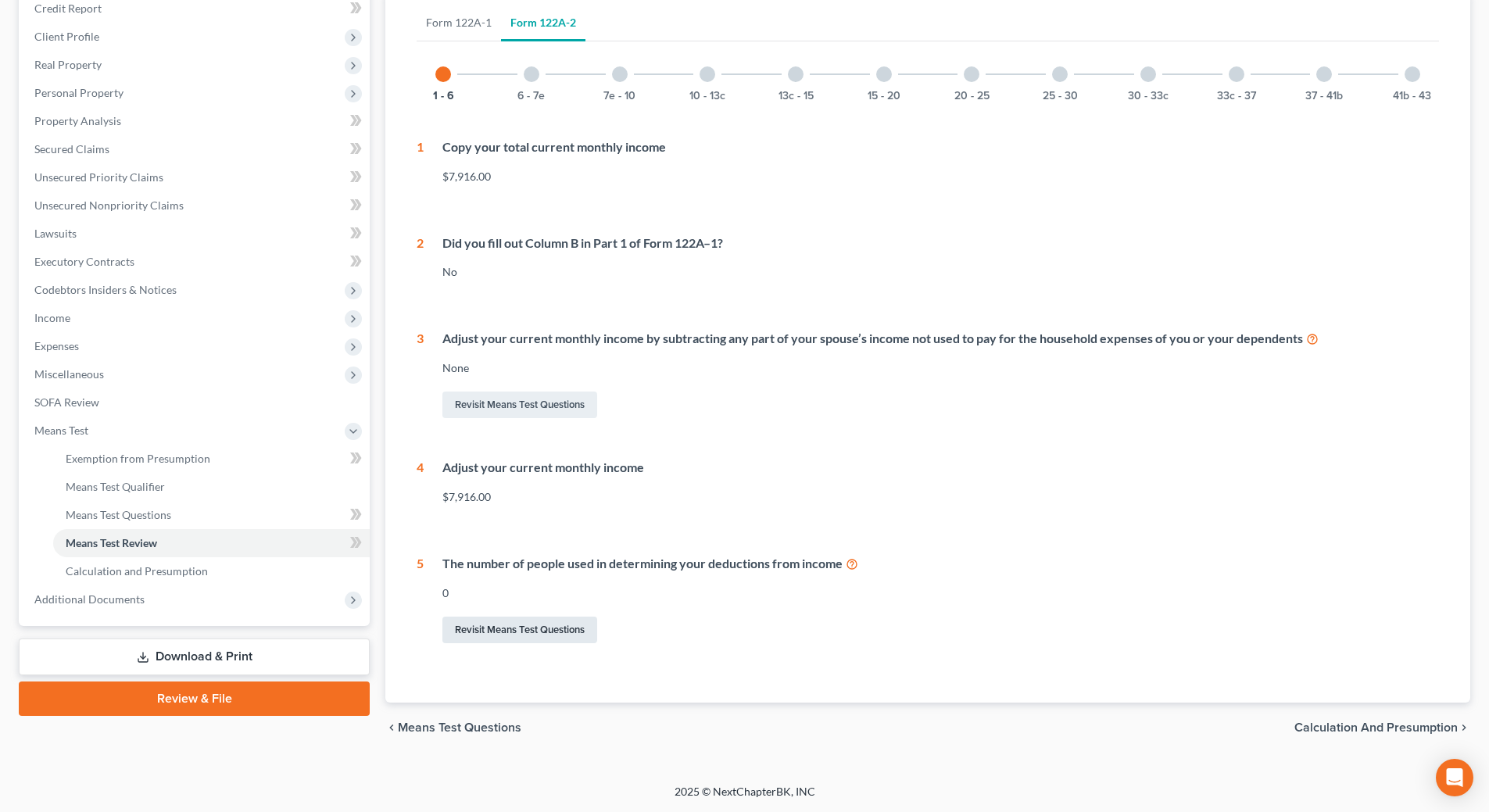
click at [504, 633] on link "Revisit Means Test Questions" at bounding box center [520, 630] width 155 height 26
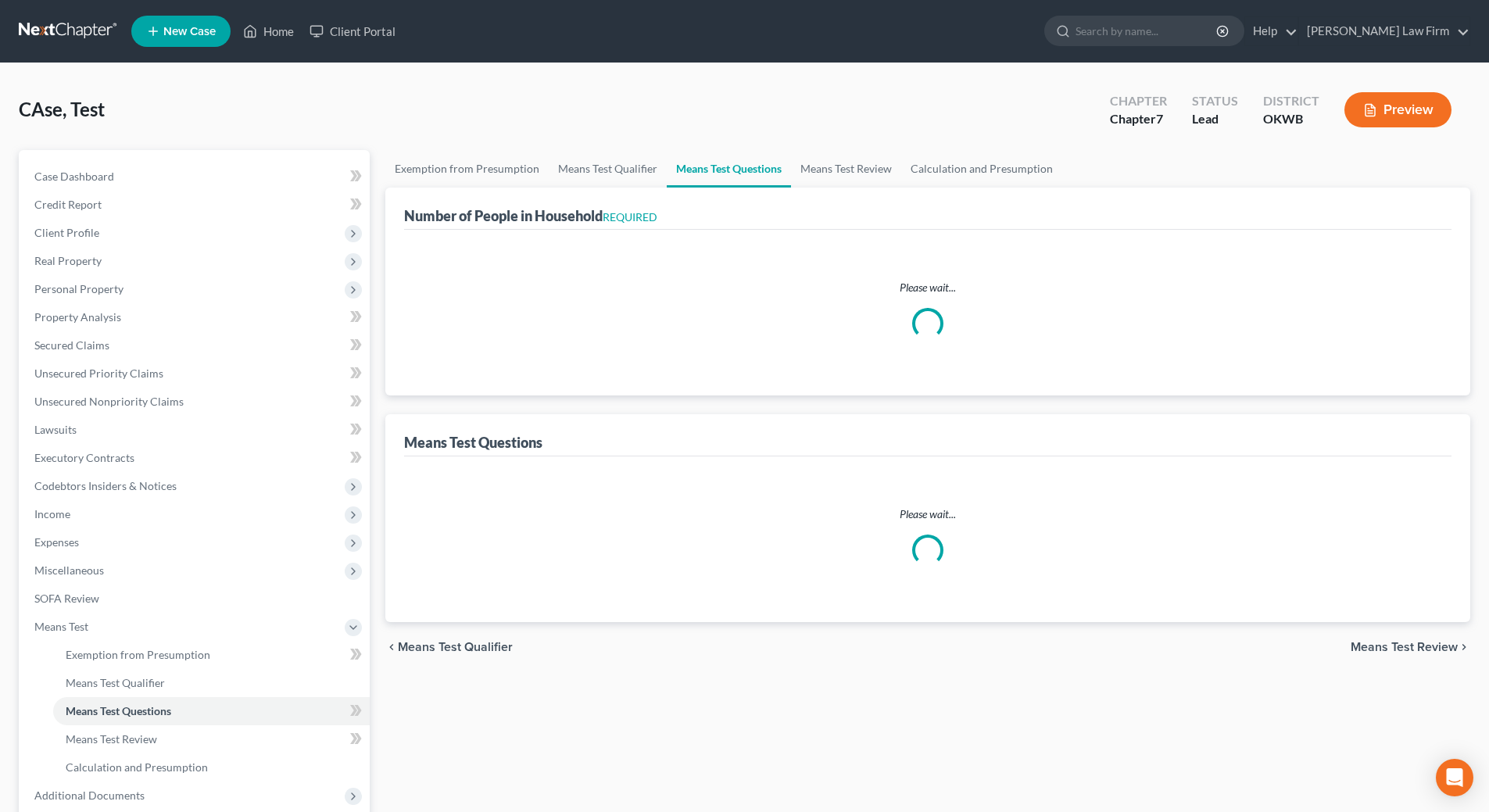
select select "1"
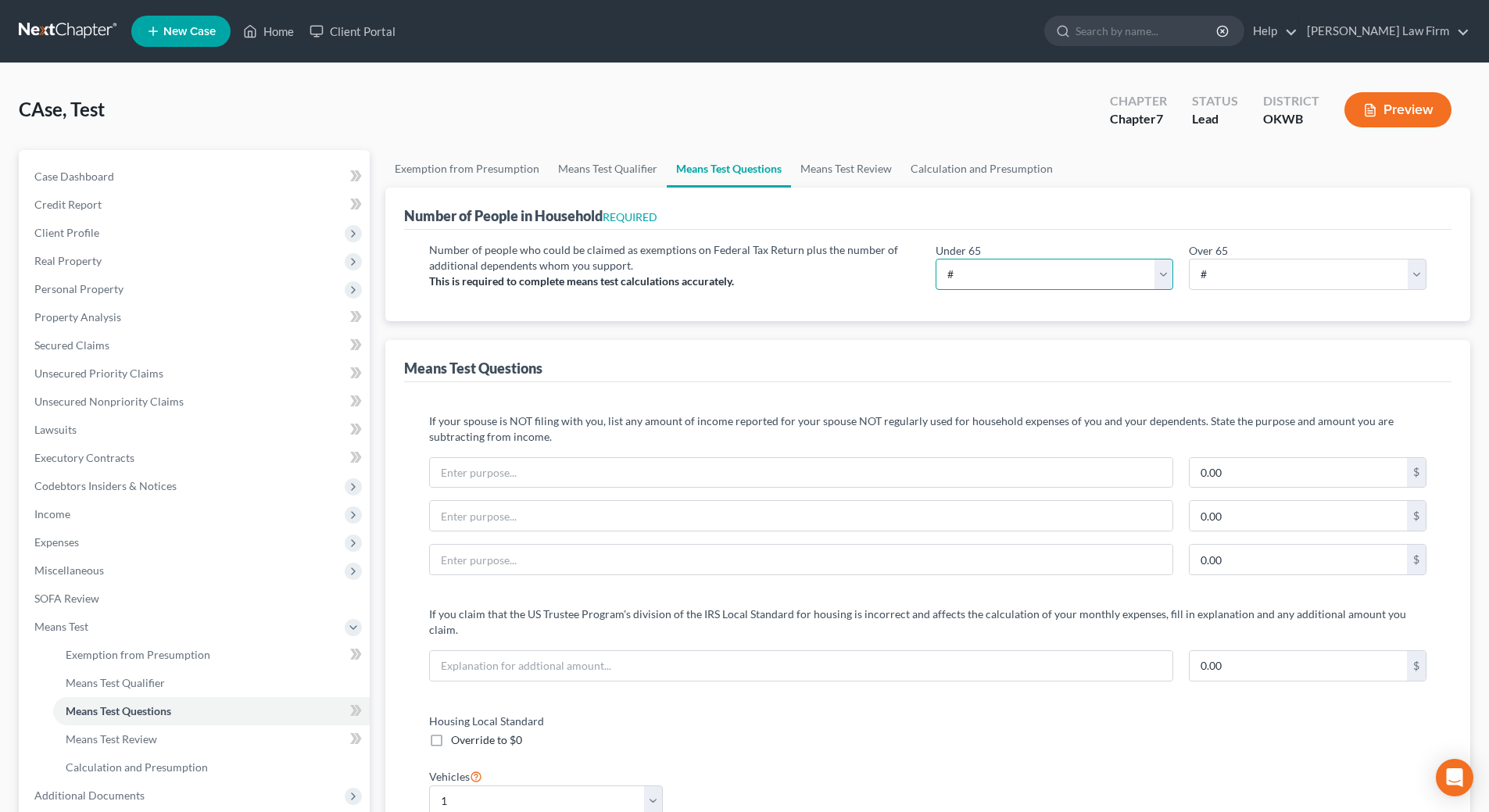
click at [973, 279] on select "# 0 1 2 3 4 5 6 7 8 9 10" at bounding box center [1054, 274] width 238 height 31
select select "2"
click at [936, 259] on select "# 0 1 2 3 4 5 6 7 8 9 10" at bounding box center [1054, 274] width 238 height 31
click at [841, 173] on link "Means Test Review" at bounding box center [846, 168] width 110 height 37
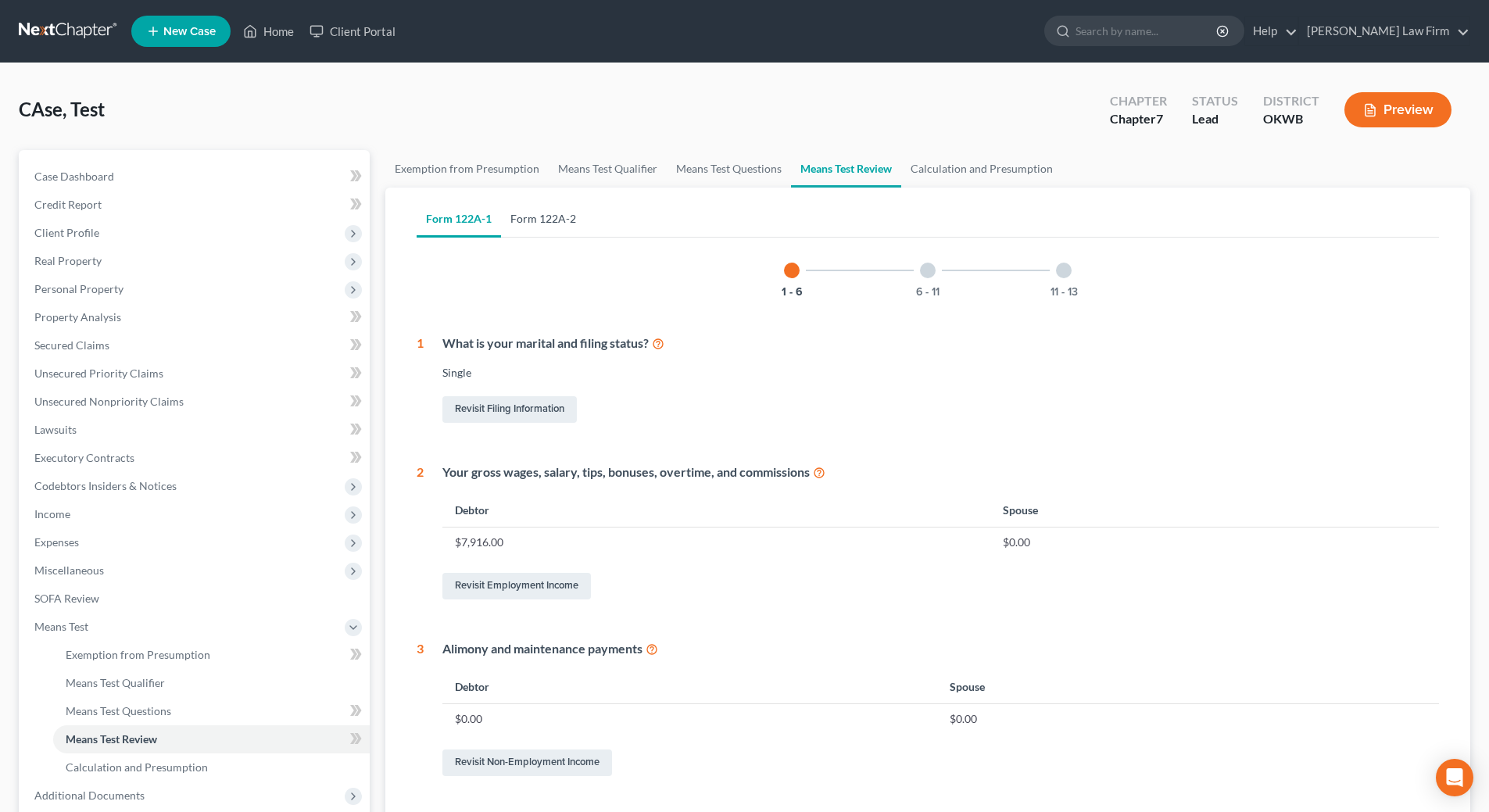
click at [539, 217] on link "Form 122A-2" at bounding box center [543, 219] width 85 height 37
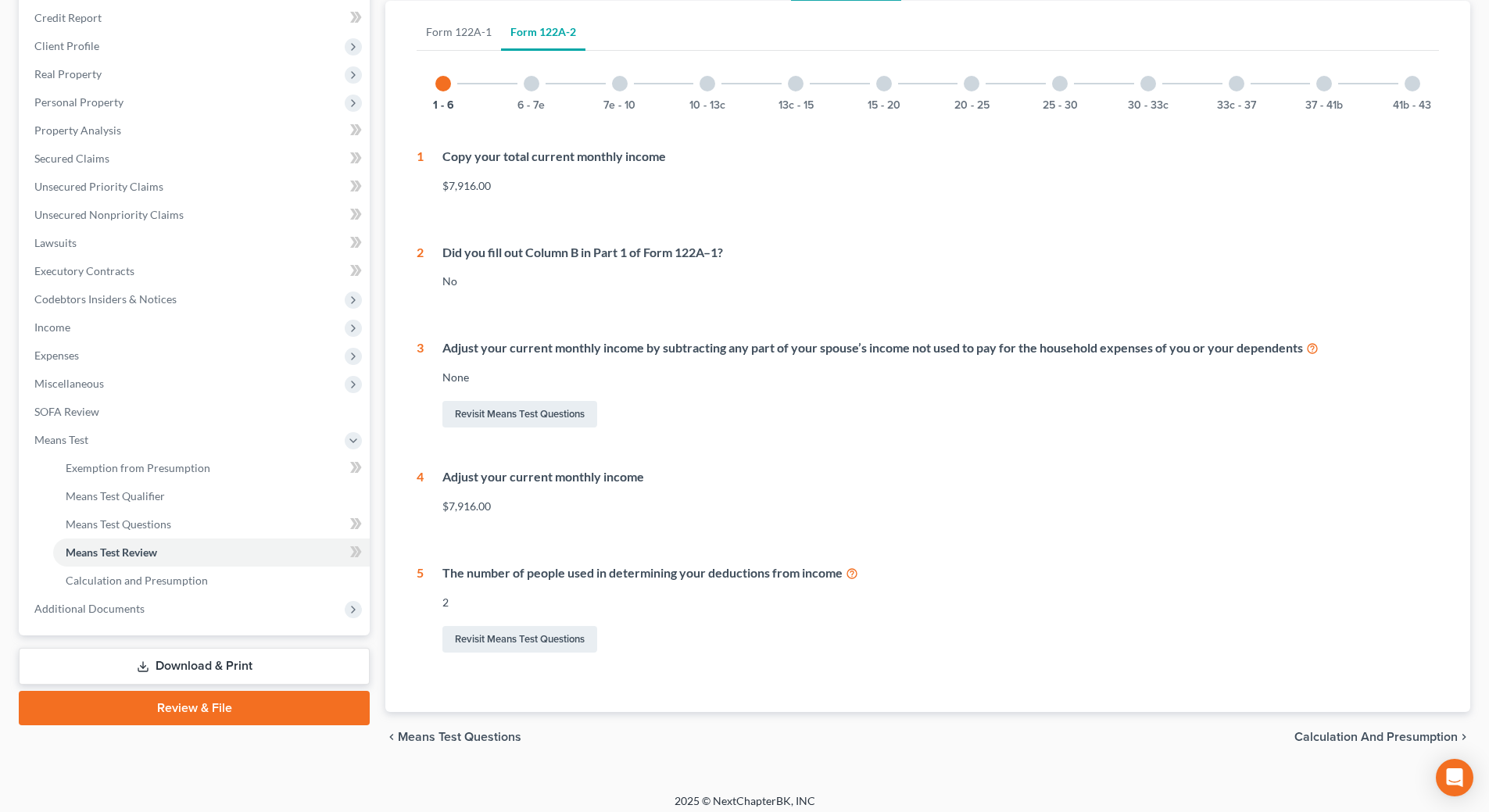
scroll to position [196, 0]
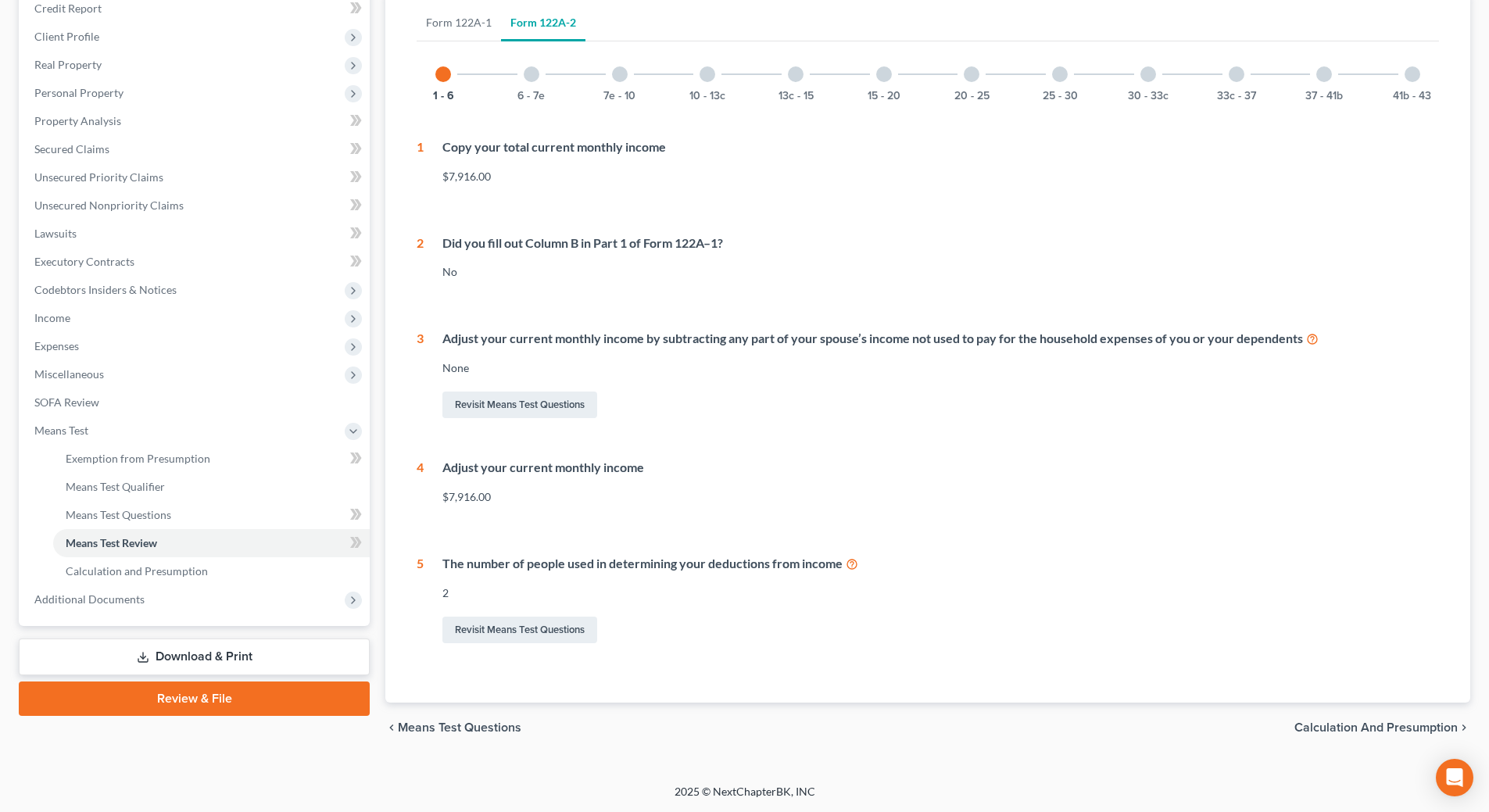
click at [534, 77] on div at bounding box center [531, 74] width 16 height 16
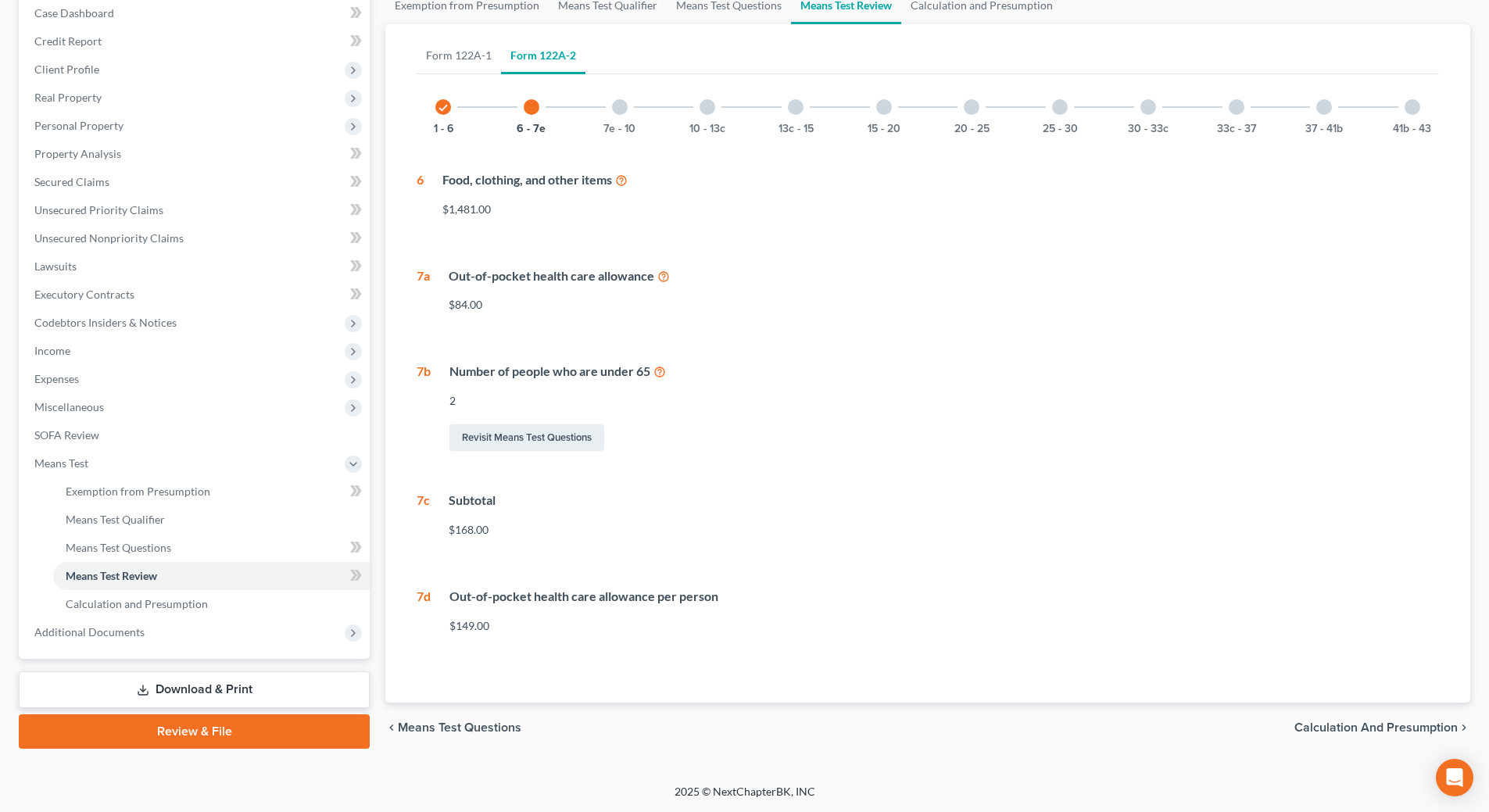
click at [620, 107] on div at bounding box center [619, 107] width 16 height 16
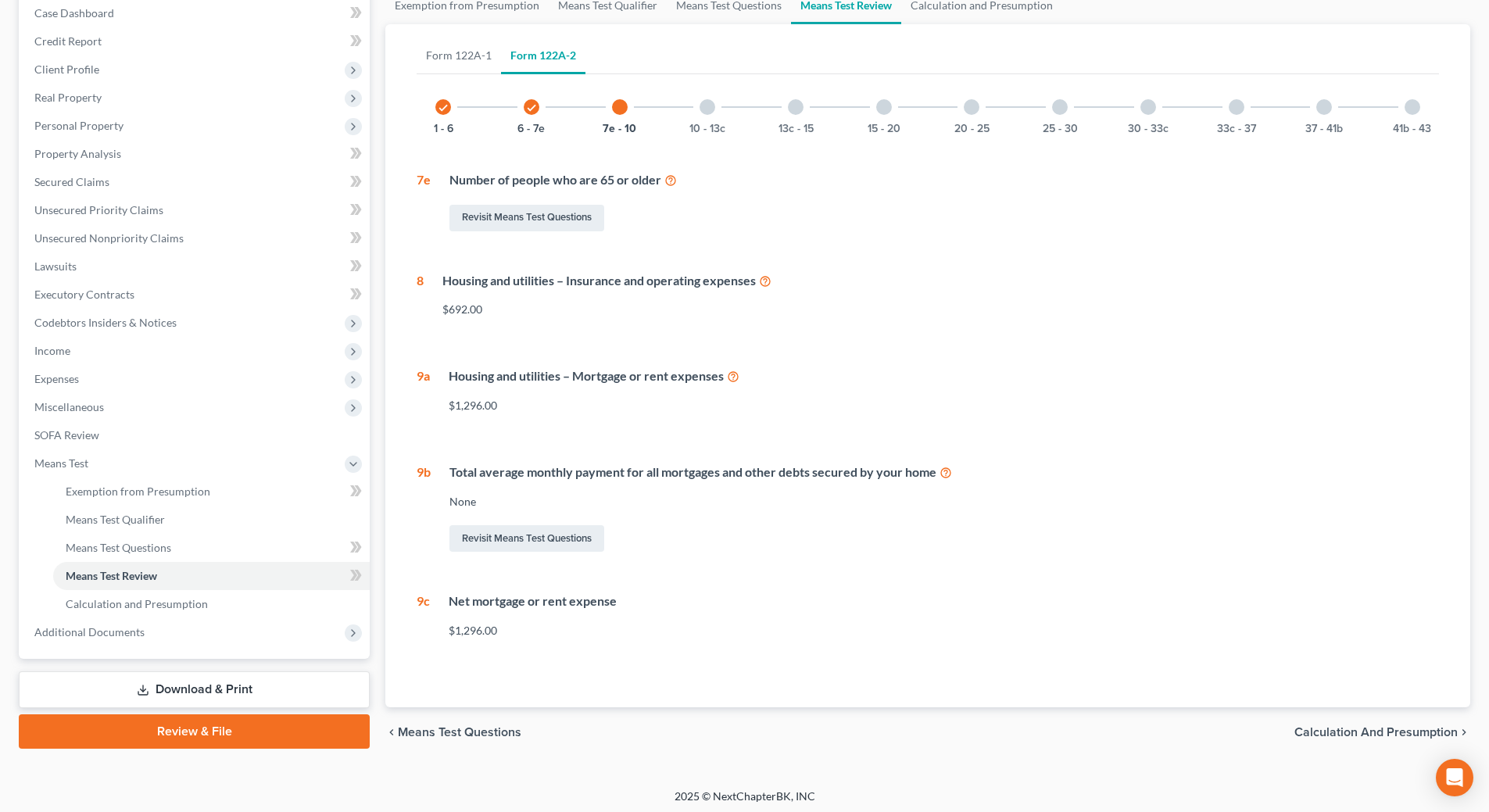
scroll to position [168, 0]
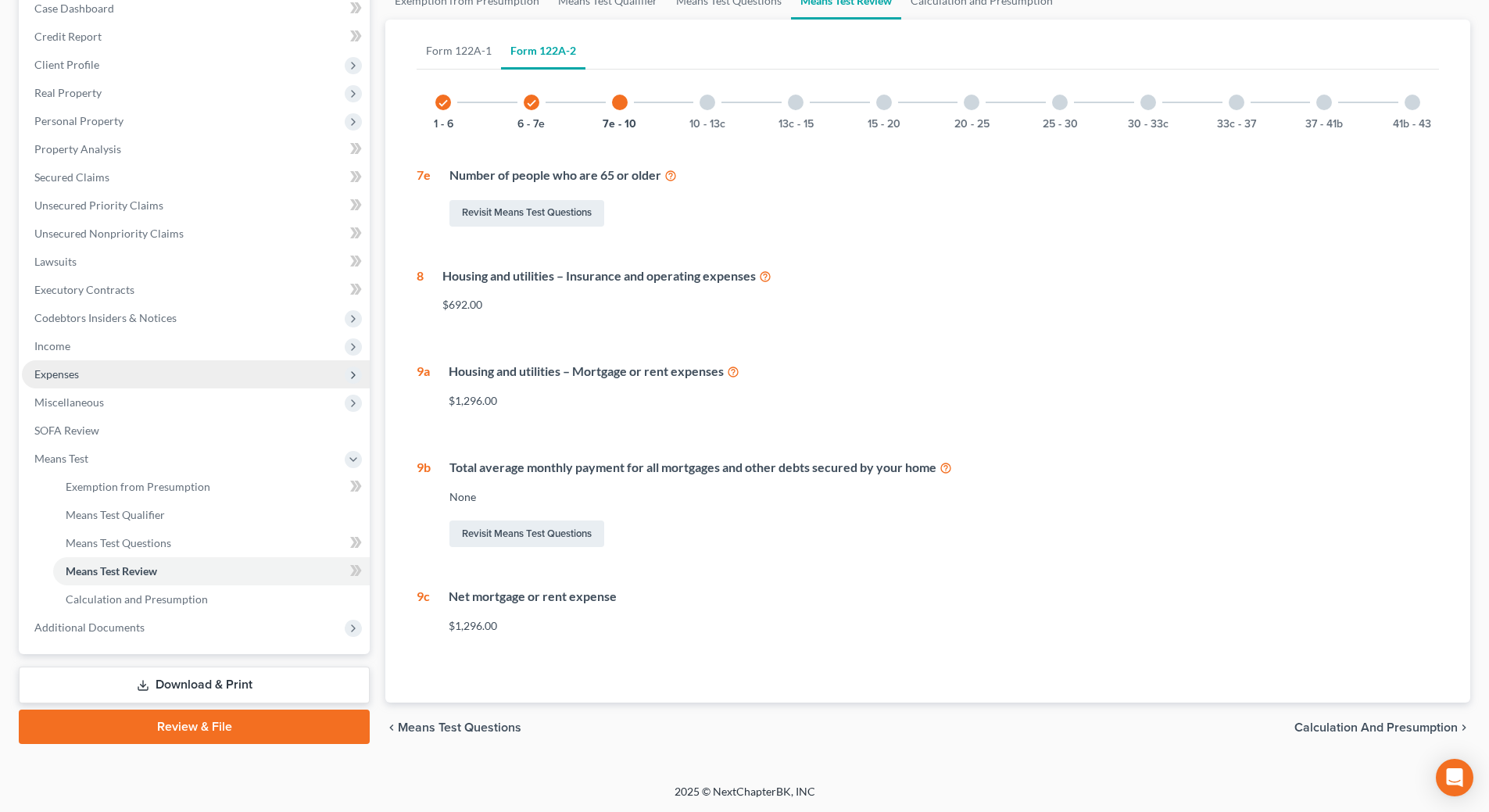
click at [72, 372] on span "Expenses" at bounding box center [56, 374] width 44 height 13
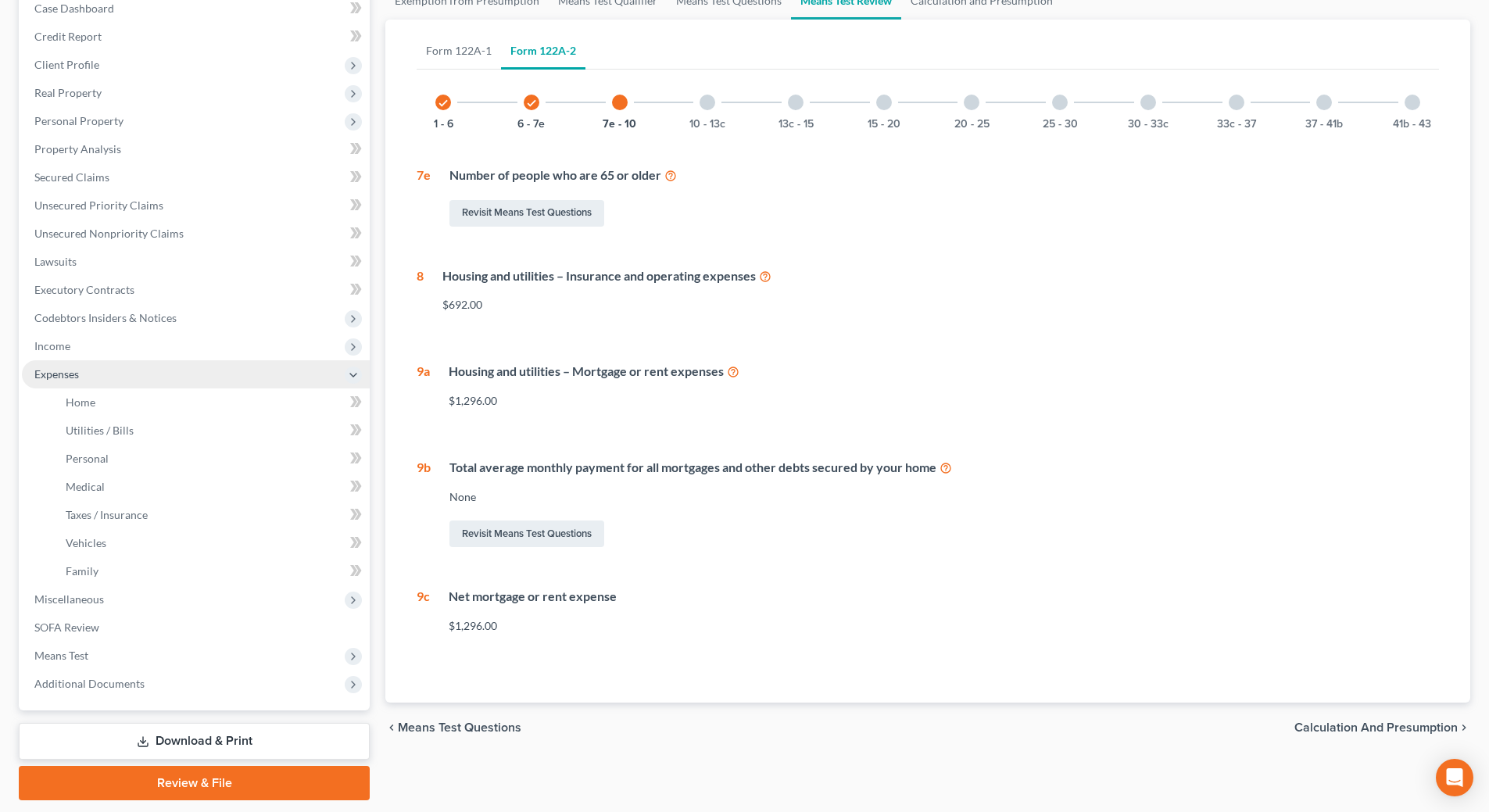
scroll to position [196, 0]
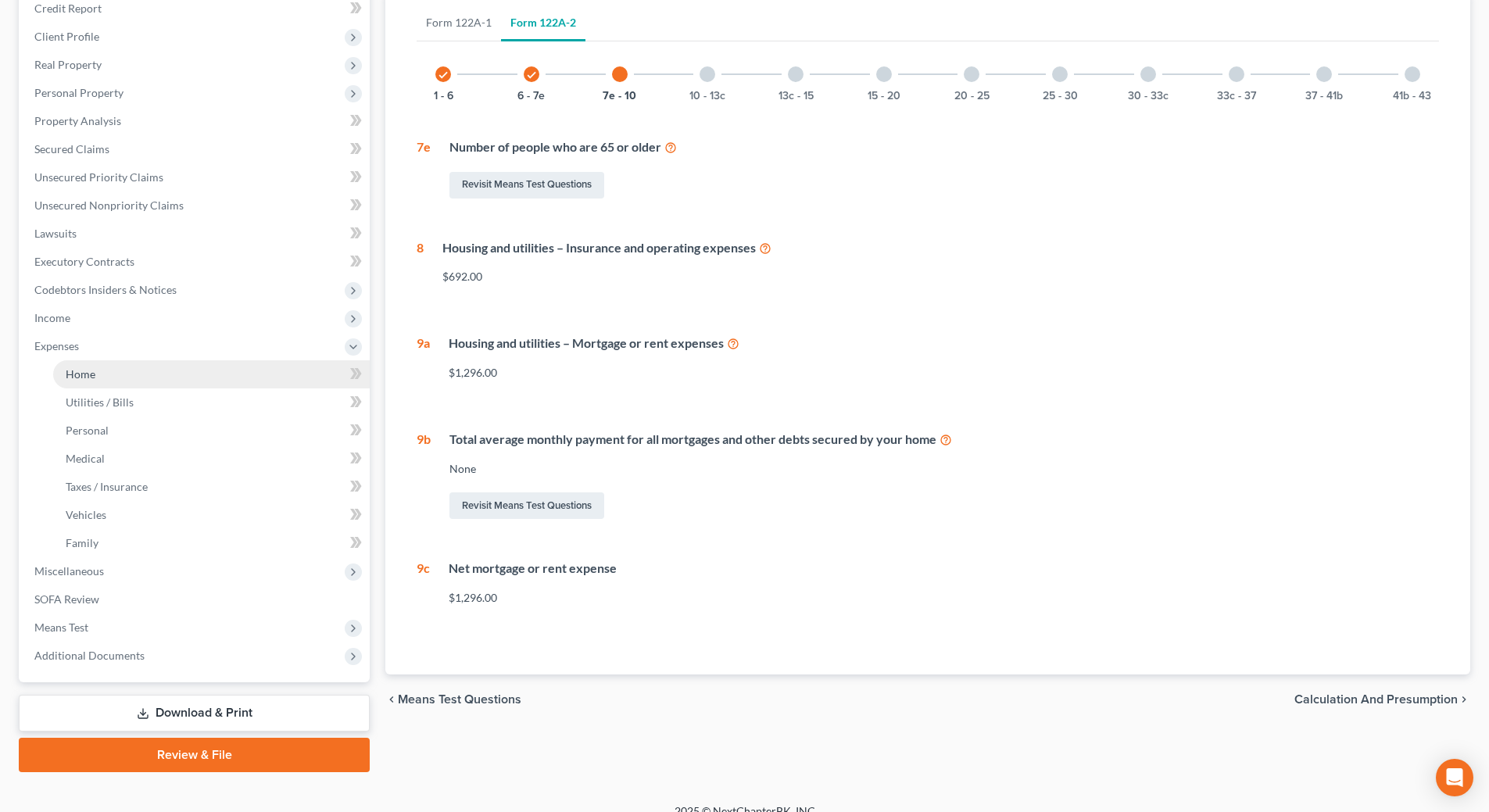
click at [135, 377] on link "Home" at bounding box center [211, 375] width 316 height 28
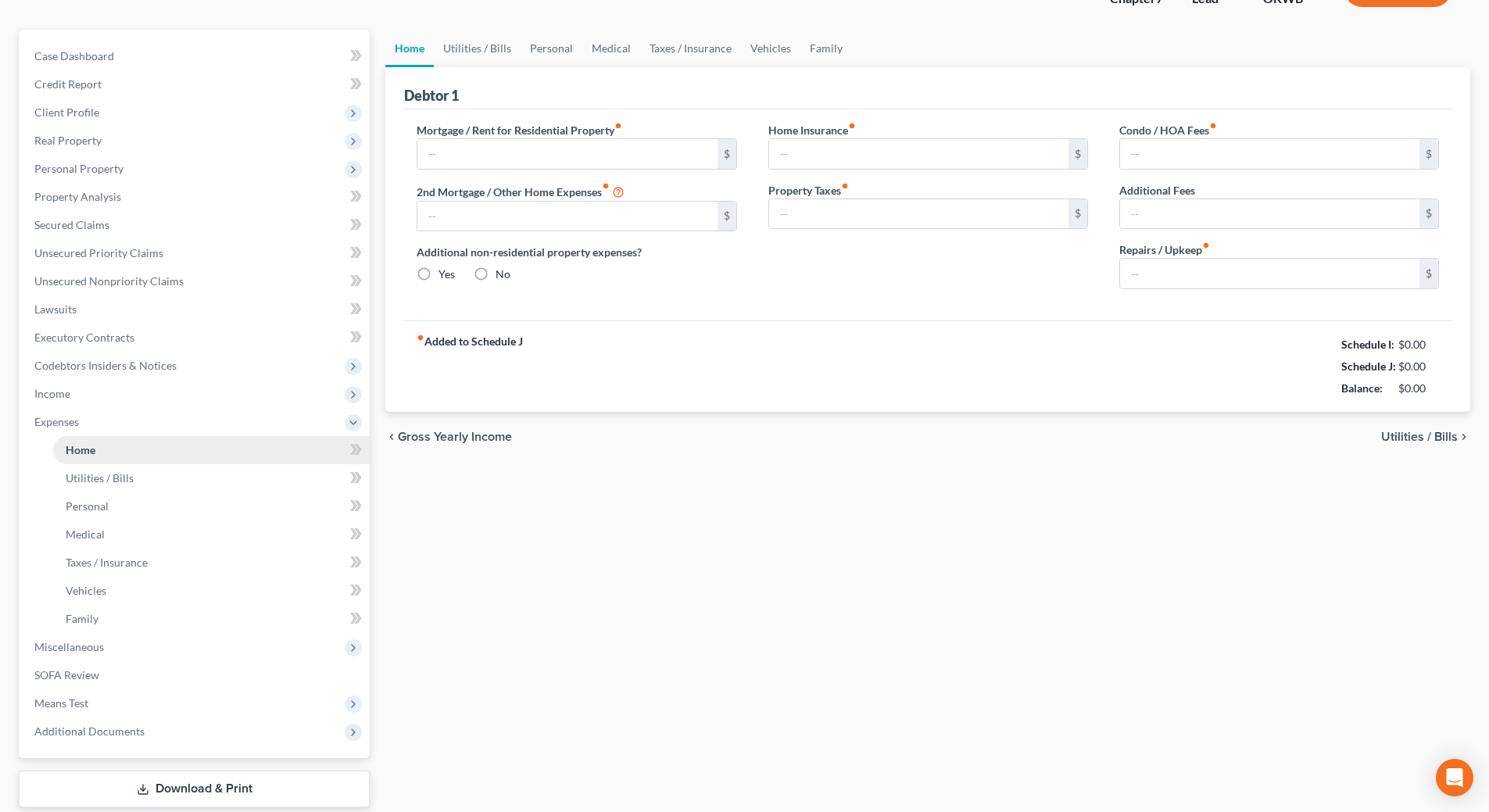
type input "0.00"
radio input "true"
type input "0.00"
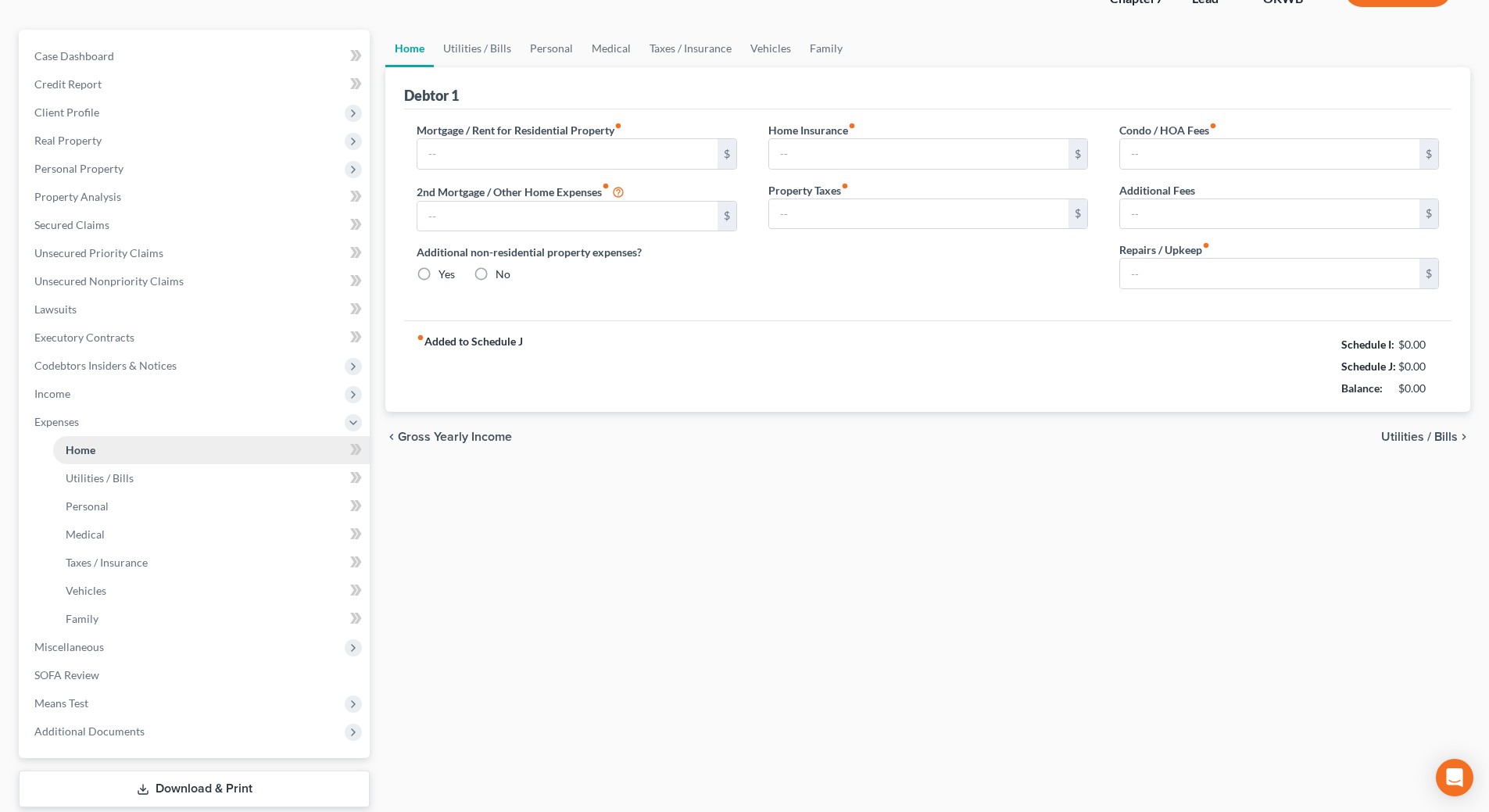
type input "0.00"
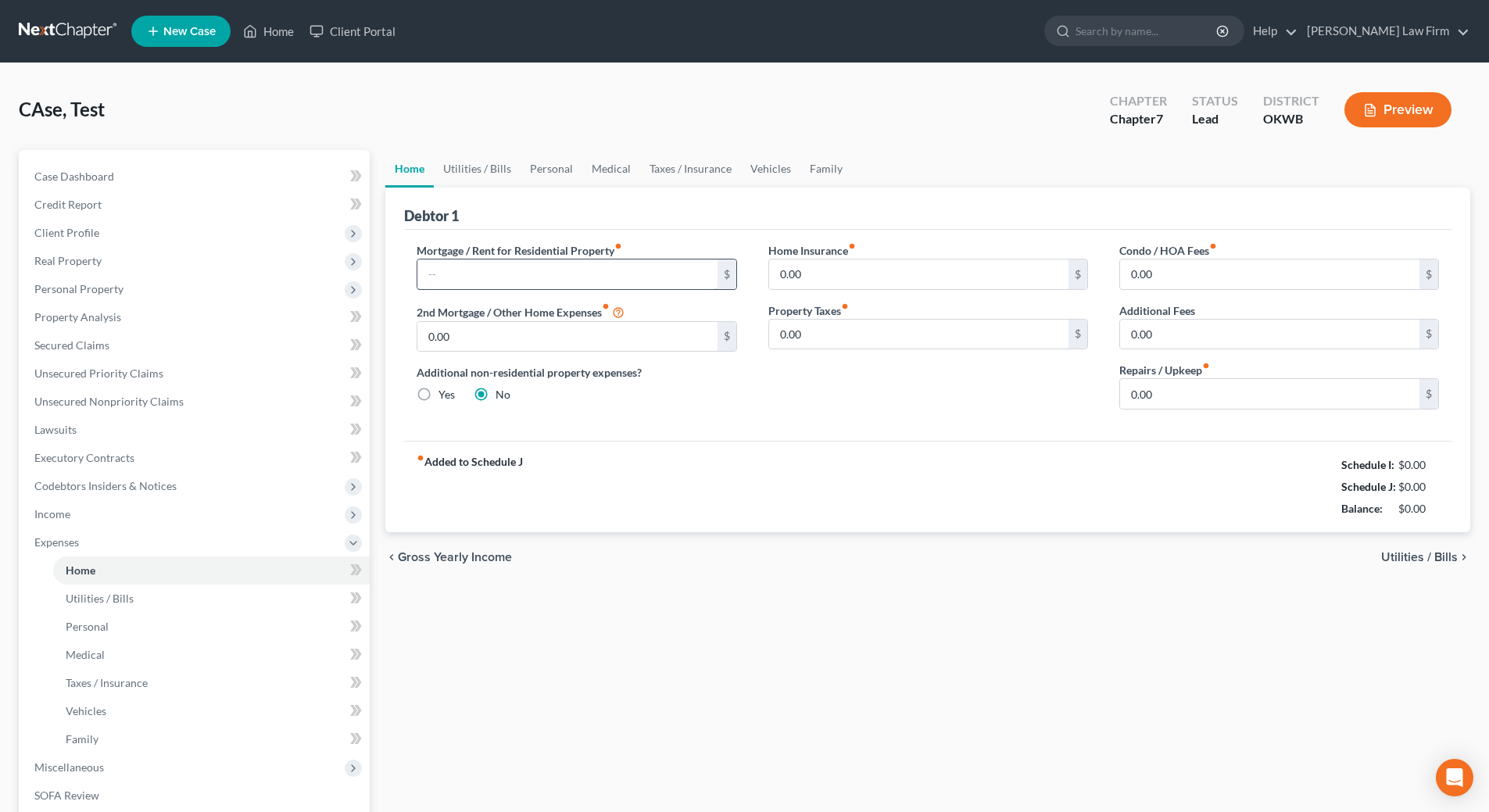
click at [611, 268] on input "text" at bounding box center [567, 274] width 300 height 30
type input "2,376.58"
click at [543, 336] on input "0.00" at bounding box center [567, 337] width 300 height 30
type input "498.21"
click at [474, 165] on link "Utilities / Bills" at bounding box center [477, 168] width 87 height 37
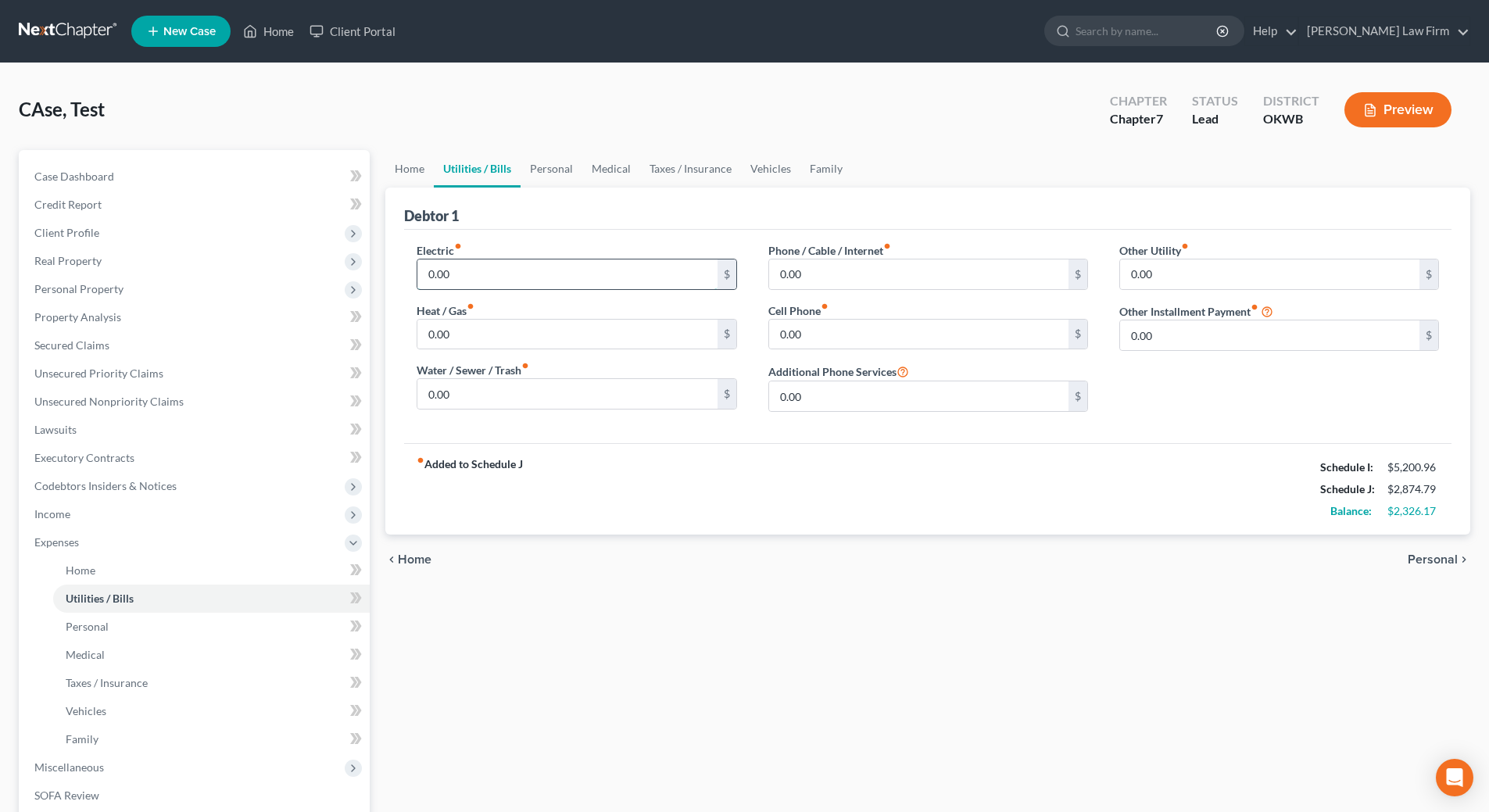
click at [497, 270] on input "0.00" at bounding box center [567, 274] width 300 height 30
type input "800.00"
click at [558, 171] on link "Personal" at bounding box center [551, 168] width 62 height 37
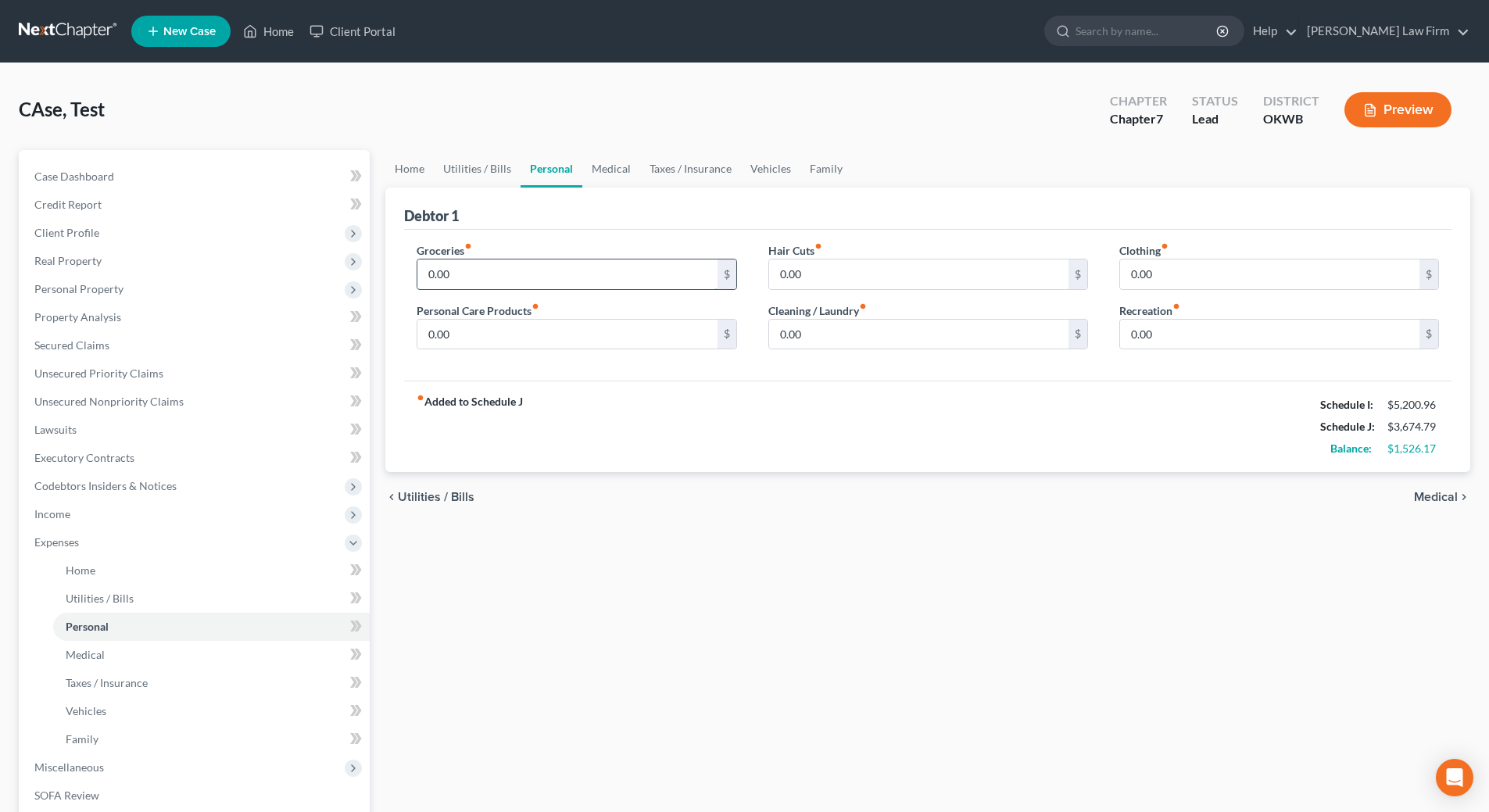
click at [529, 274] on input "0.00" at bounding box center [567, 274] width 300 height 30
type input "800.00"
click at [1168, 274] on input "0.00" at bounding box center [1269, 274] width 300 height 30
type input "200"
click at [1188, 338] on input "0.00" at bounding box center [1269, 335] width 300 height 30
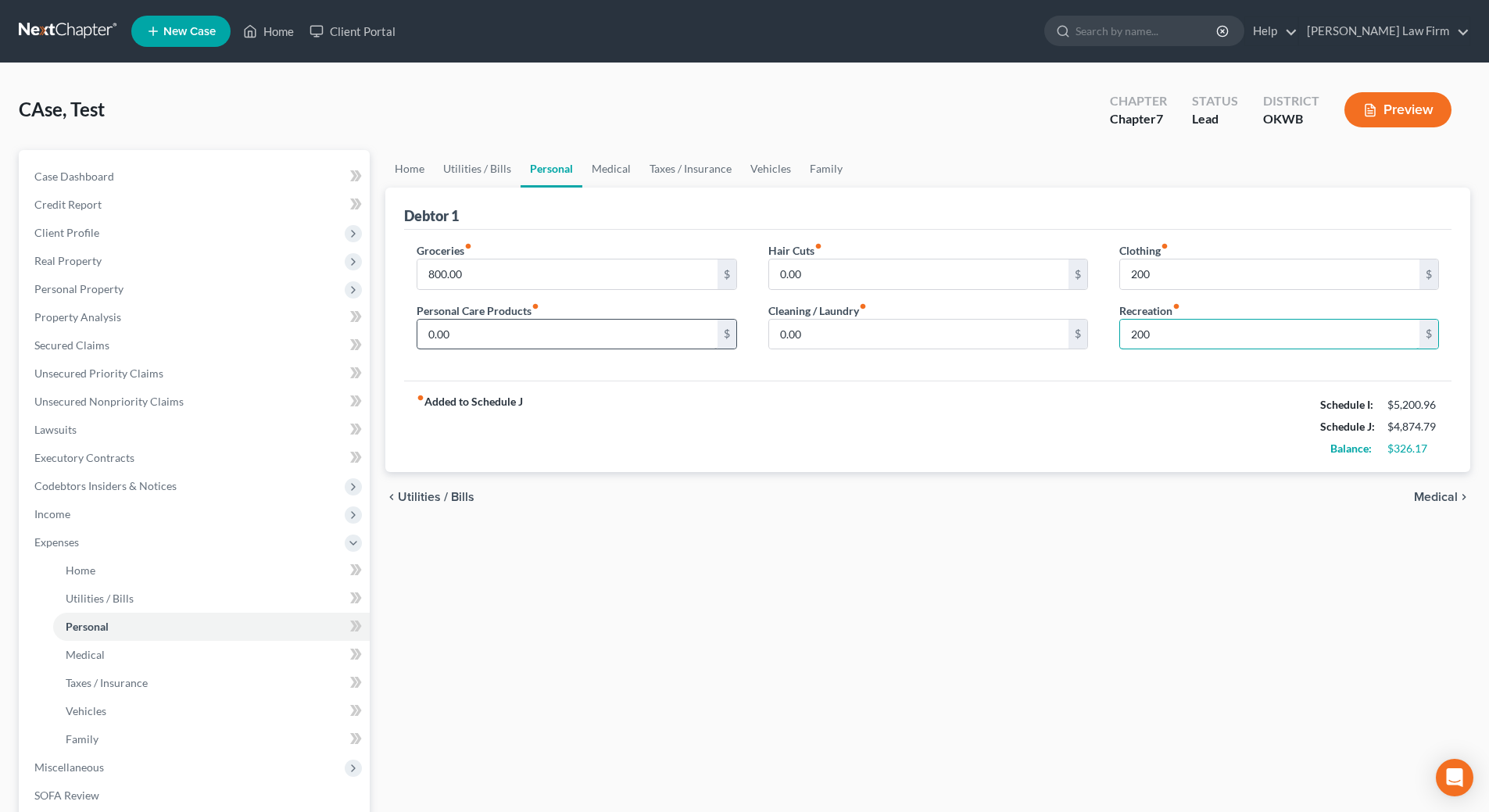
type input "200"
click at [477, 337] on input "0.00" at bounding box center [567, 335] width 300 height 30
type input "75.00"
click at [608, 161] on link "Medical" at bounding box center [611, 168] width 58 height 37
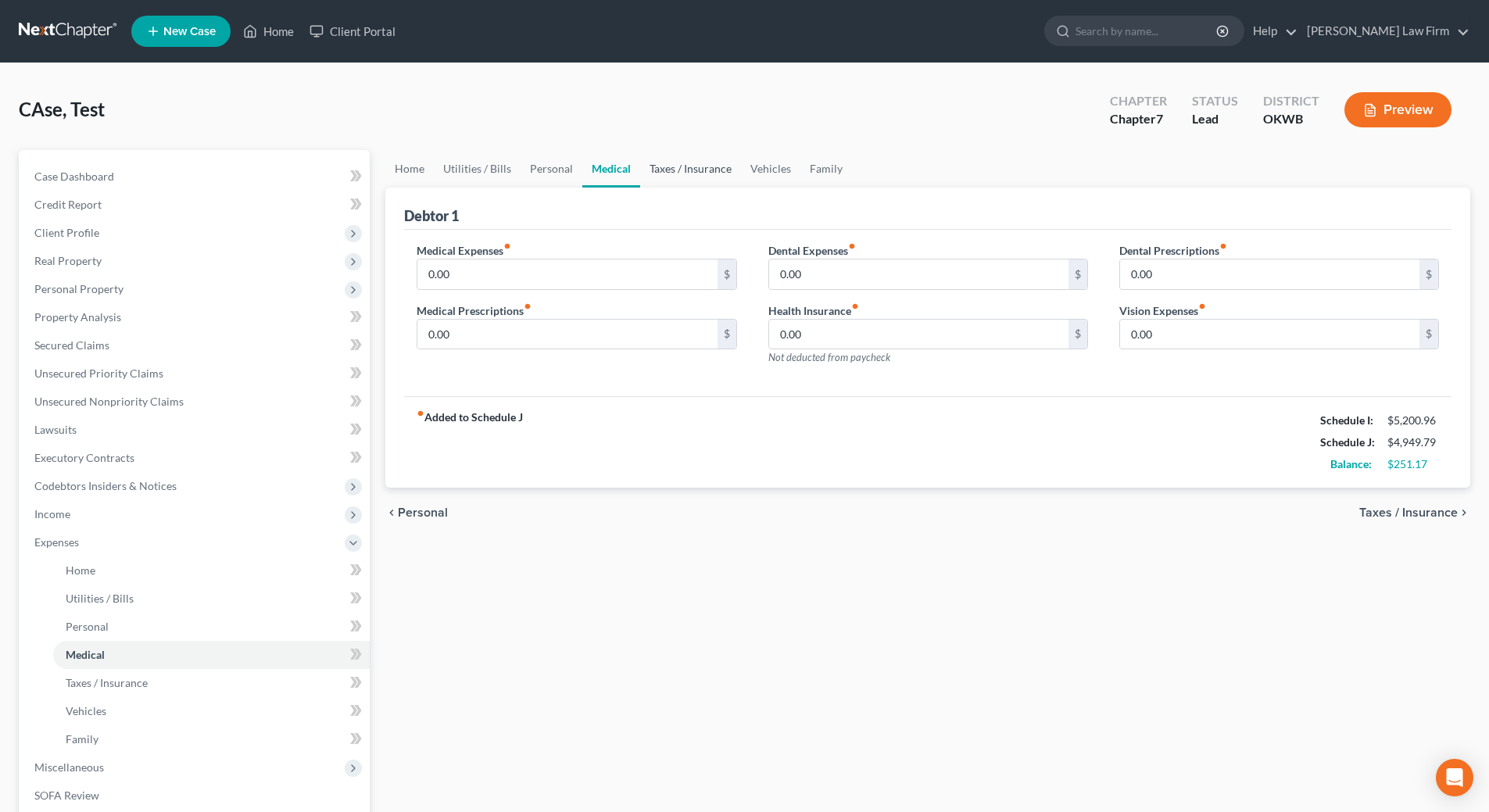
click at [700, 169] on link "Taxes / Insurance" at bounding box center [691, 168] width 101 height 37
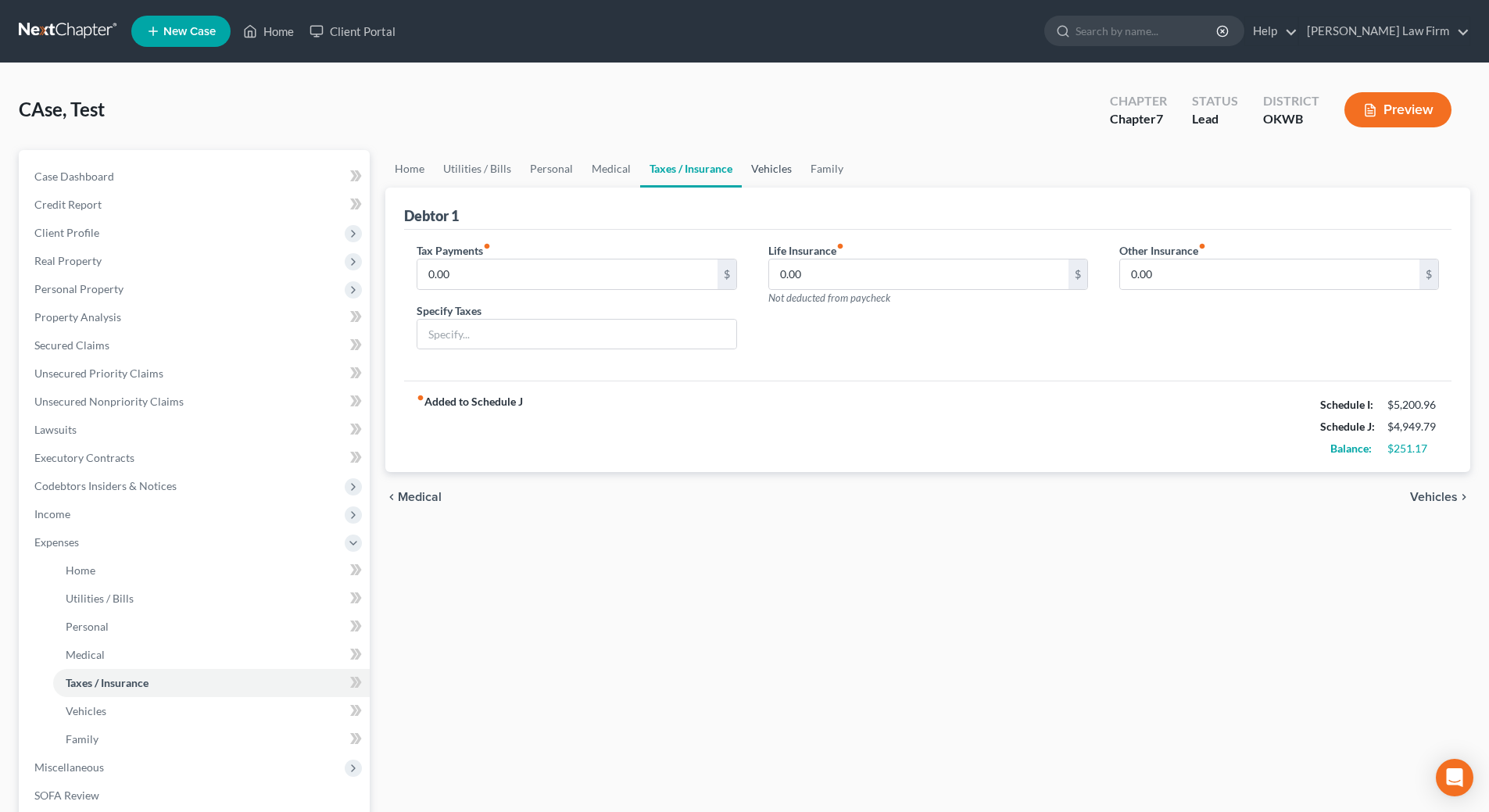
click at [775, 170] on link "Vehicles" at bounding box center [771, 168] width 59 height 37
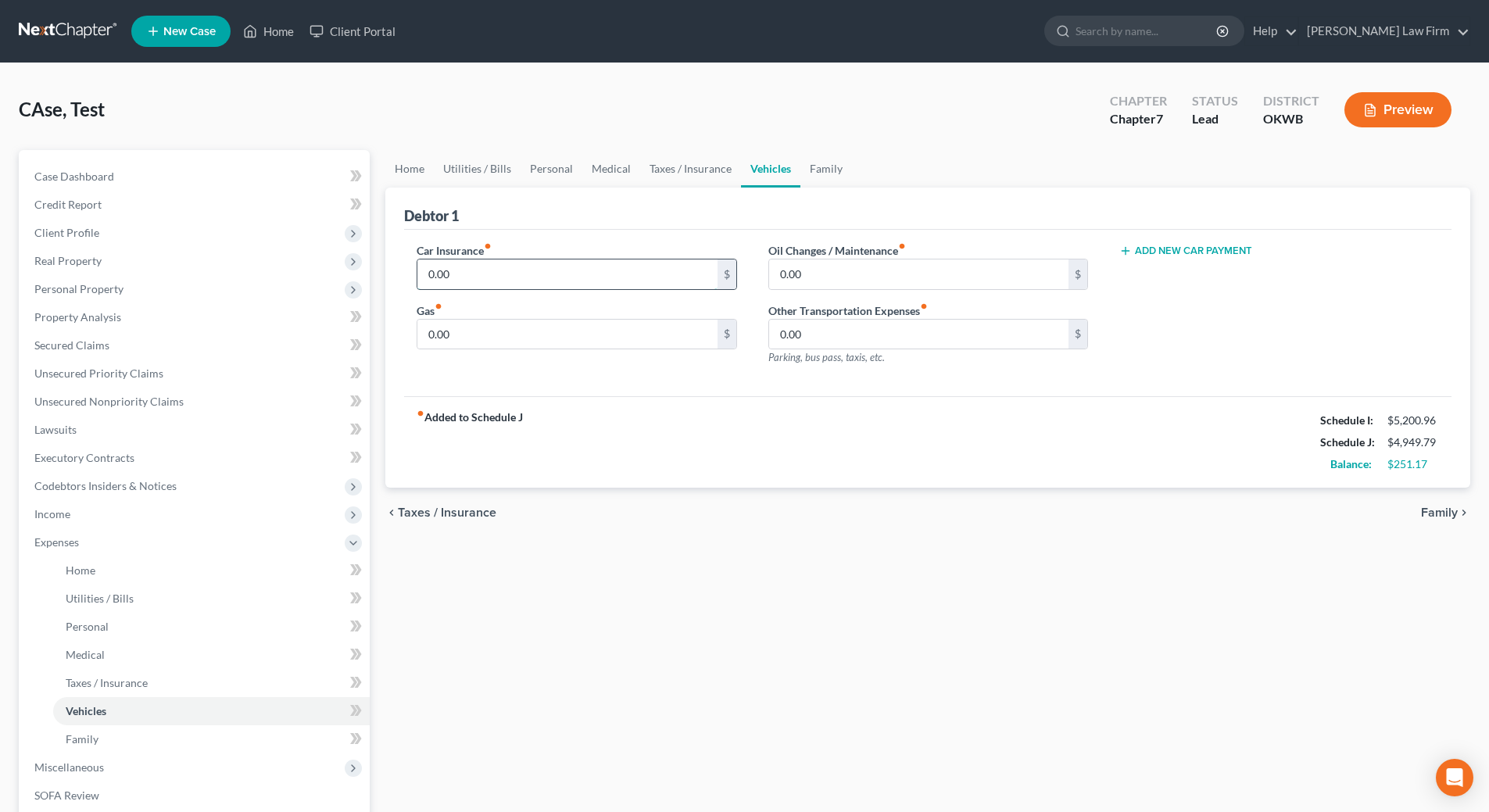
click at [551, 269] on input "0.00" at bounding box center [567, 274] width 300 height 30
type input "179.48"
click at [750, 390] on div "Car Insurance fiber_manual_record 179.48 $ Gas fiber_manual_record 0.00 $ Oil C…" at bounding box center [928, 314] width 1047 height 167
type input "400.00"
click at [816, 168] on link "Family" at bounding box center [826, 168] width 51 height 37
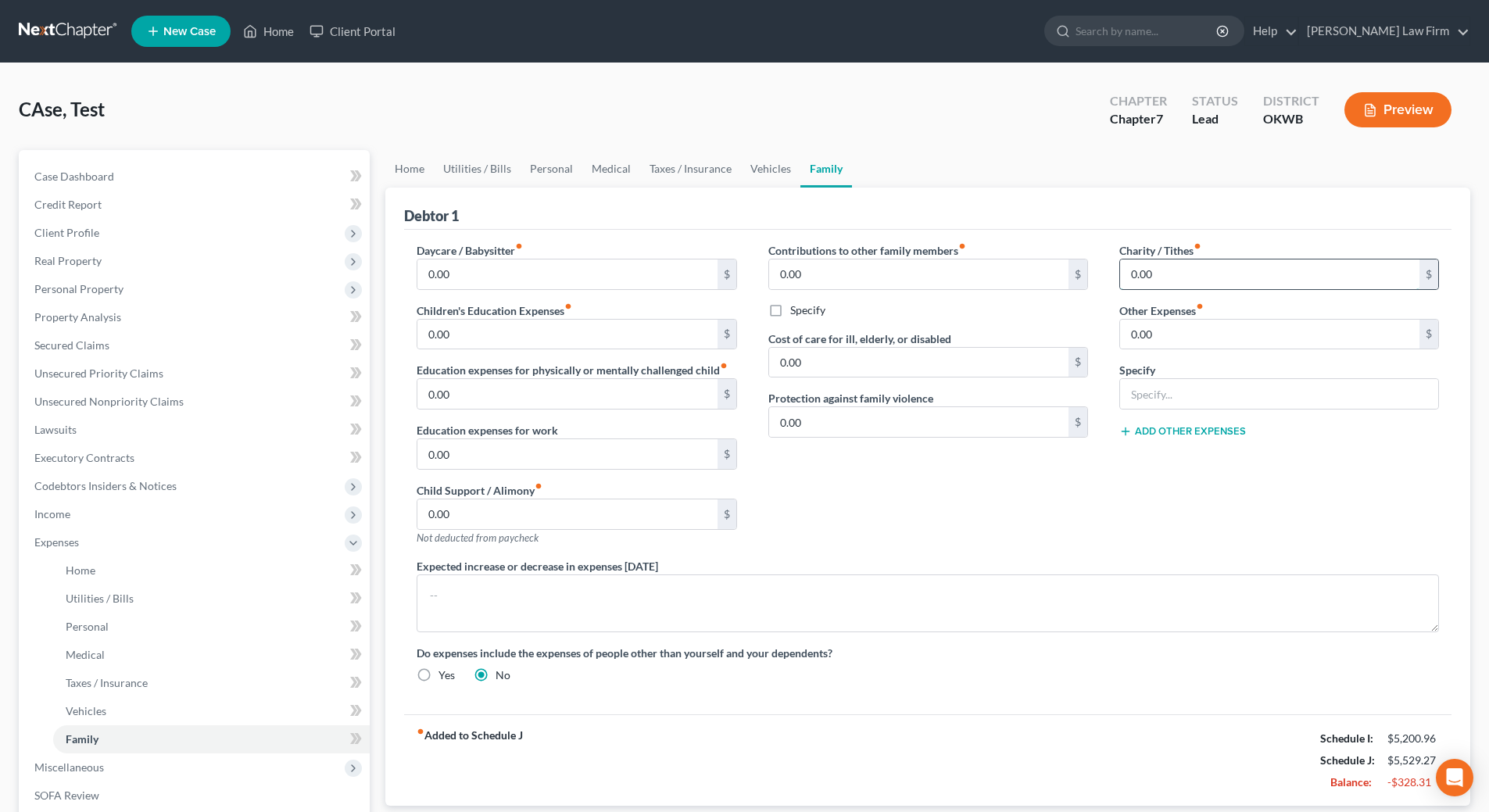
click at [1203, 274] on input "0.00" at bounding box center [1269, 274] width 300 height 30
type input "150.00"
click at [593, 170] on link "Medical" at bounding box center [611, 168] width 58 height 37
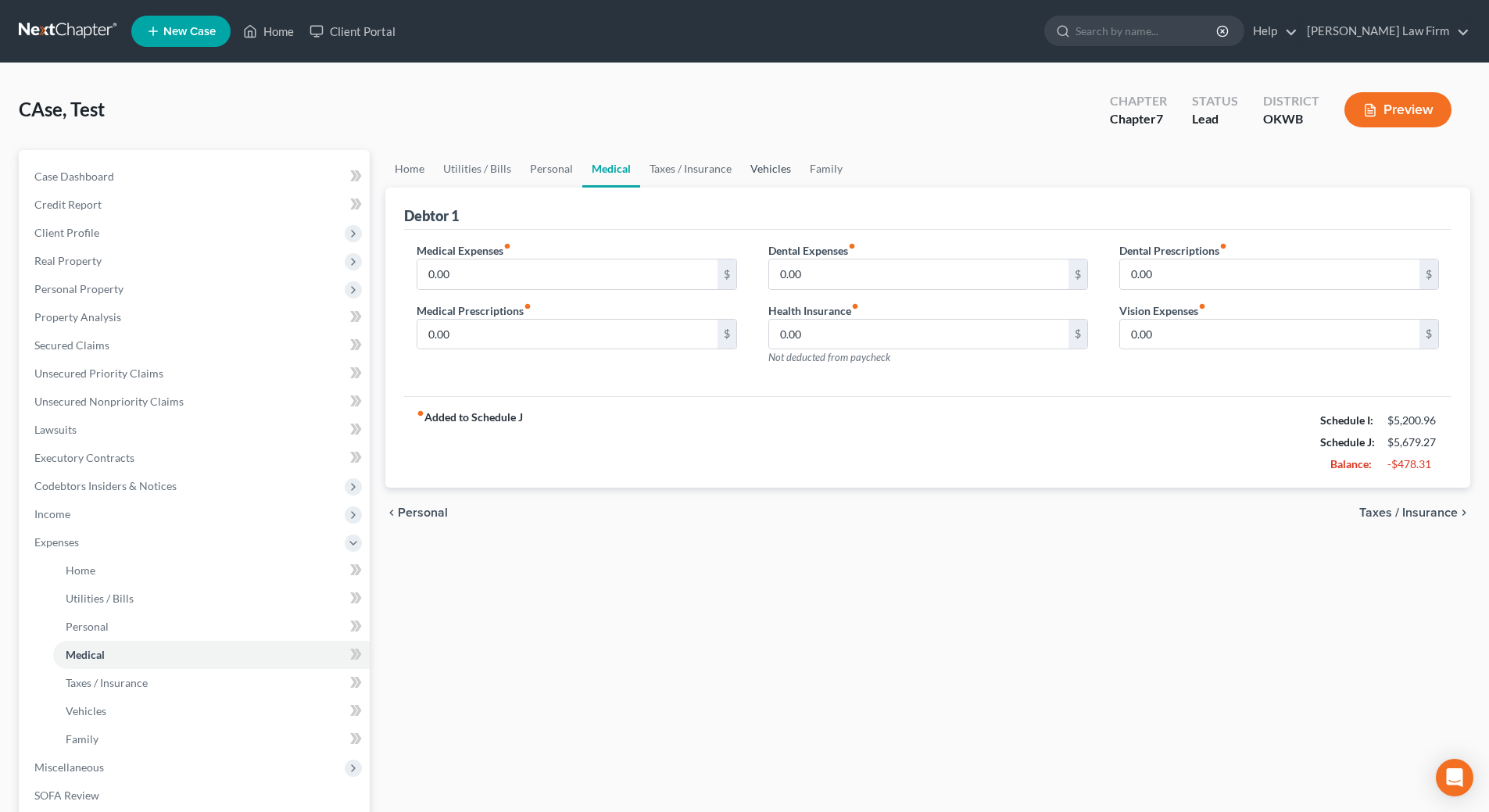
click at [776, 171] on link "Vehicles" at bounding box center [770, 168] width 59 height 37
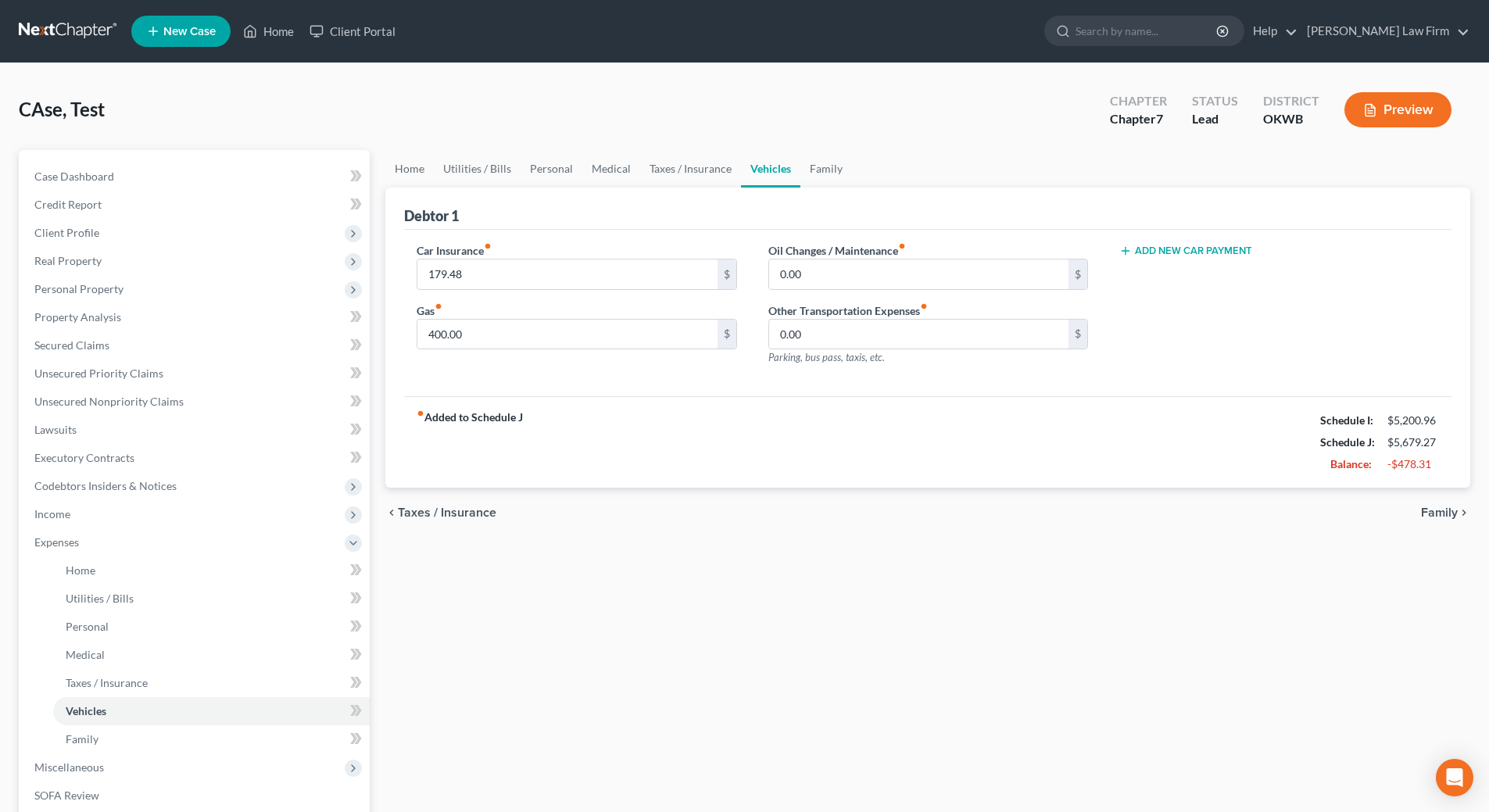
click at [1134, 247] on button "Add New Car Payment" at bounding box center [1186, 251] width 132 height 12
click at [1134, 264] on input "text" at bounding box center [1255, 274] width 271 height 30
type input "832.64"
click at [848, 510] on div "chevron_left Taxes / Insurance Family chevron_right" at bounding box center [927, 512] width 1085 height 50
click at [1201, 370] on div "Car Payment 1 fiber_manual_record 832.64 $ Add New Car Payment" at bounding box center [1279, 310] width 351 height 136
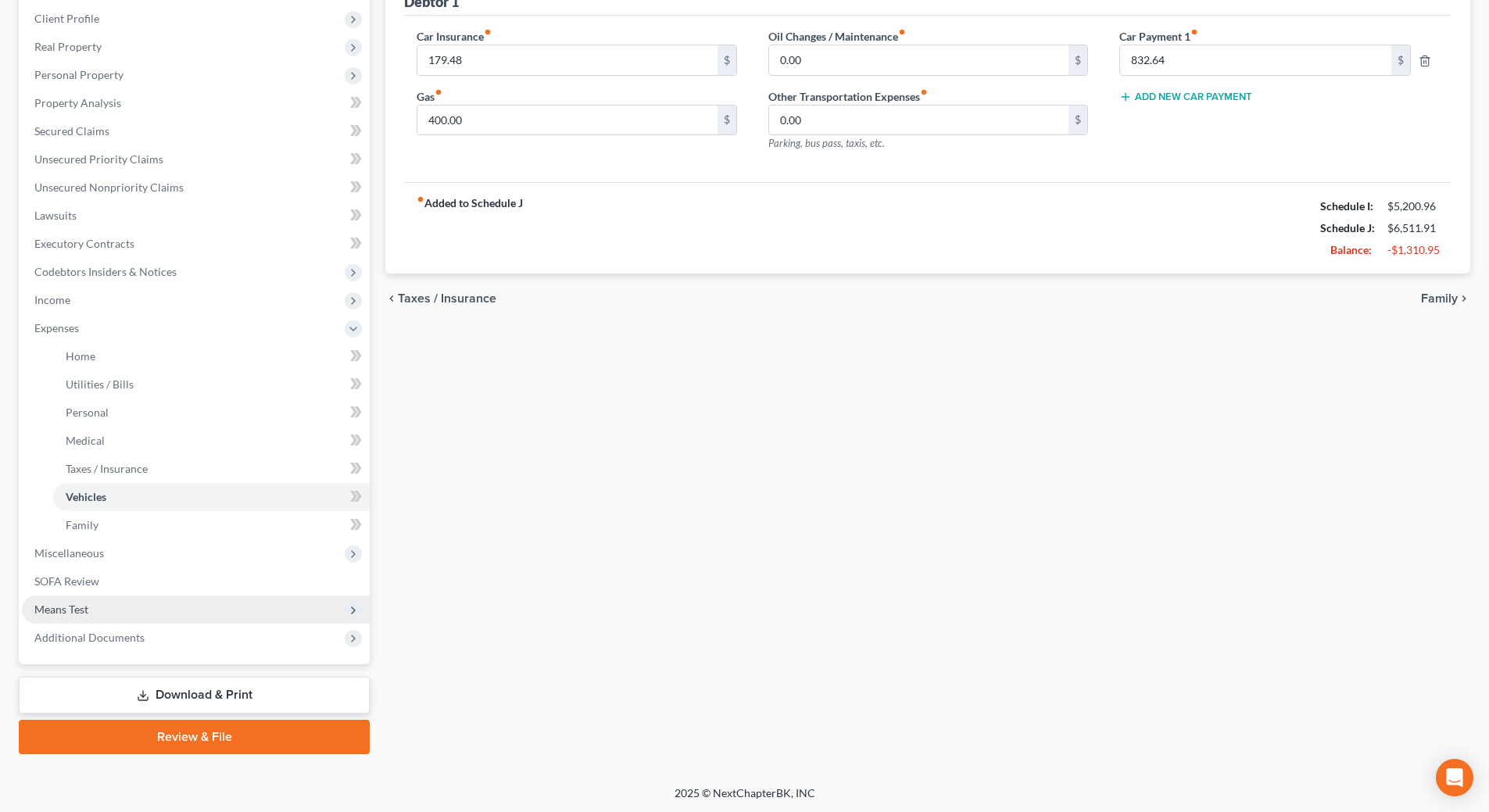
scroll to position [216, 0]
click at [79, 615] on span "Means Test" at bounding box center [195, 608] width 348 height 28
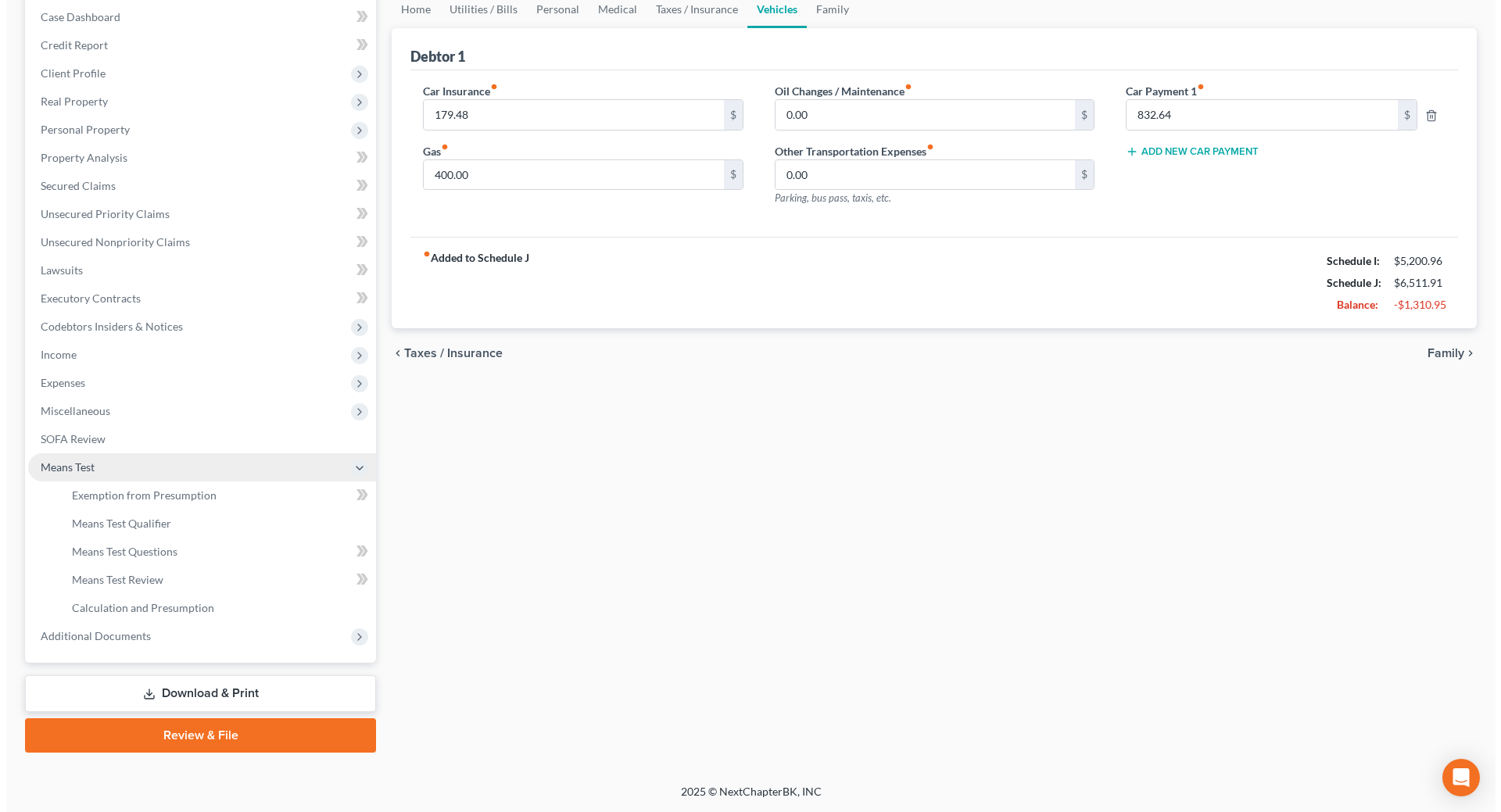
scroll to position [159, 0]
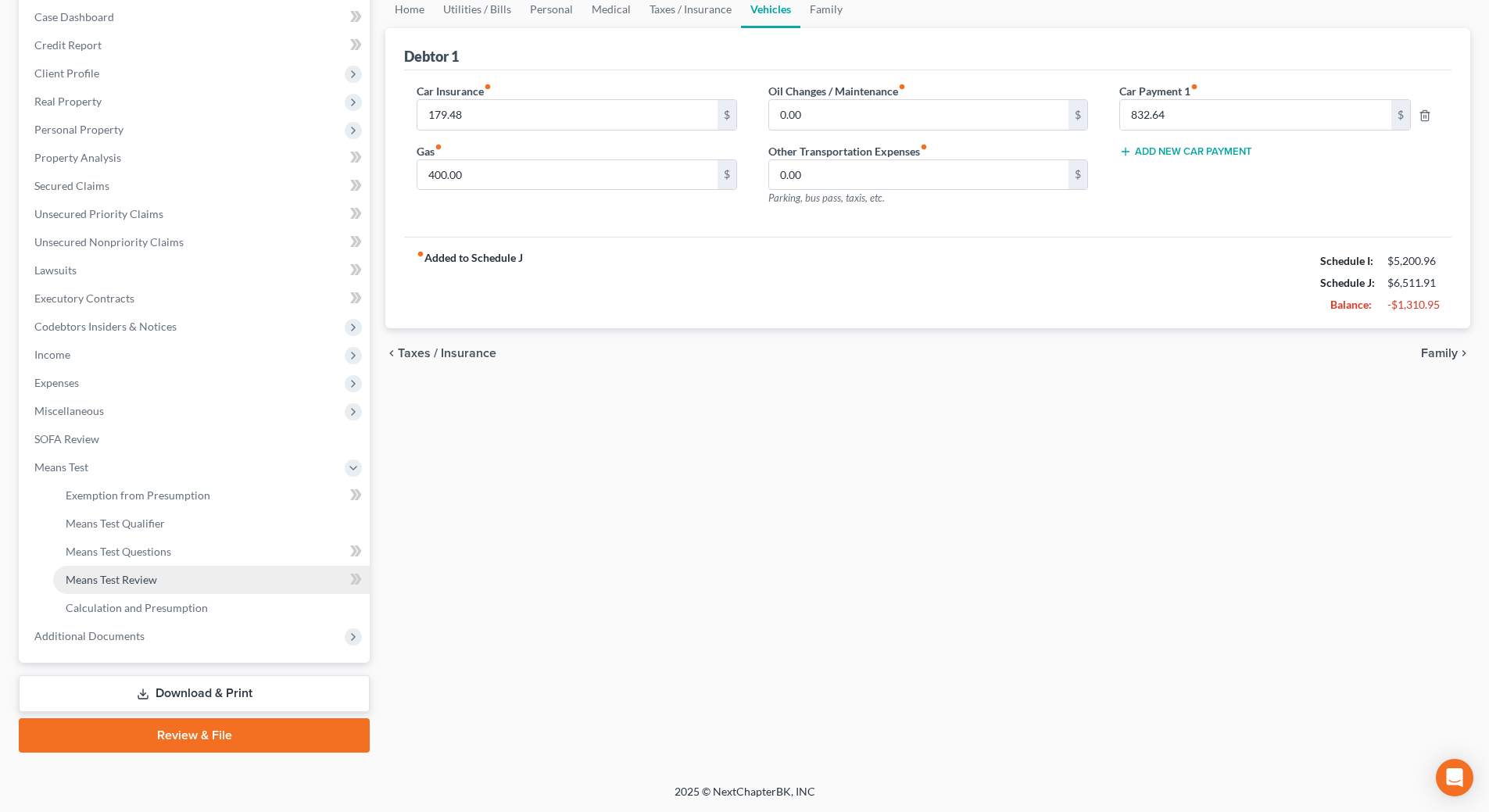
click at [134, 578] on span "Means Test Review" at bounding box center [111, 579] width 91 height 13
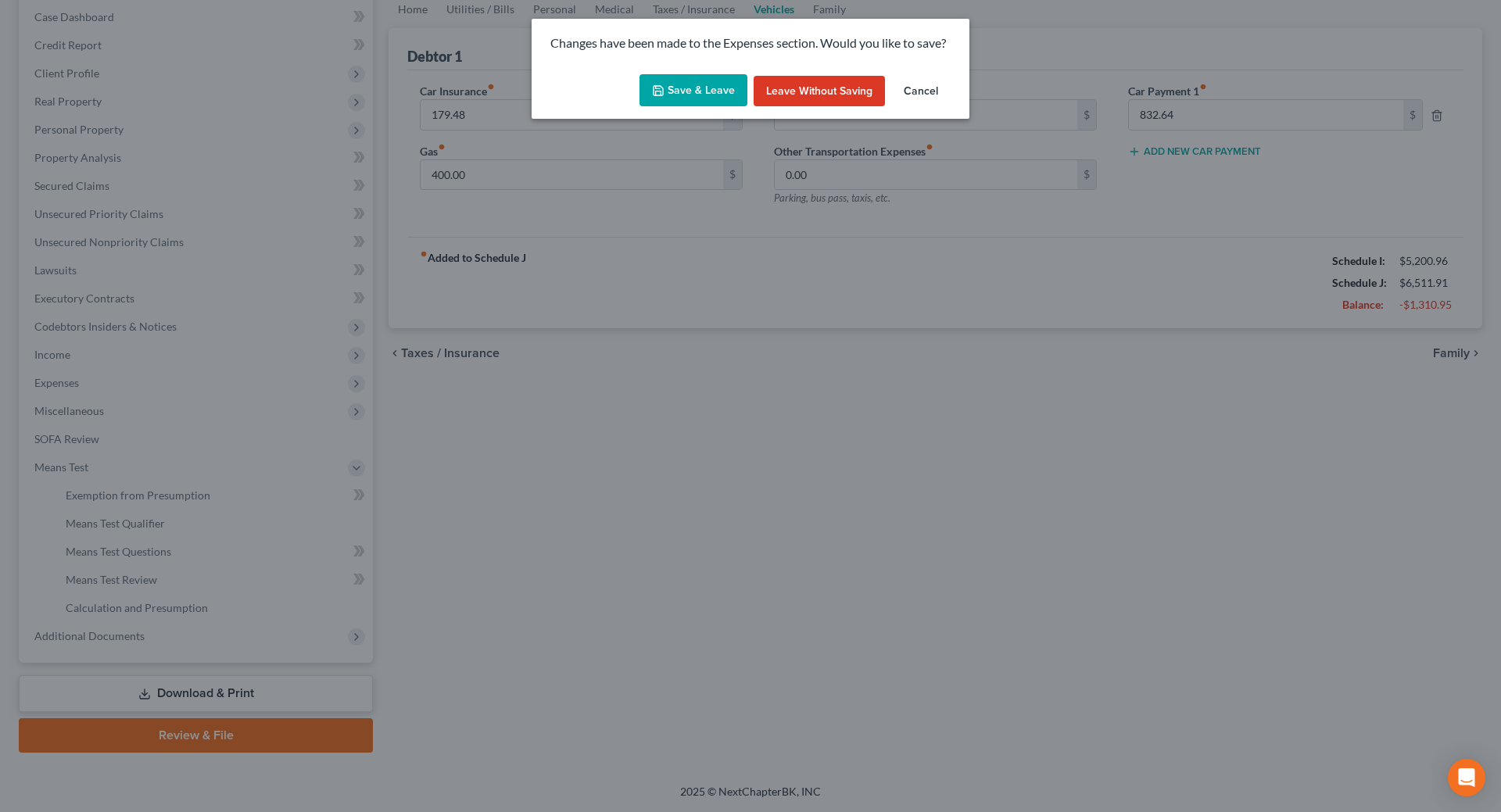
click at [710, 89] on button "Save & Leave" at bounding box center [694, 91] width 108 height 33
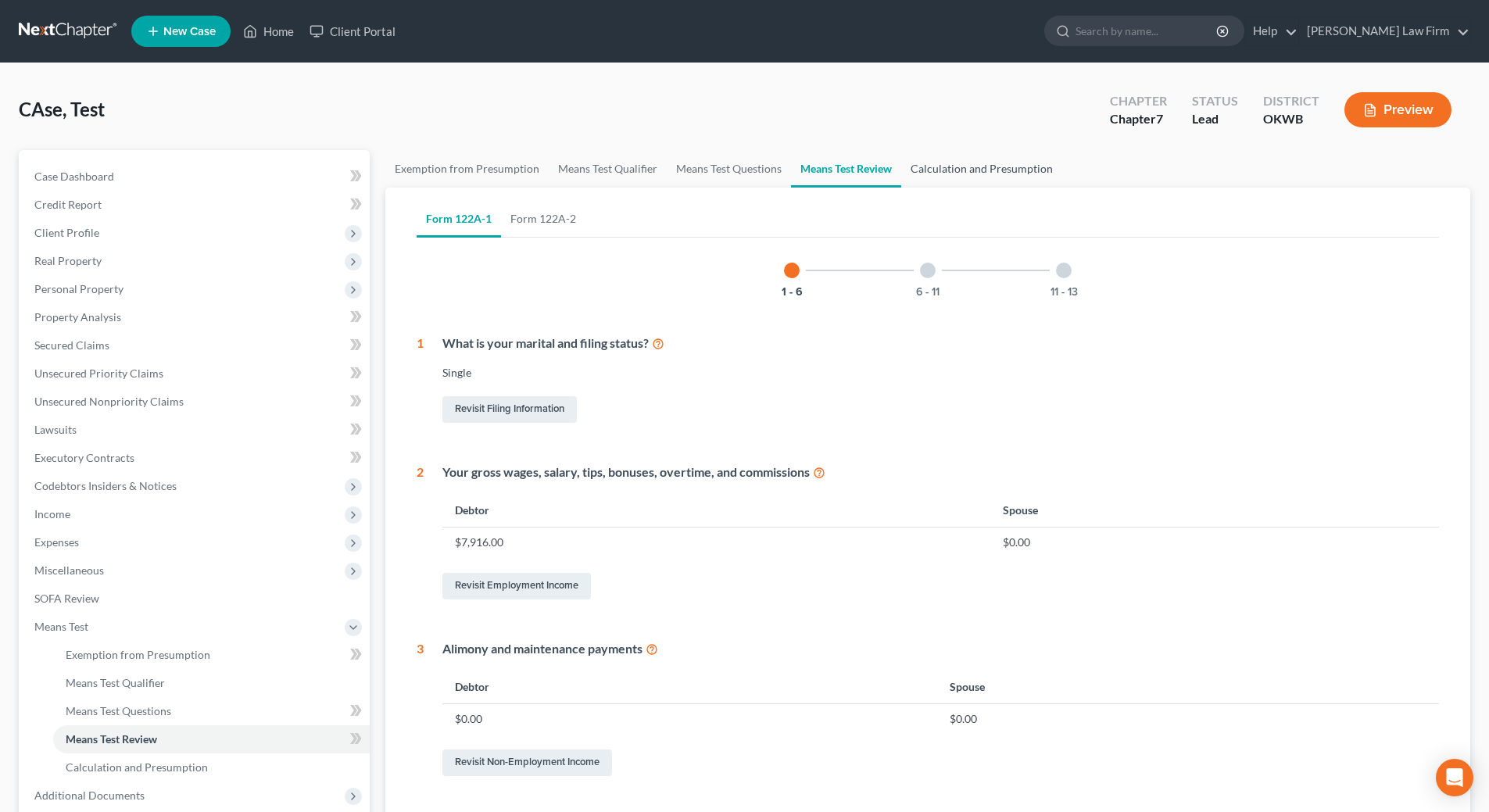
click at [974, 176] on link "Calculation and Presumption" at bounding box center [981, 168] width 161 height 37
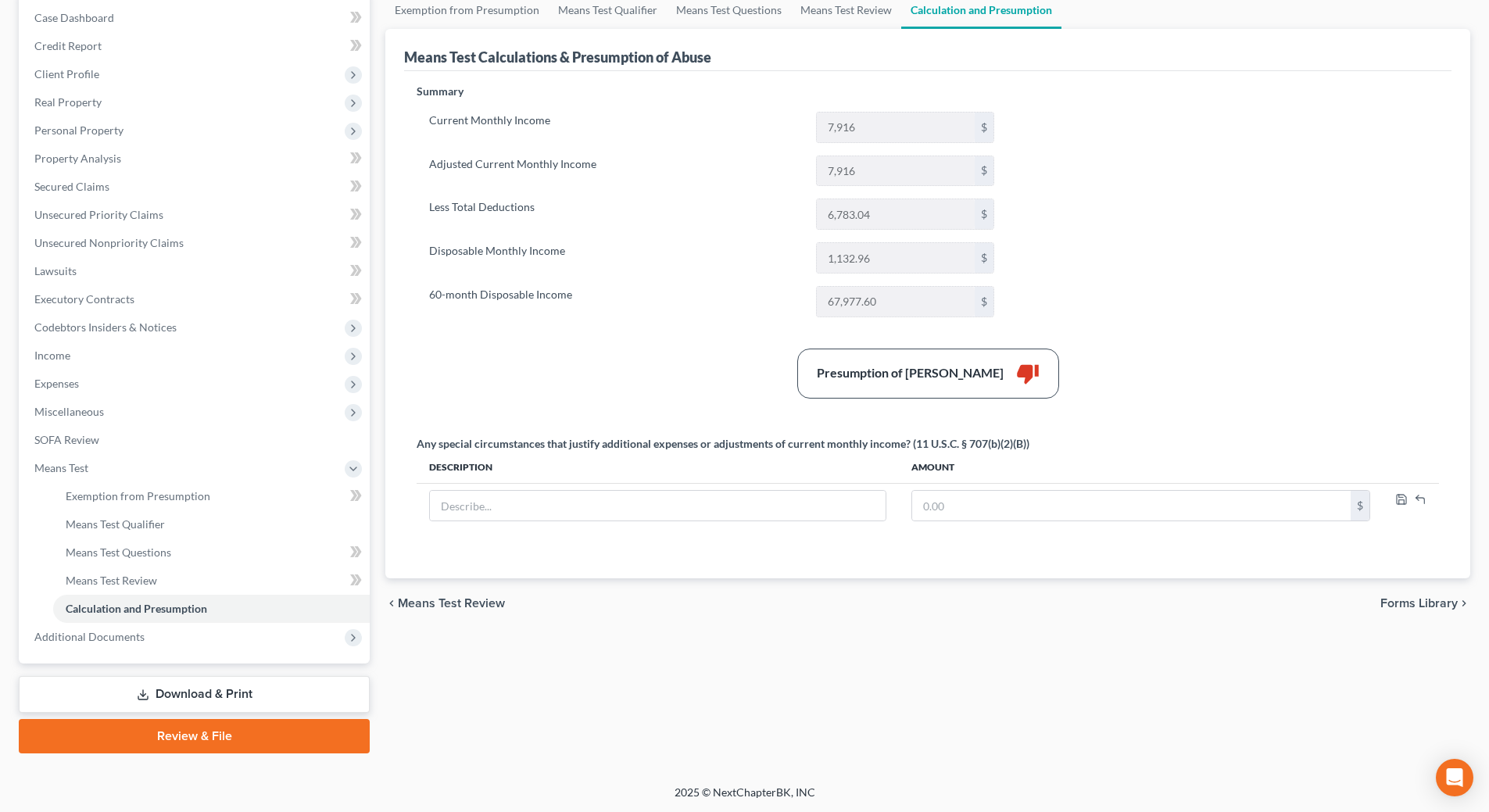
scroll to position [159, 0]
click at [139, 577] on span "Means Test Review" at bounding box center [111, 579] width 91 height 13
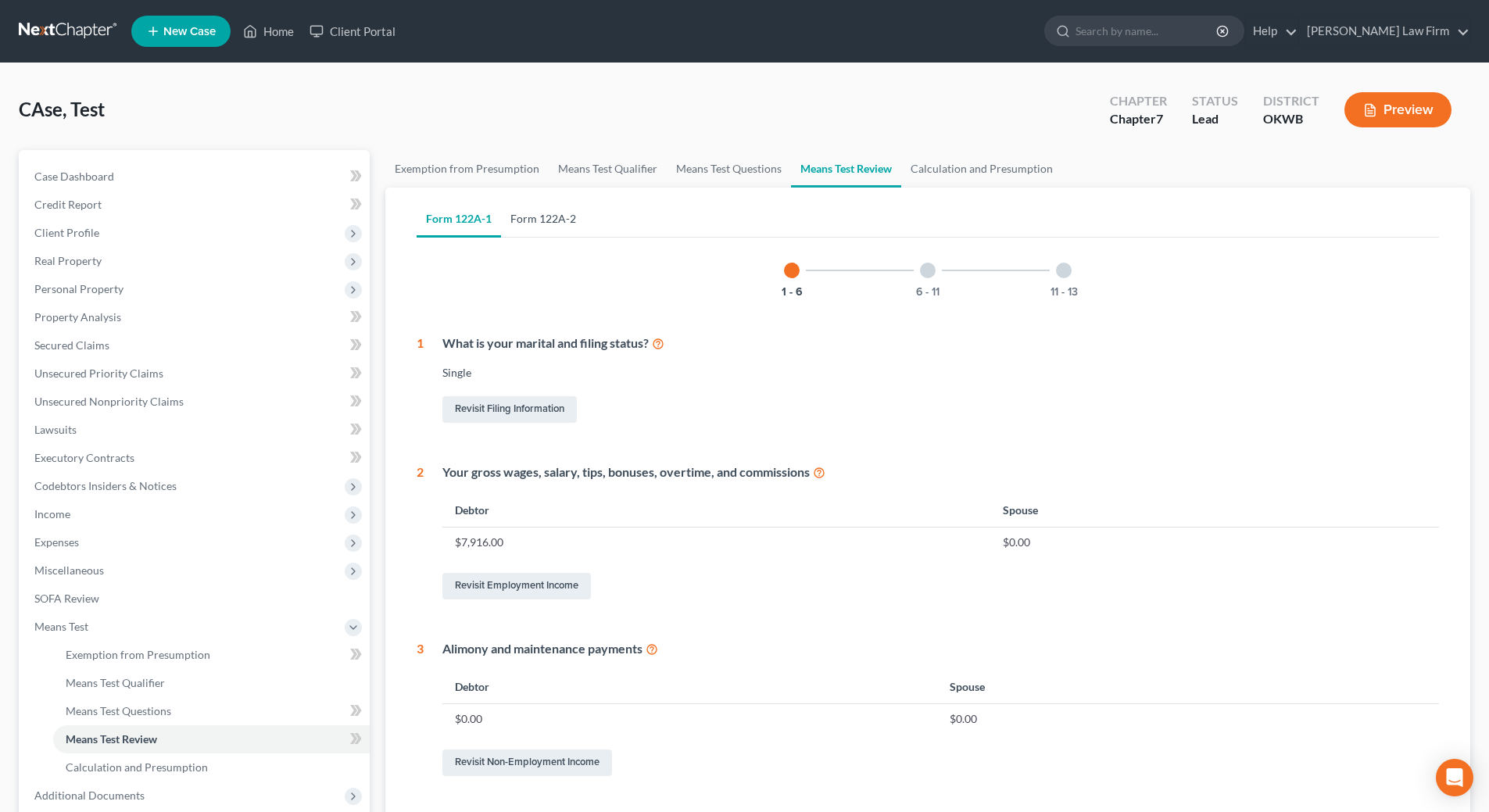
click at [538, 214] on link "Form 122A-2" at bounding box center [543, 219] width 85 height 37
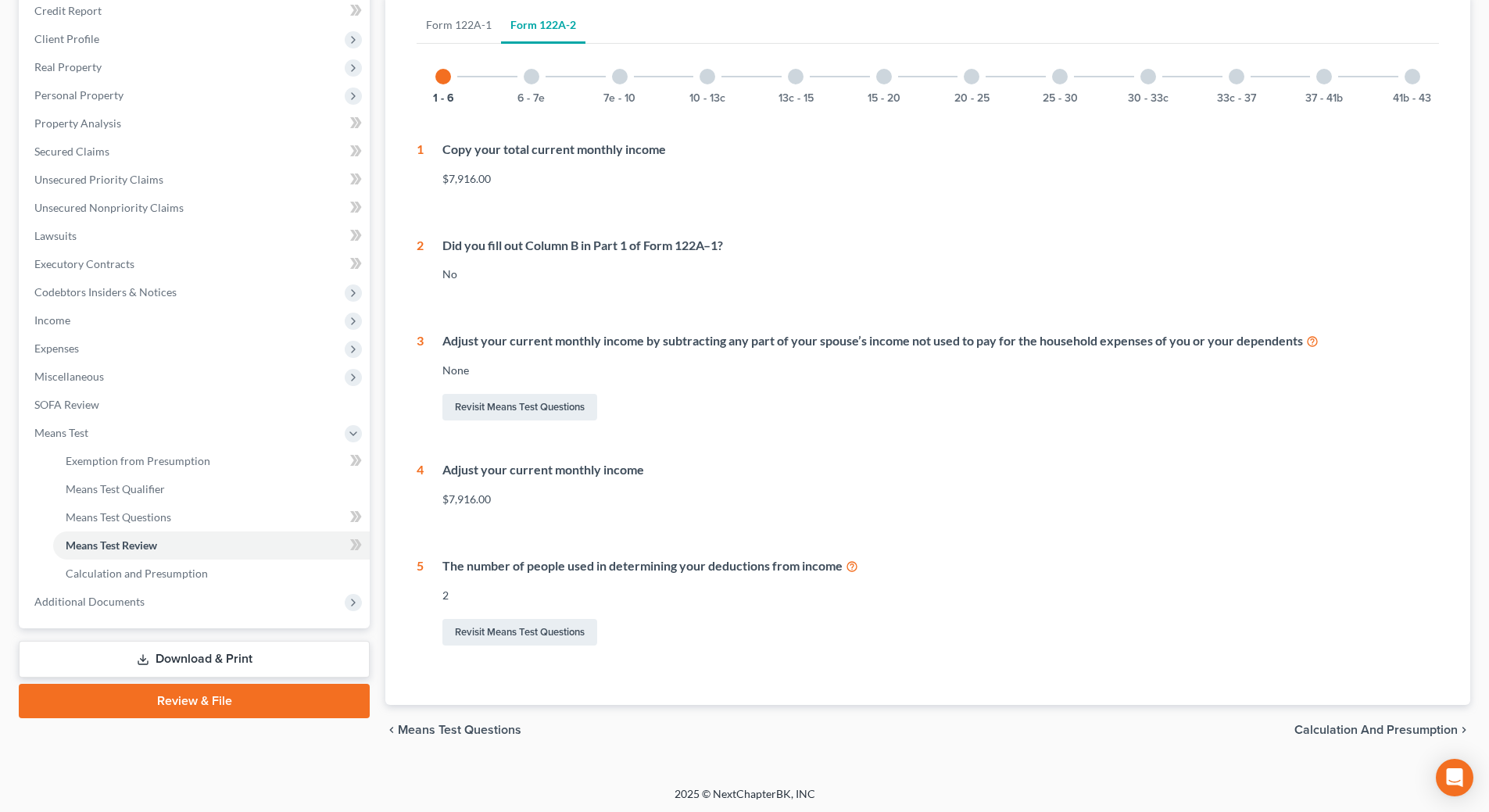
scroll to position [196, 0]
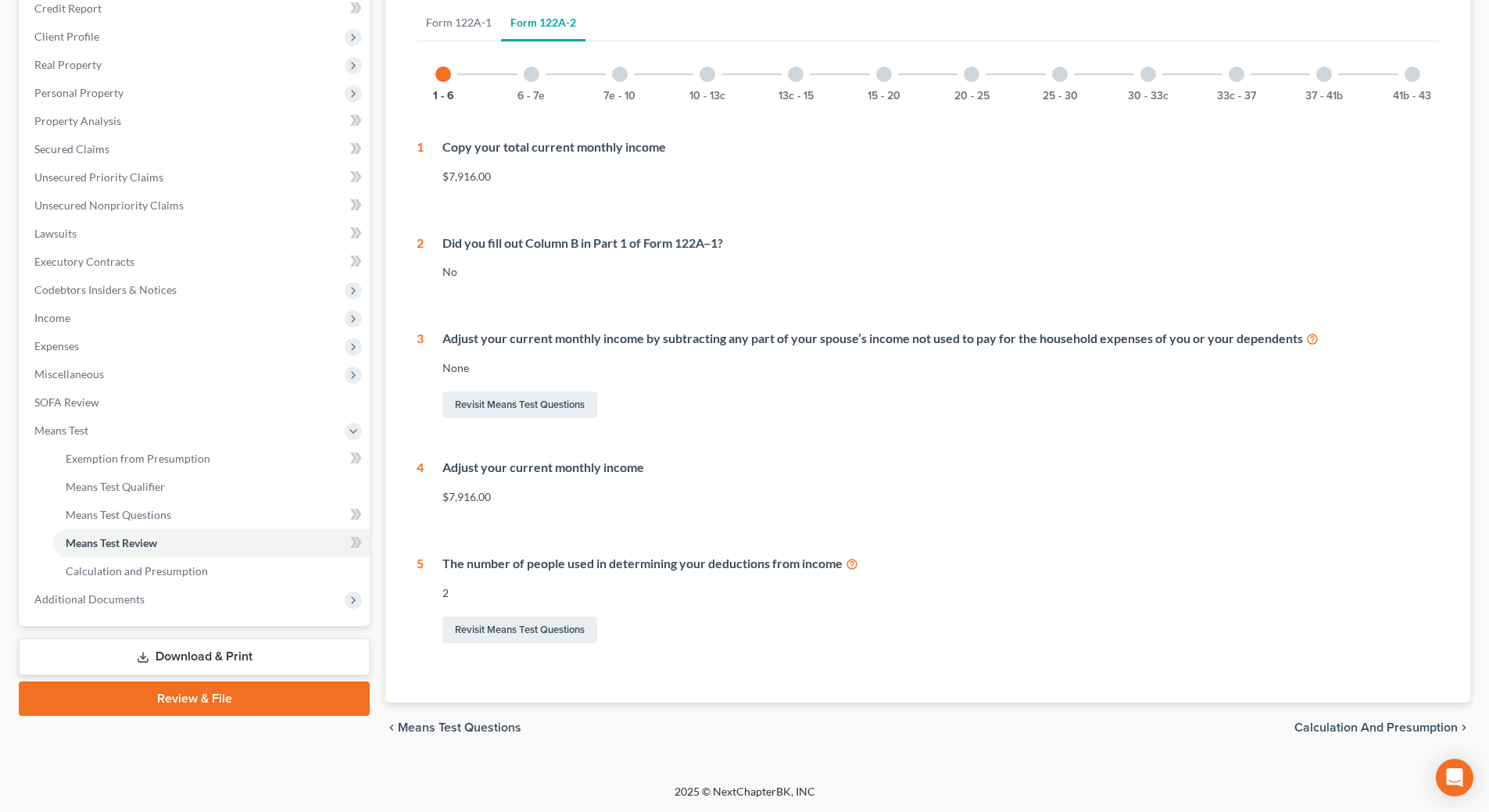
click at [532, 72] on div at bounding box center [531, 74] width 16 height 16
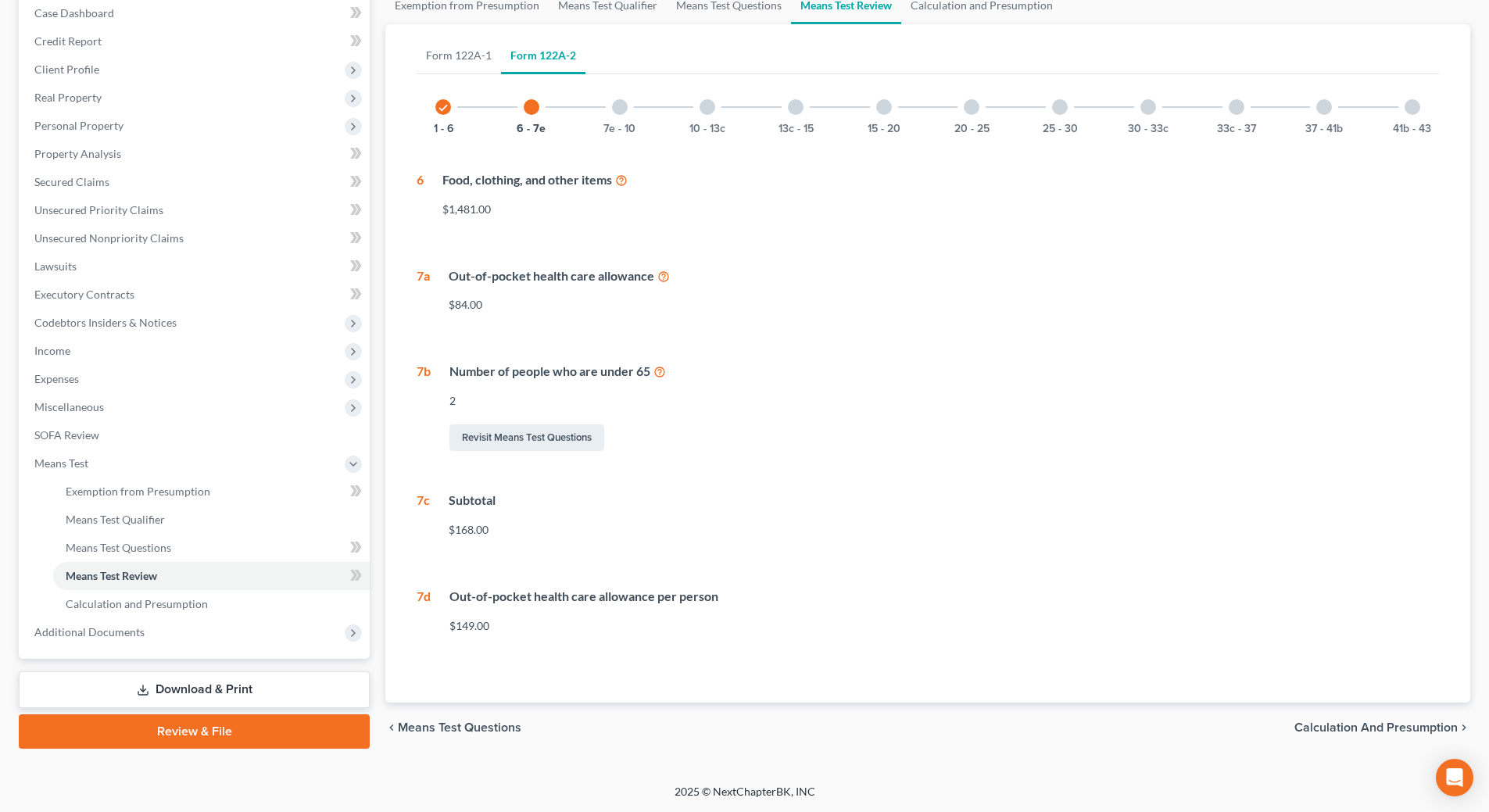
scroll to position [163, 0]
click at [622, 107] on div at bounding box center [619, 107] width 16 height 16
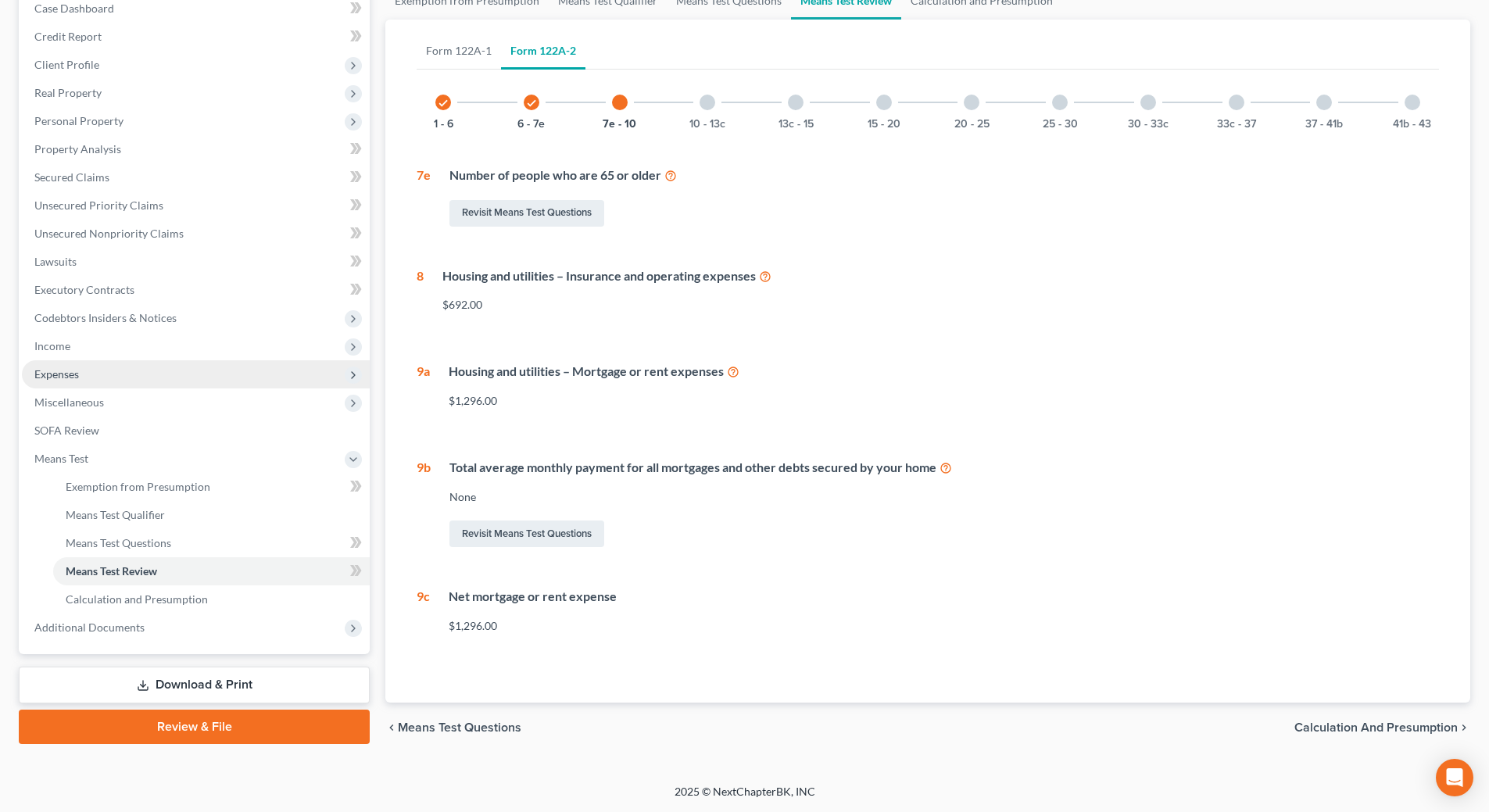
click at [114, 377] on span "Expenses" at bounding box center [195, 375] width 348 height 28
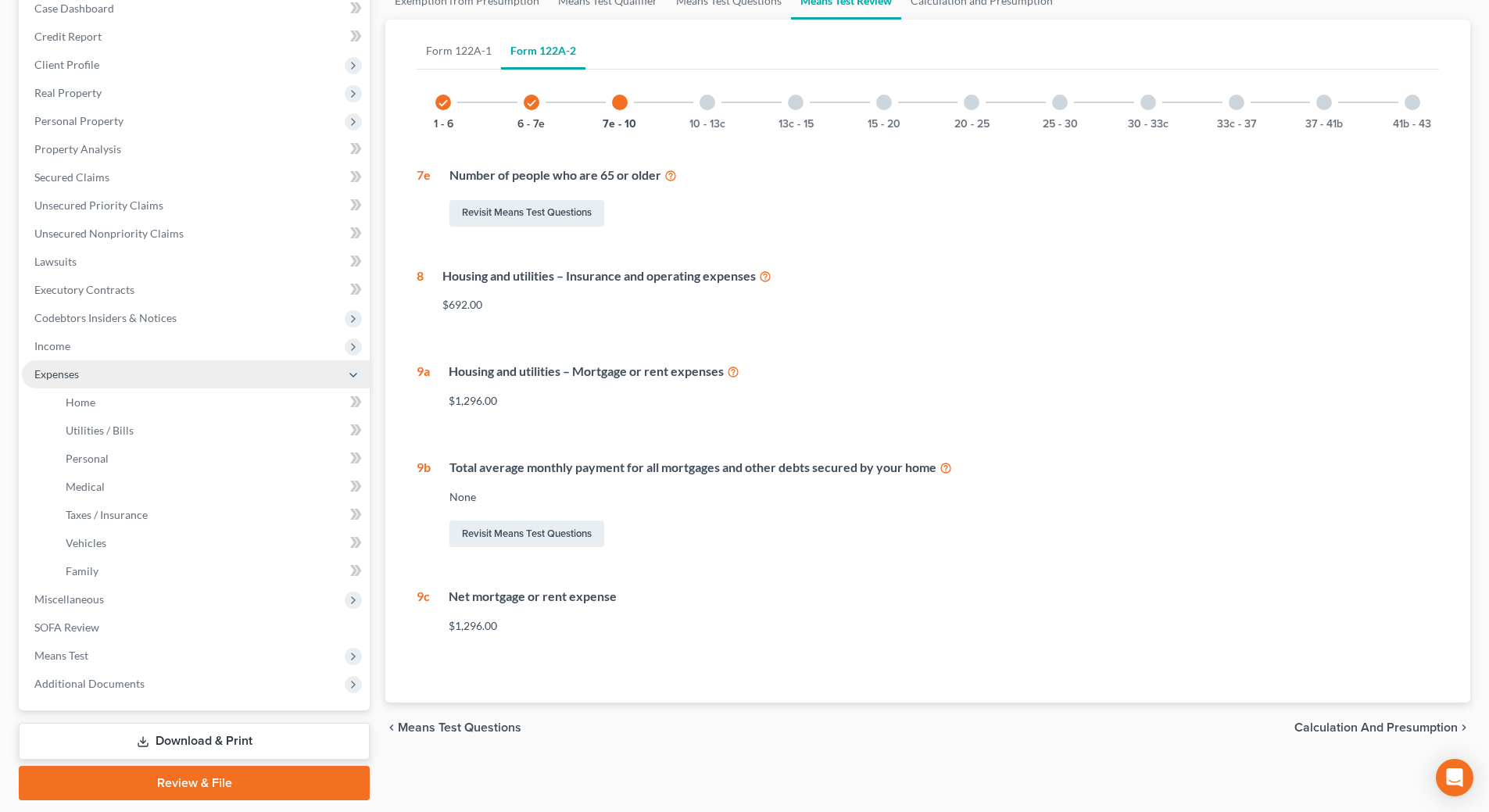
scroll to position [196, 0]
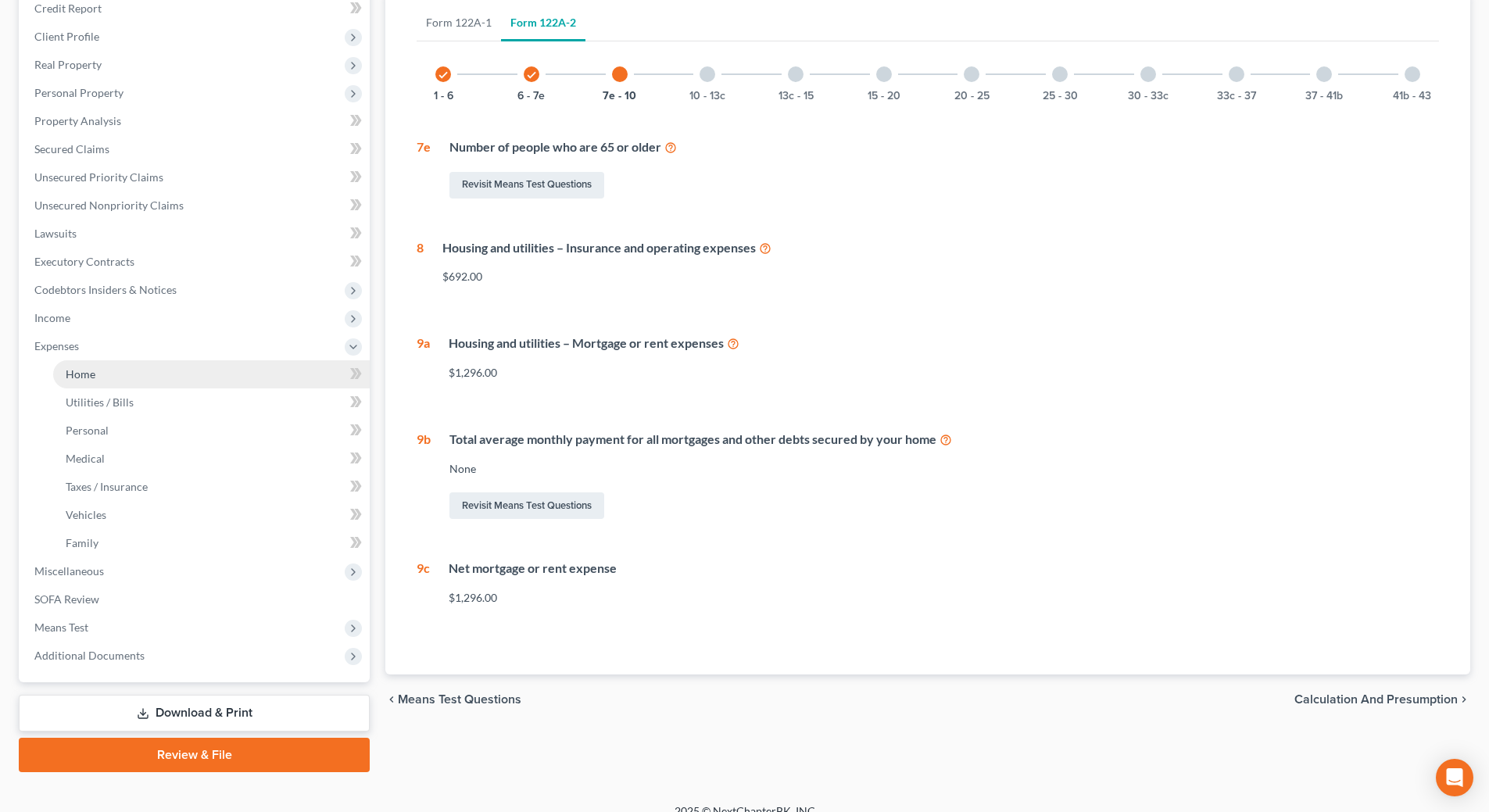
click at [92, 369] on span "Home" at bounding box center [80, 374] width 30 height 13
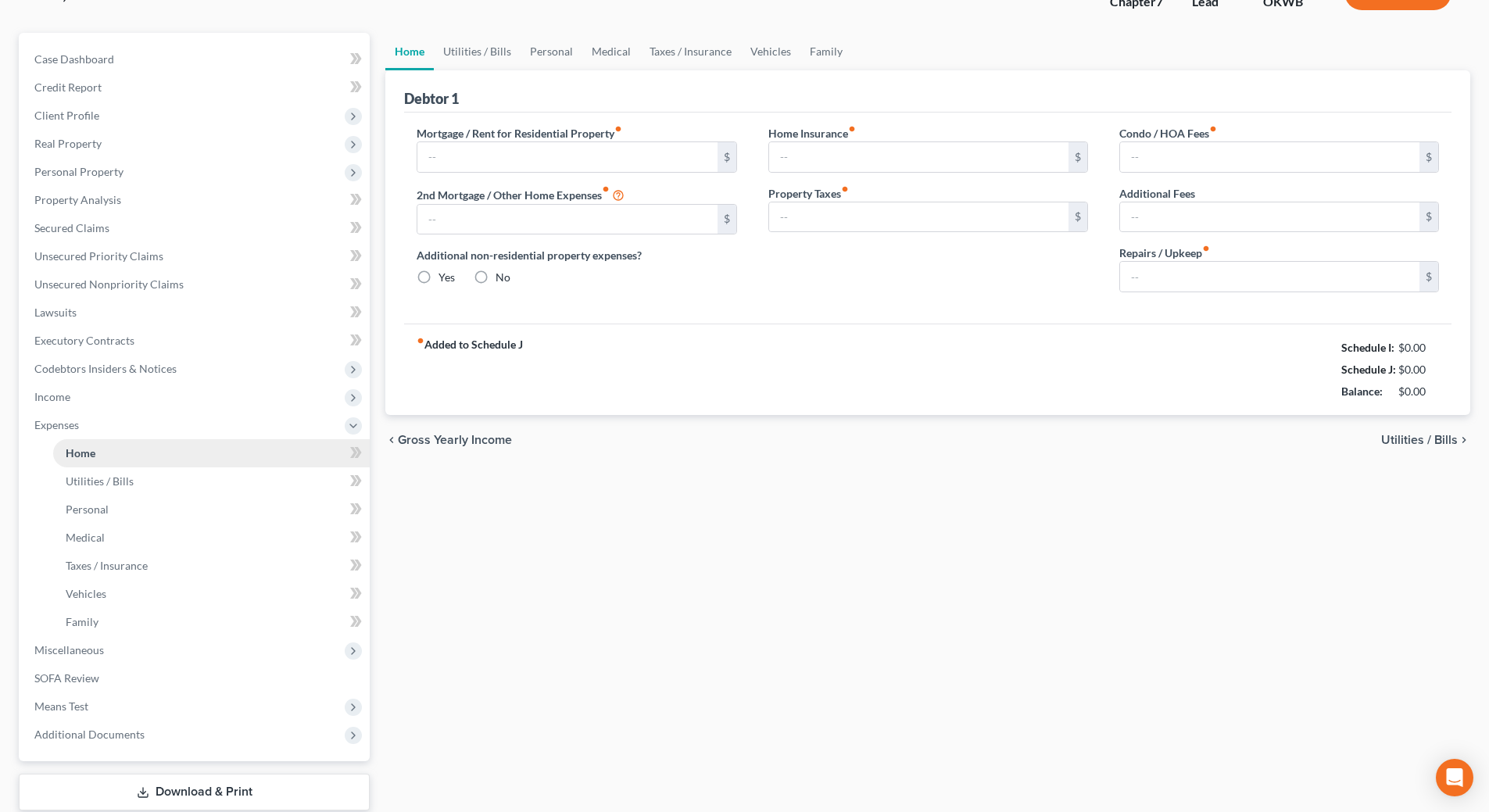
type input "2,376.58"
type input "498.21"
radio input "true"
type input "0.00"
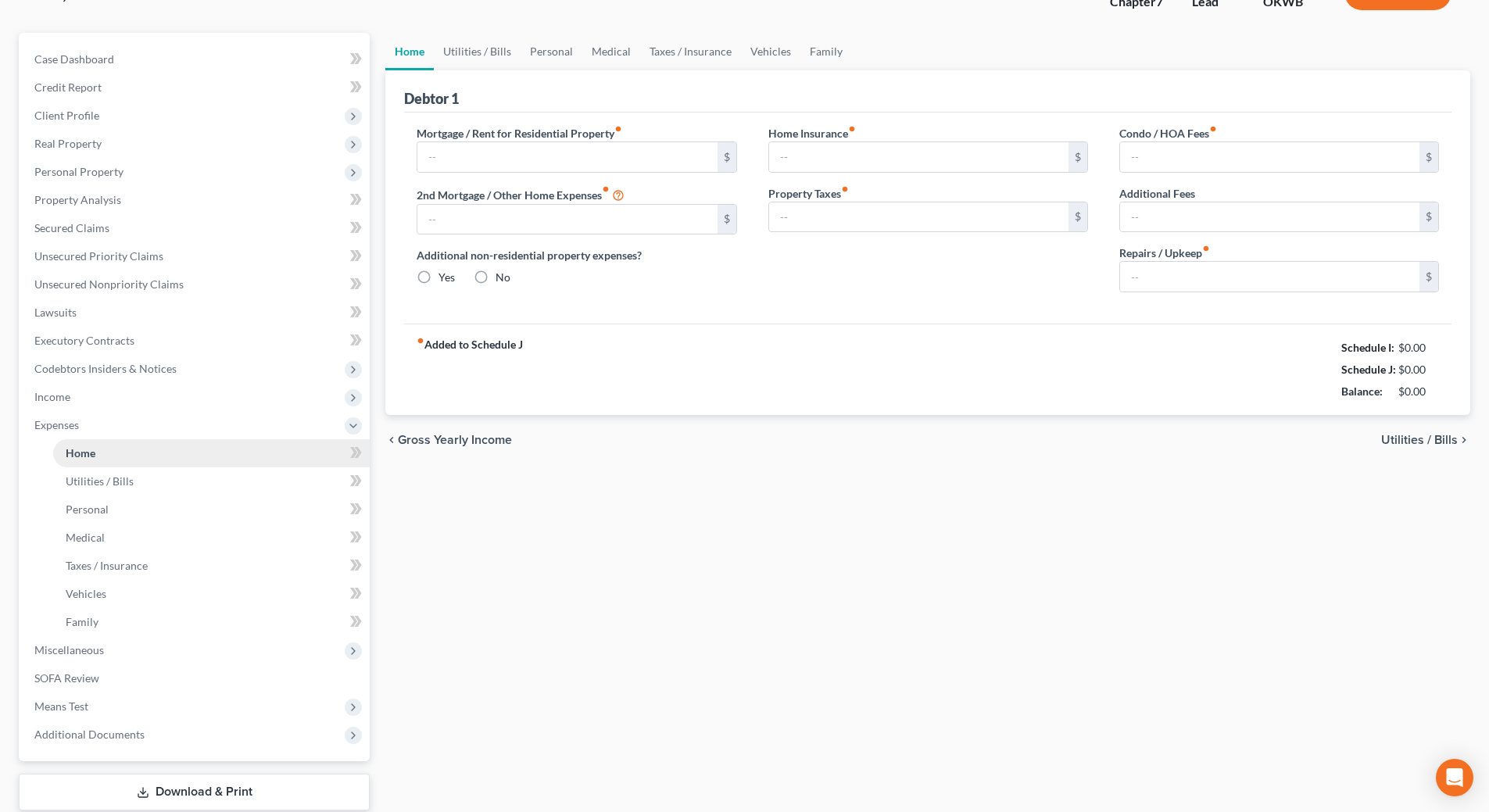
type input "0.00"
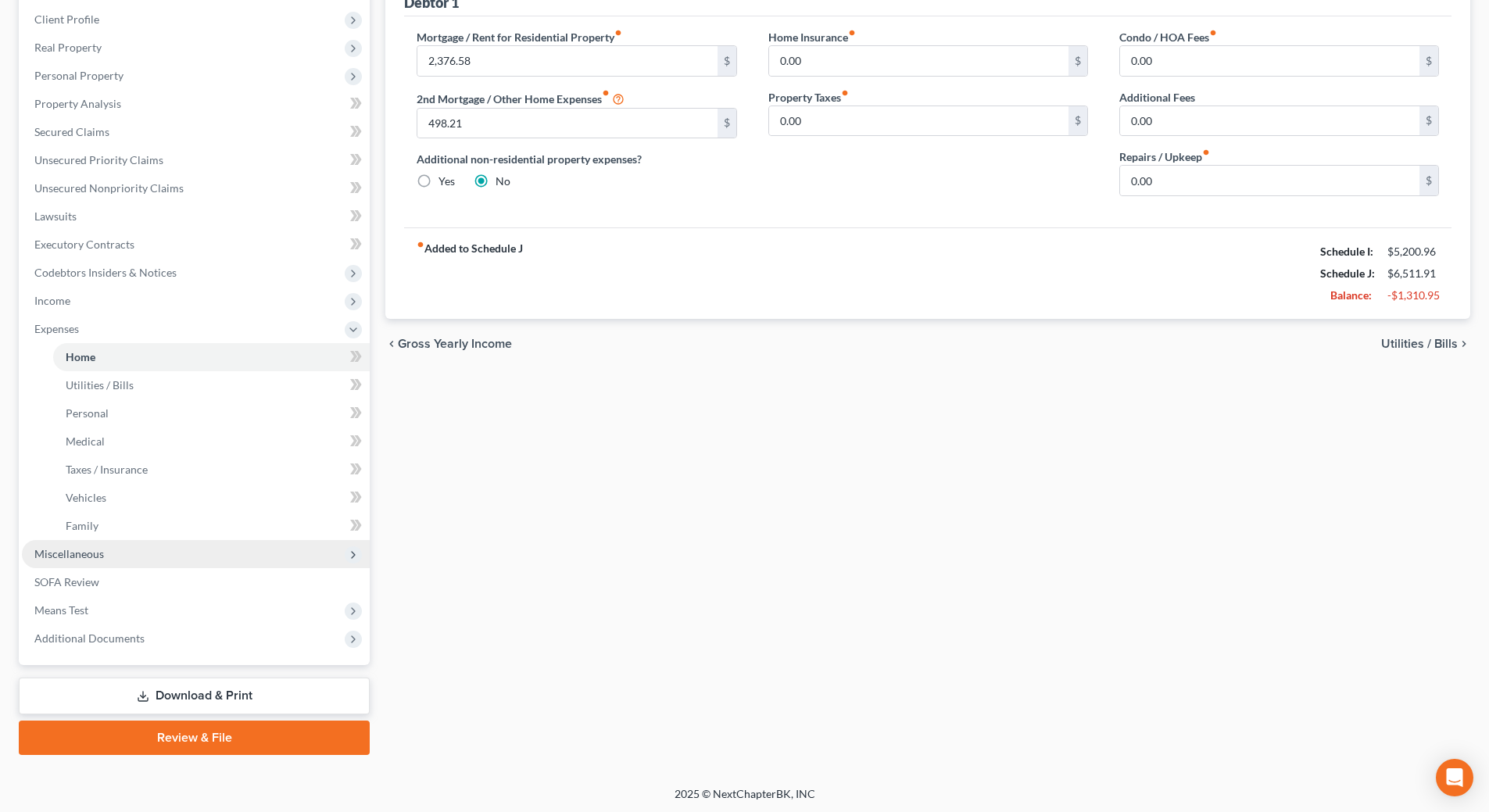
scroll to position [216, 0]
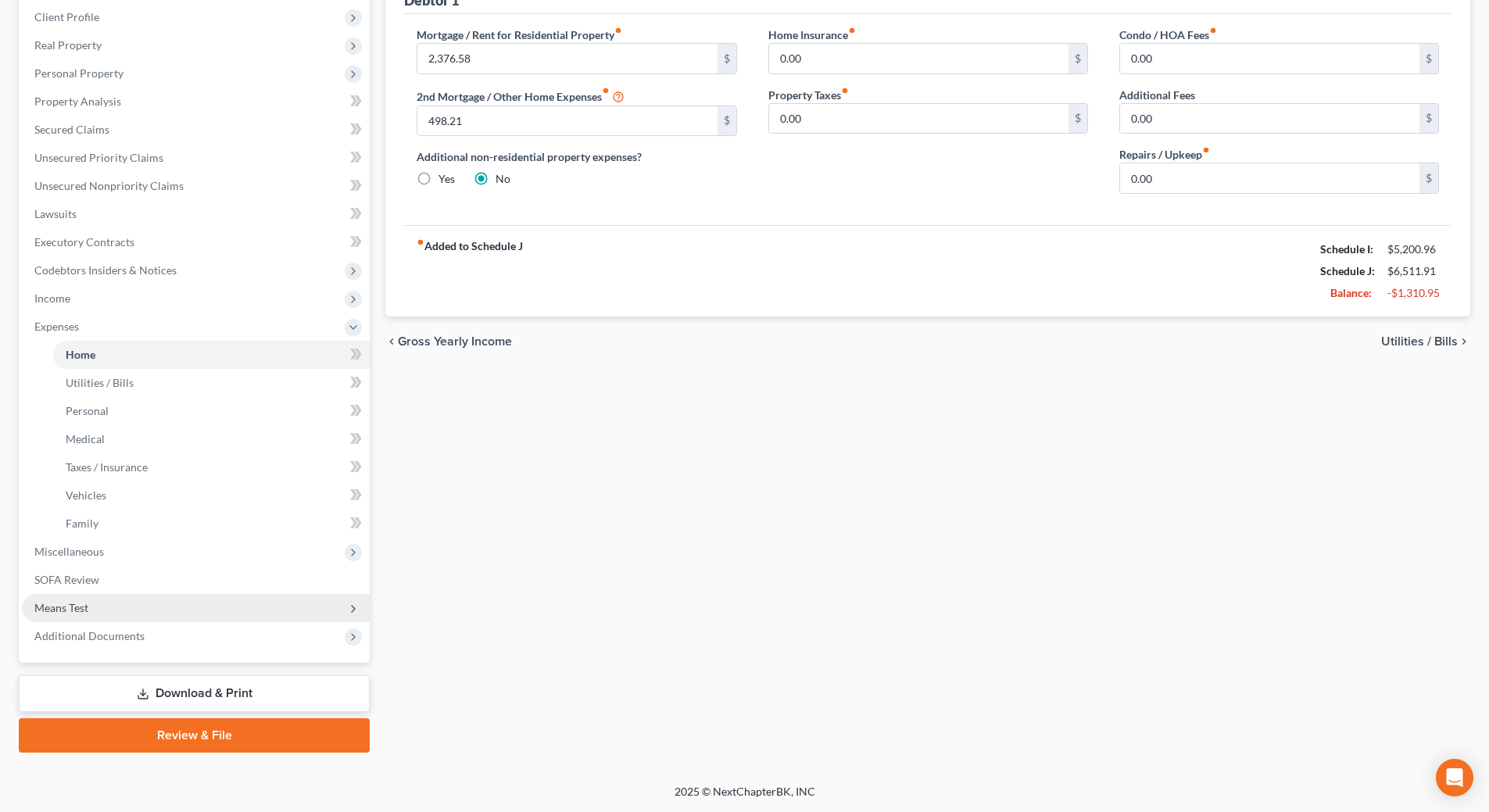
click at [71, 603] on span "Means Test" at bounding box center [61, 607] width 54 height 13
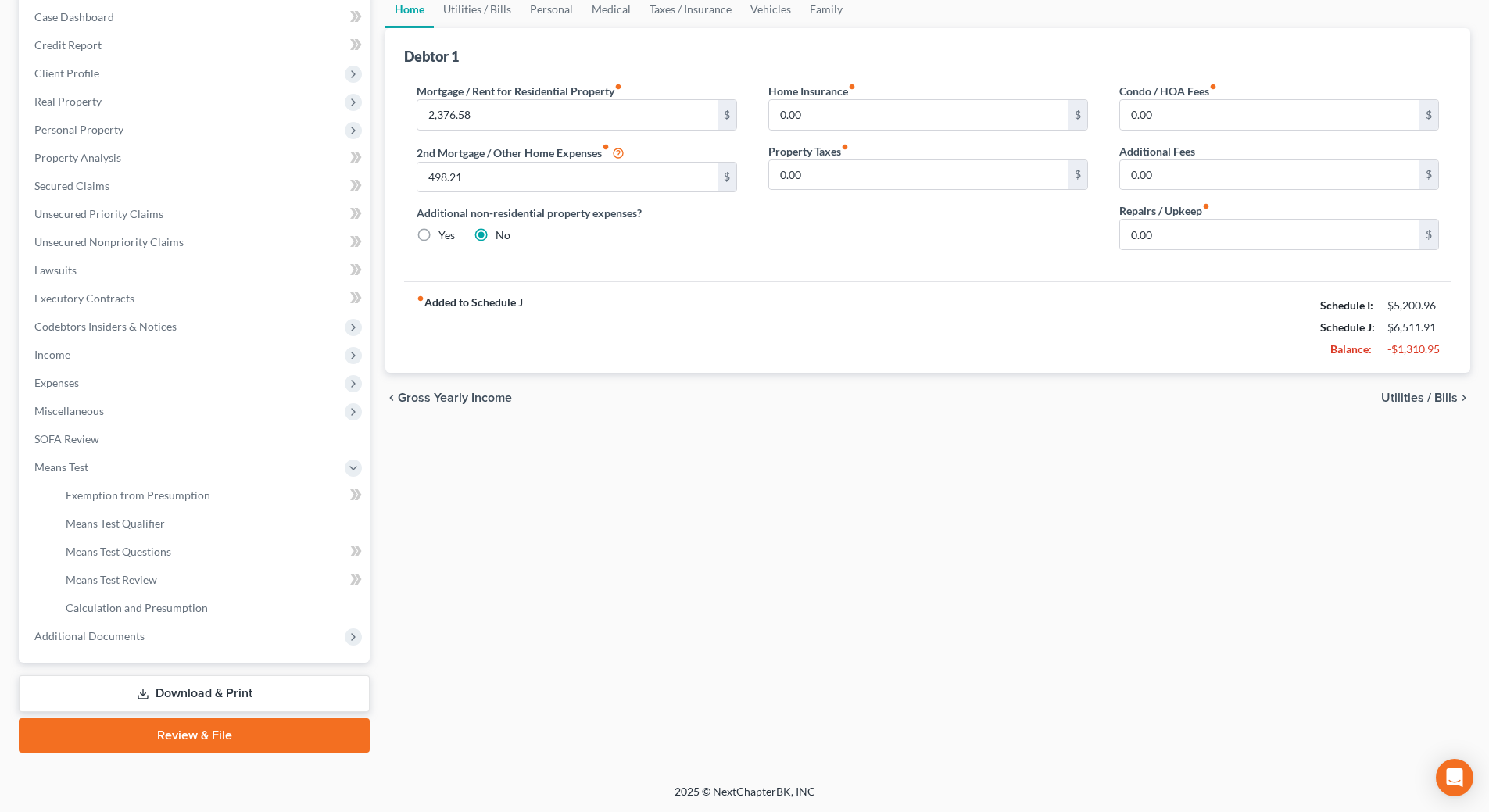
scroll to position [159, 0]
click at [173, 614] on link "Calculation and Presumption" at bounding box center [211, 608] width 316 height 28
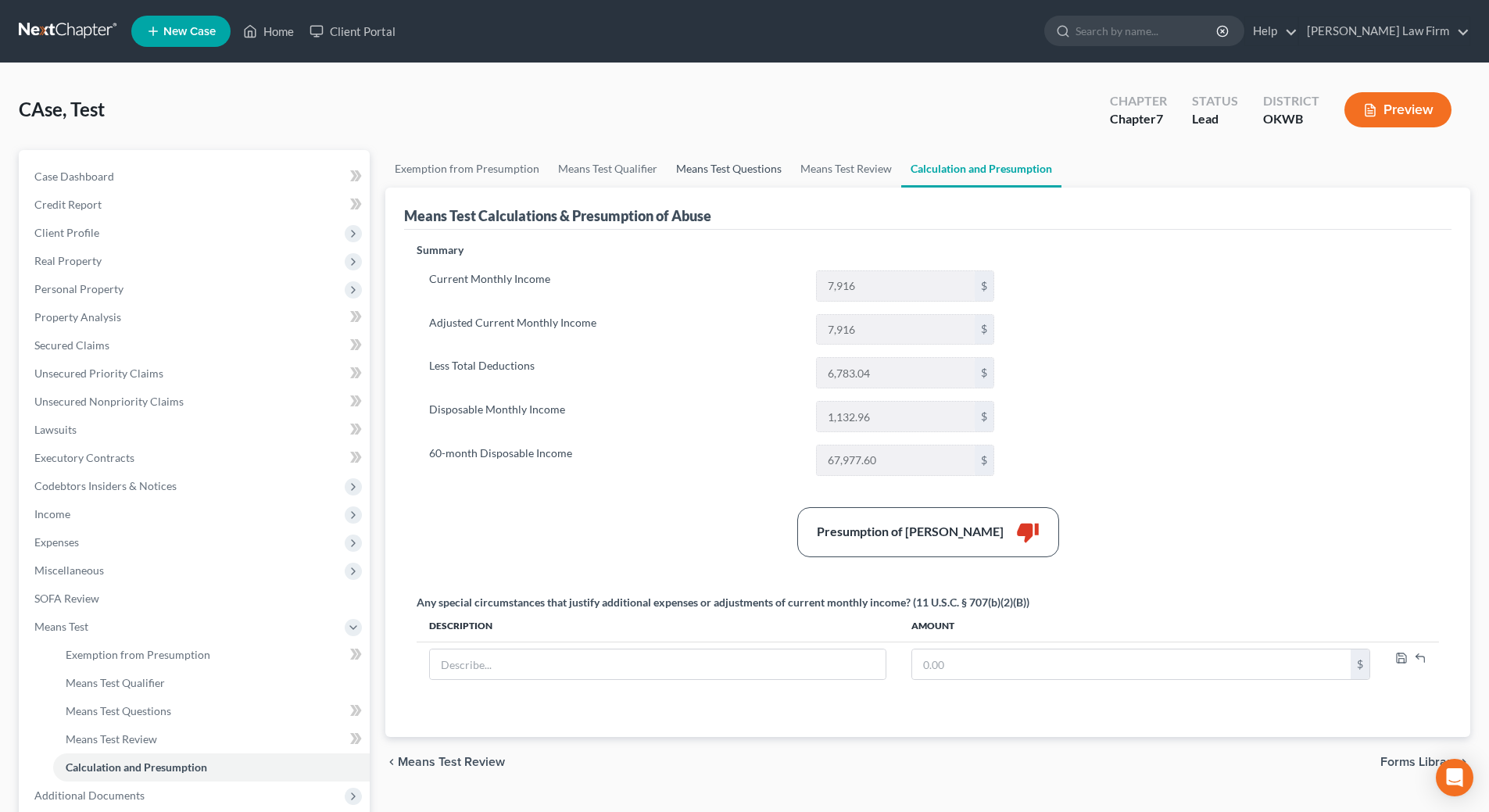
click at [746, 167] on link "Means Test Questions" at bounding box center [728, 168] width 125 height 37
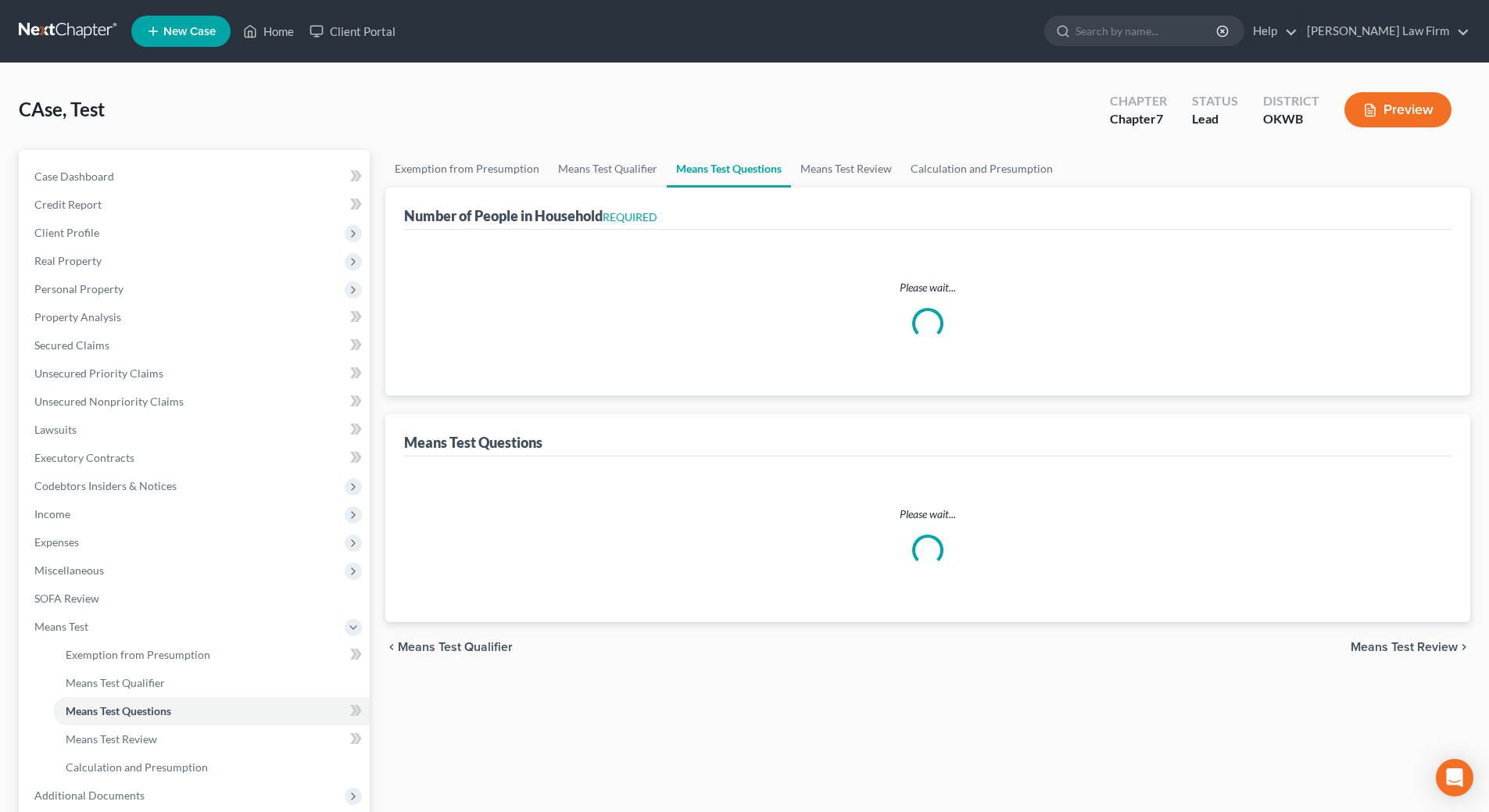
select select "2"
select select "1"
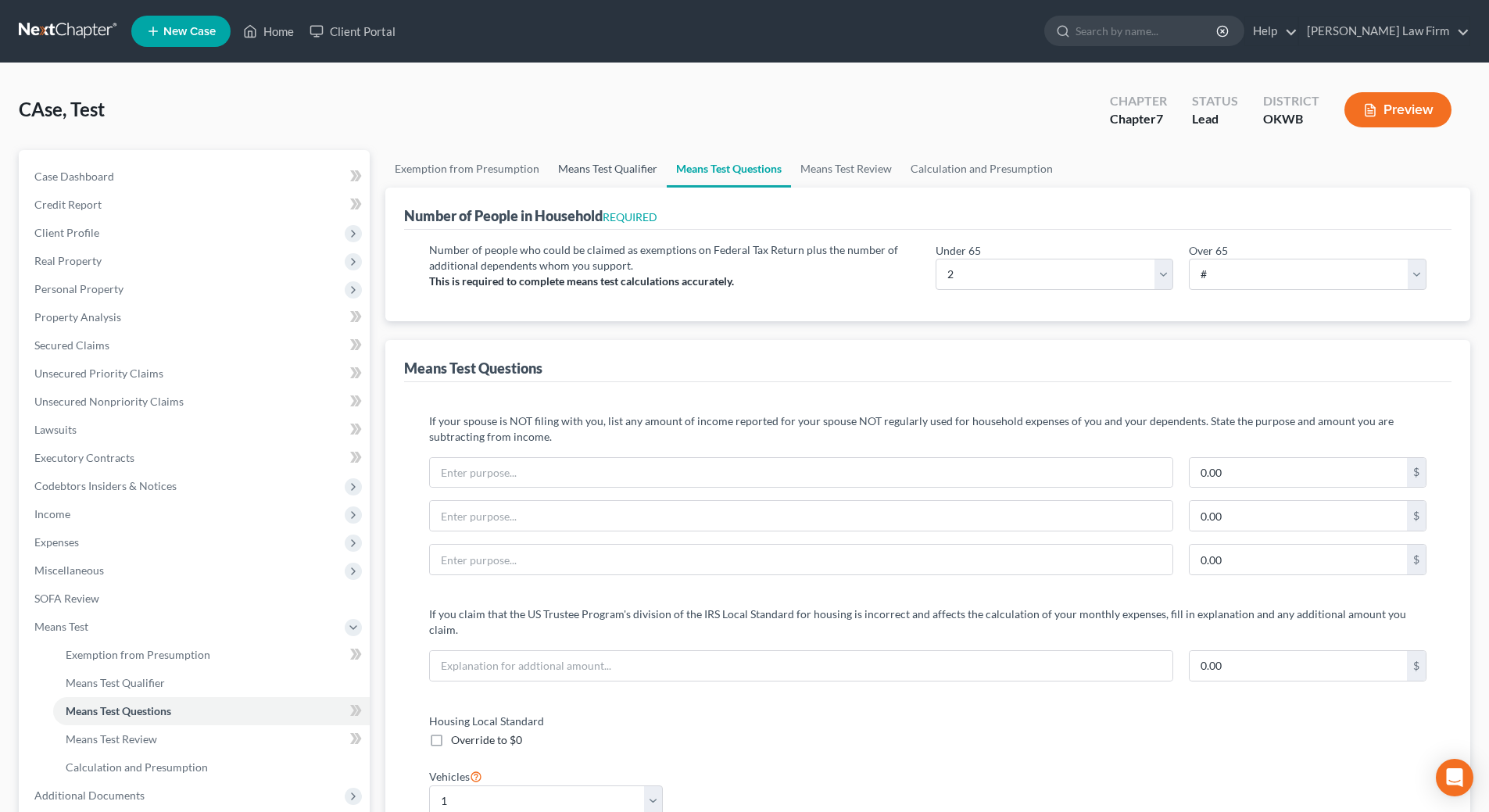
click at [613, 167] on link "Means Test Qualifier" at bounding box center [607, 168] width 118 height 37
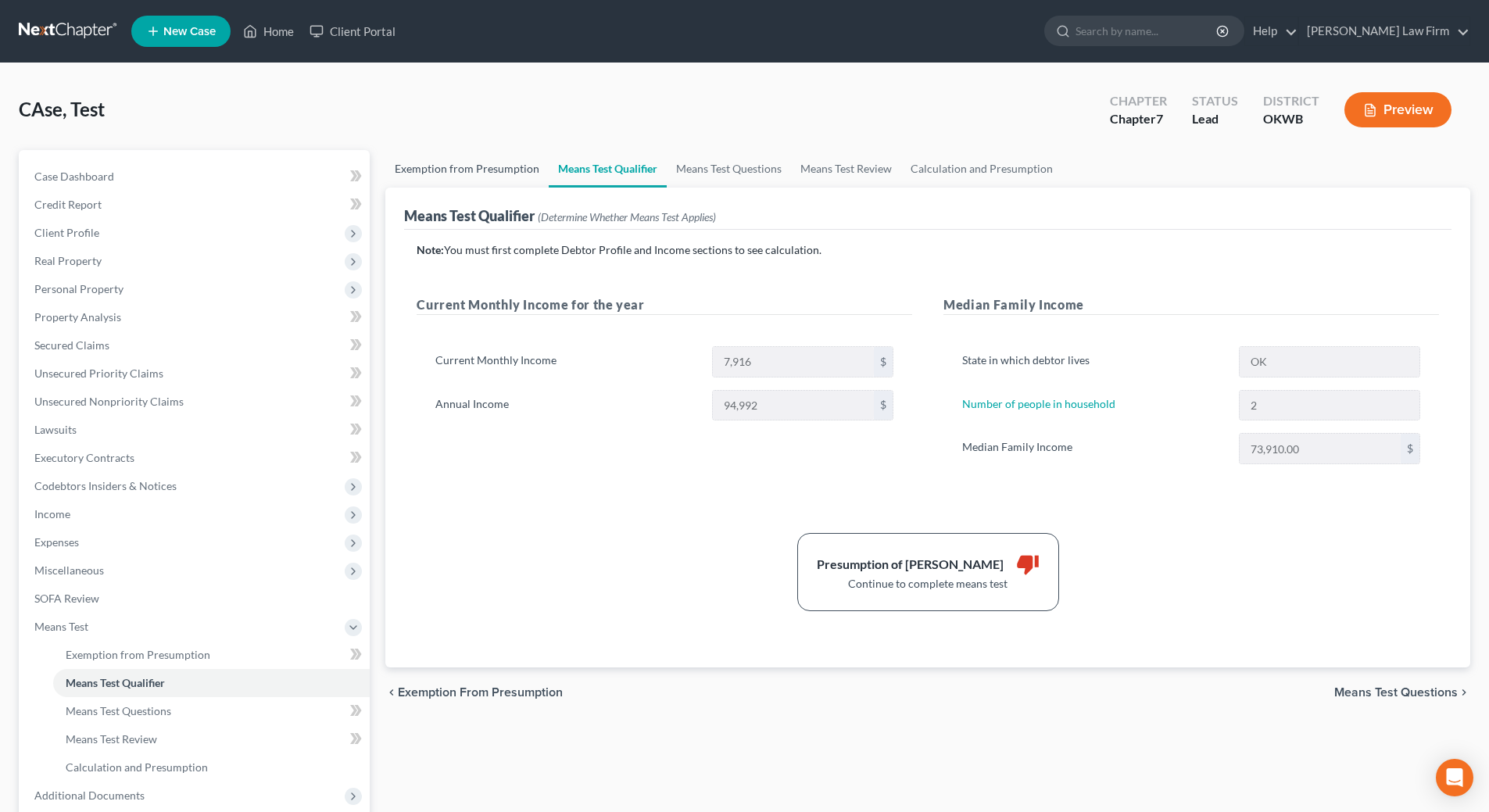
click at [476, 170] on link "Exemption from Presumption" at bounding box center [466, 168] width 163 height 37
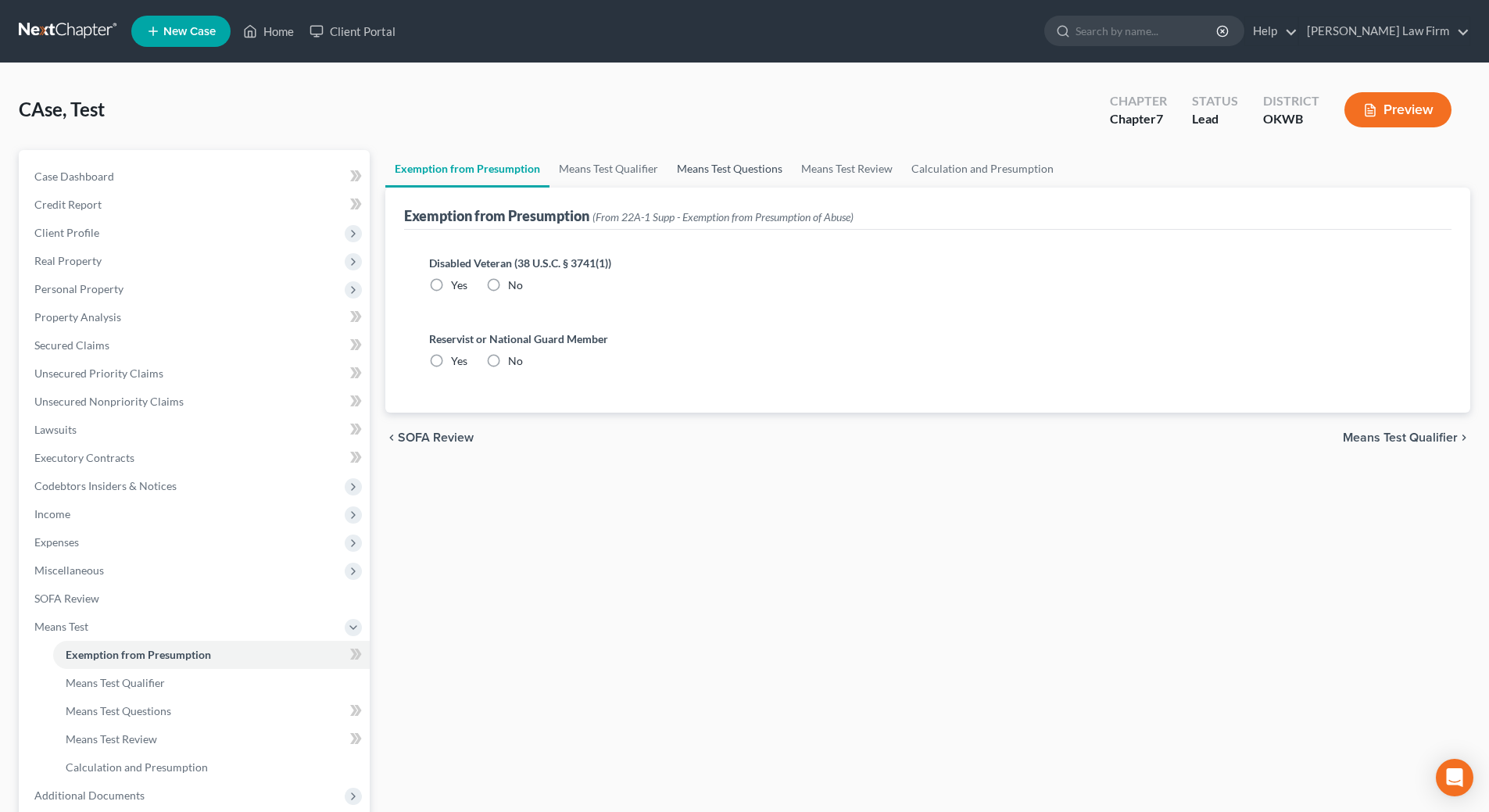
click at [721, 170] on link "Means Test Questions" at bounding box center [729, 168] width 125 height 37
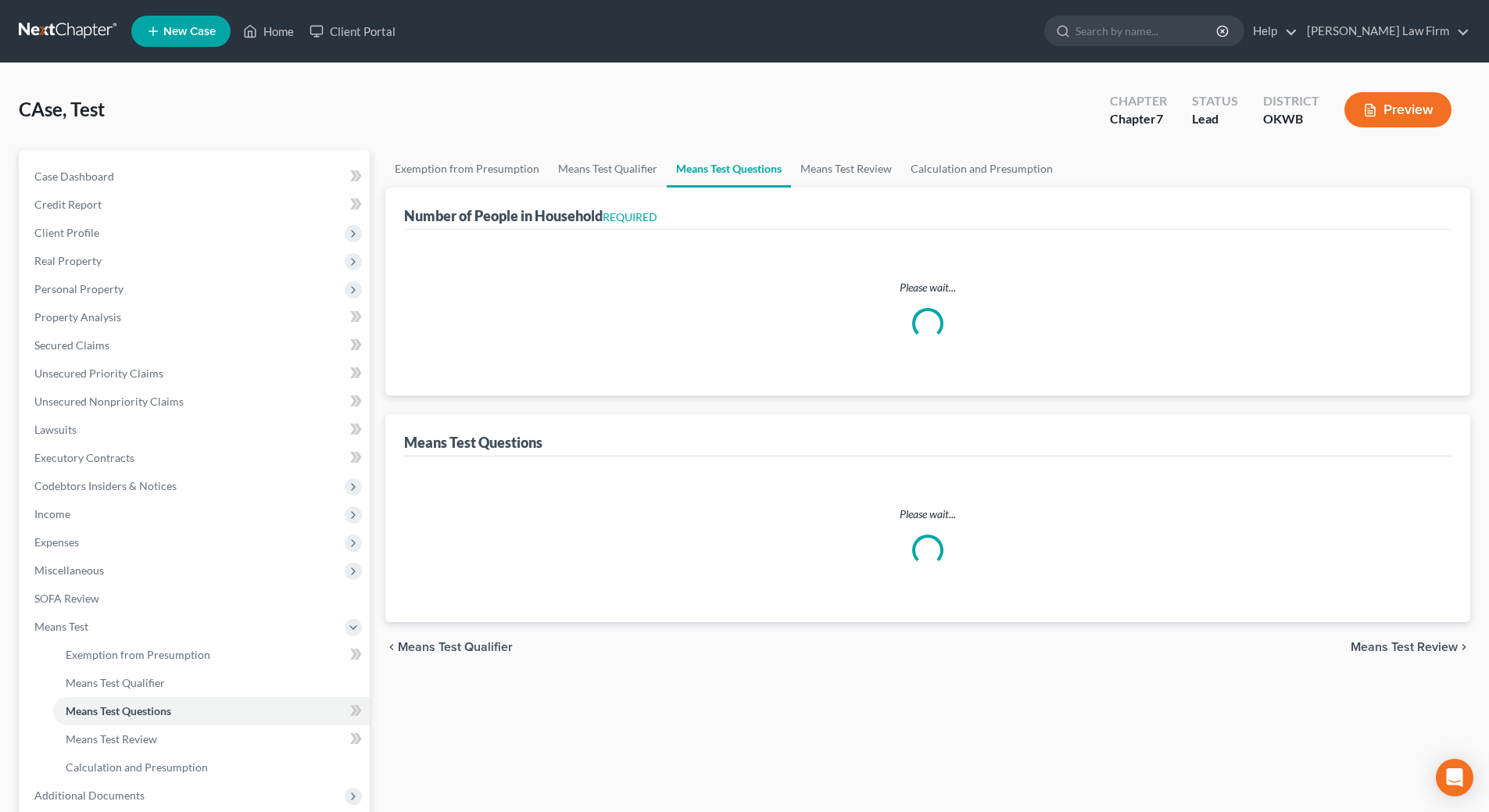
select select "1"
select select "2"
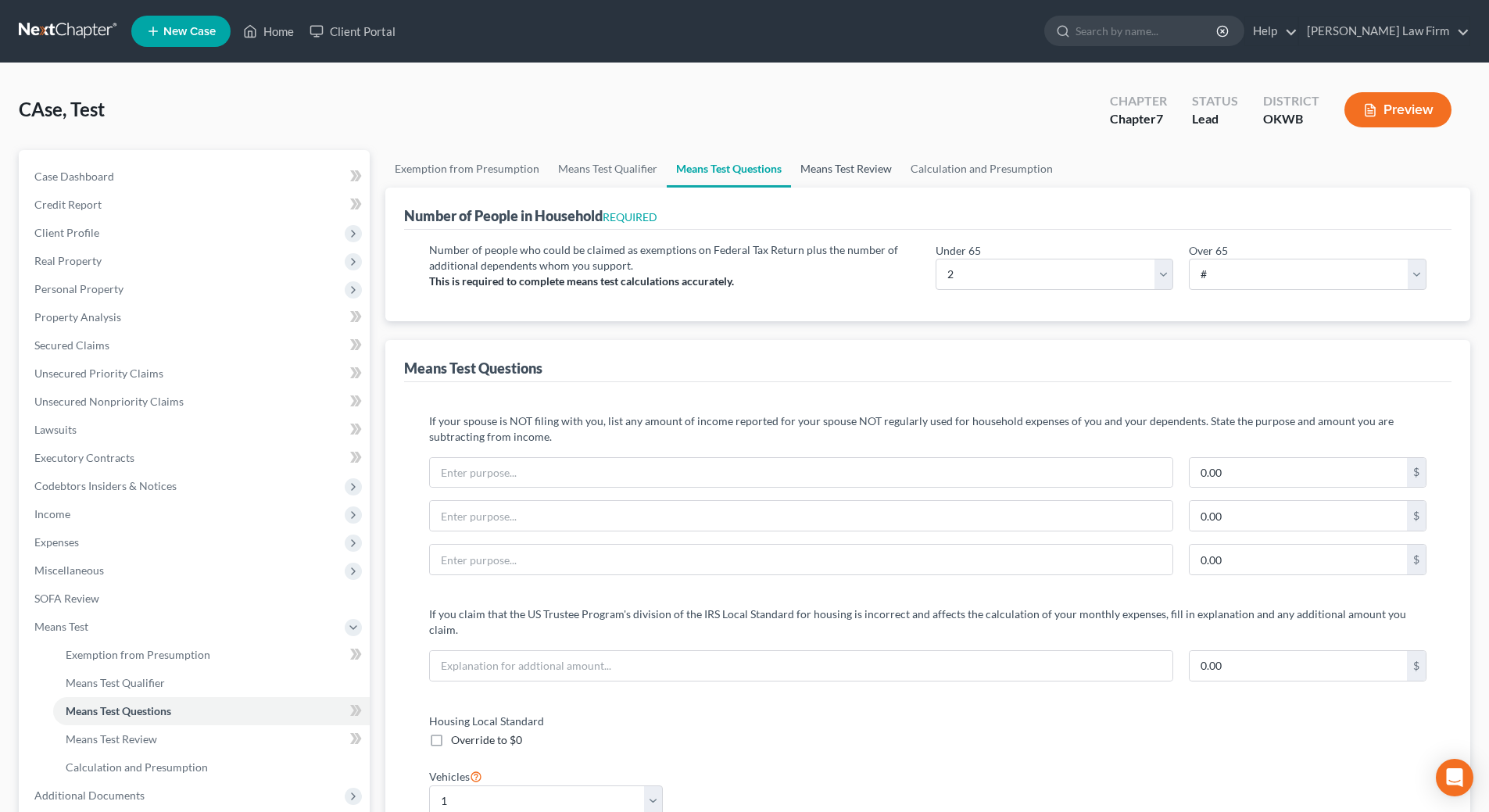
click at [832, 168] on link "Means Test Review" at bounding box center [846, 168] width 110 height 37
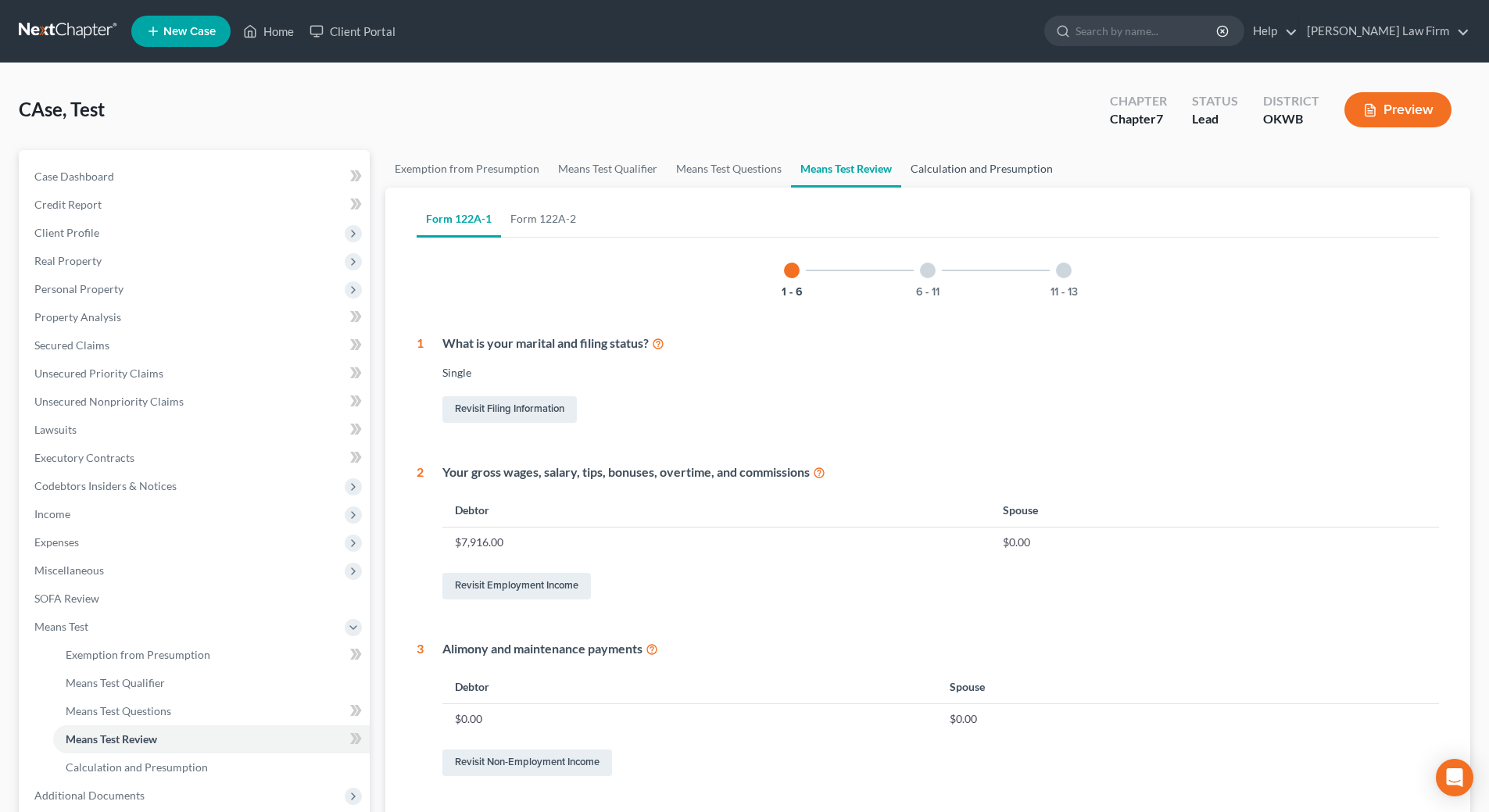
click at [954, 171] on link "Calculation and Presumption" at bounding box center [981, 168] width 161 height 37
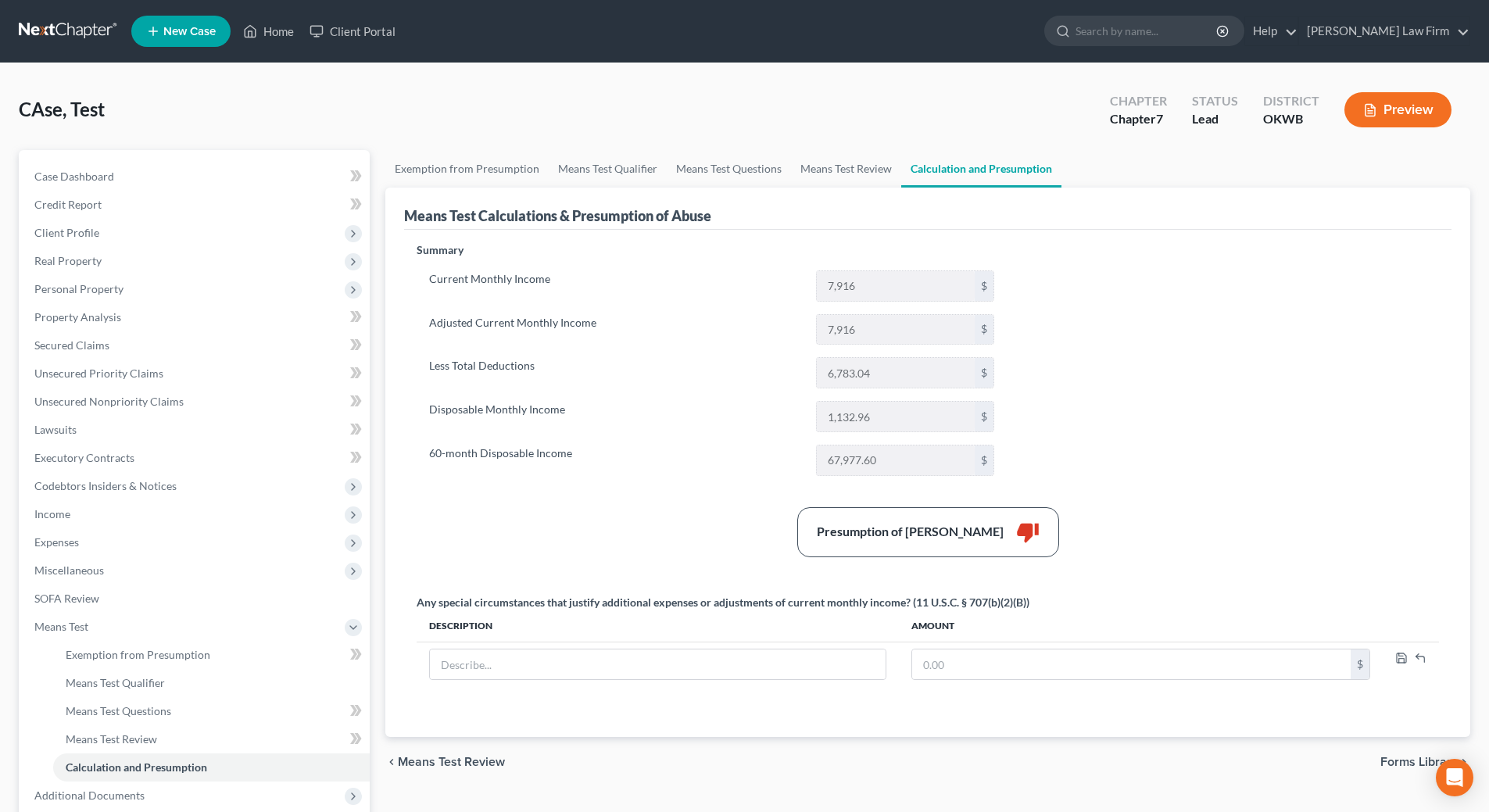
click at [1390, 117] on button "Preview" at bounding box center [1398, 110] width 107 height 35
